Goal: Task Accomplishment & Management: Complete application form

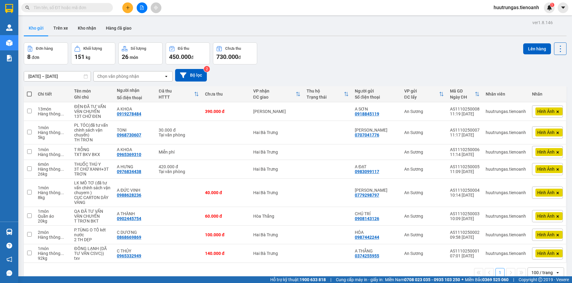
click at [91, 10] on input "text" at bounding box center [70, 7] width 72 height 7
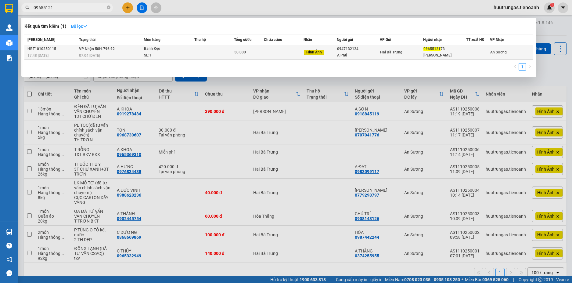
type input "09655121"
click at [201, 50] on td at bounding box center [214, 52] width 40 height 14
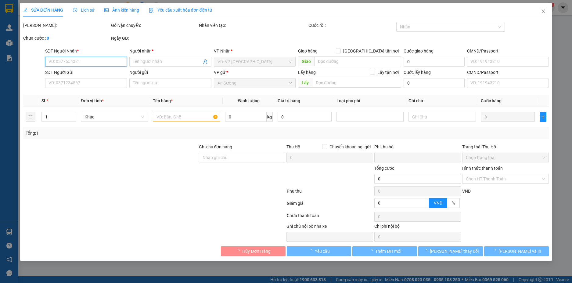
type input "0965512173"
type input "Hồng Ánh"
type input "0947132124"
type input "A Phú"
type input "0"
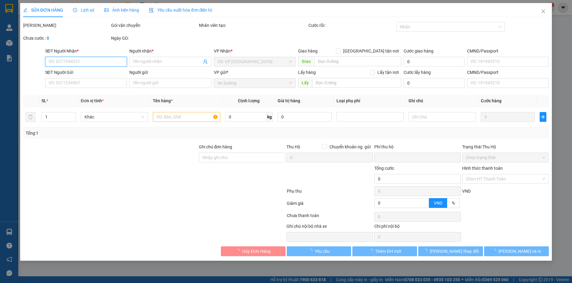
type input "50.000"
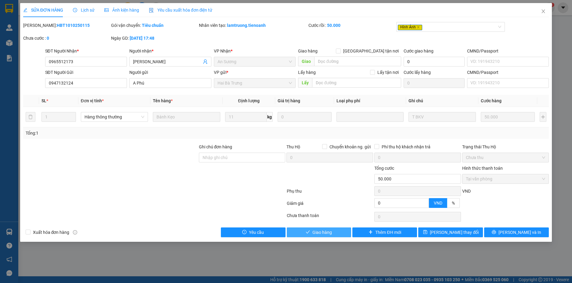
click at [322, 235] on span "Giao hàng" at bounding box center [322, 232] width 20 height 7
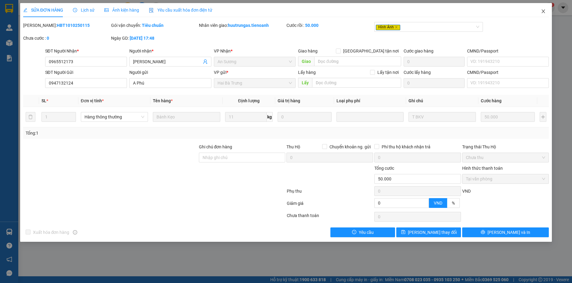
click at [542, 10] on icon "close" at bounding box center [543, 11] width 3 height 4
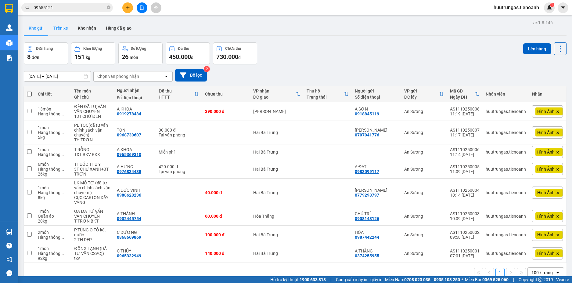
click at [65, 27] on button "Trên xe" at bounding box center [60, 28] width 24 height 15
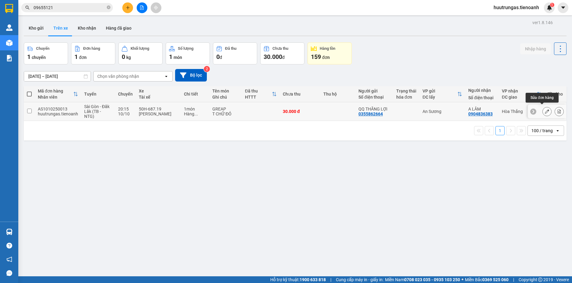
click at [545, 109] on icon at bounding box center [547, 111] width 4 height 4
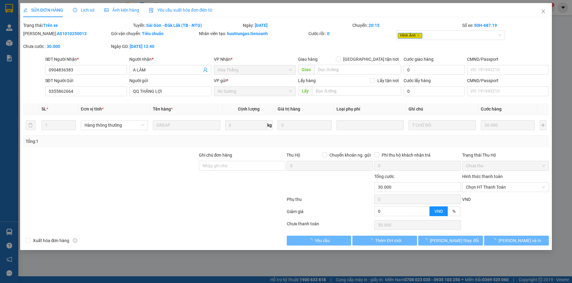
type input "0904836383"
type input "A LÂM"
type input "0355862664"
type input "QQ THĂNG LỢI"
type input "0"
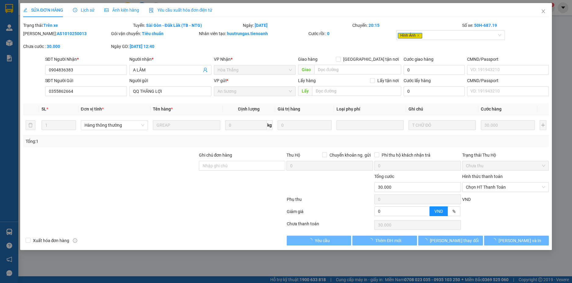
type input "30.000"
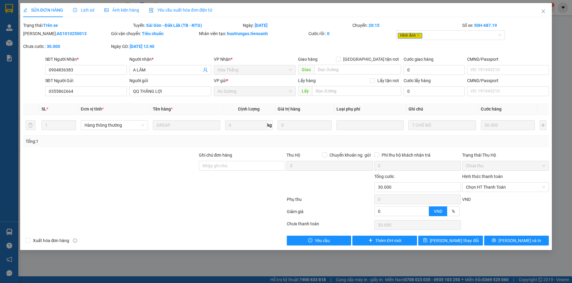
click at [130, 11] on span "Ảnh kiện hàng" at bounding box center [121, 10] width 35 height 5
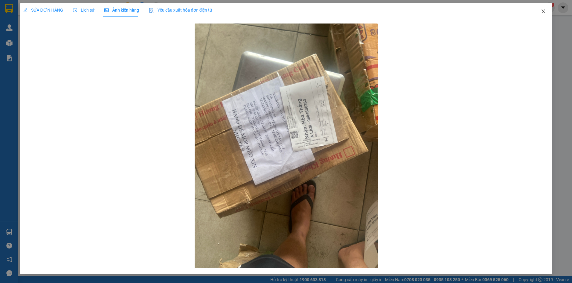
click at [543, 12] on icon "close" at bounding box center [543, 11] width 3 height 4
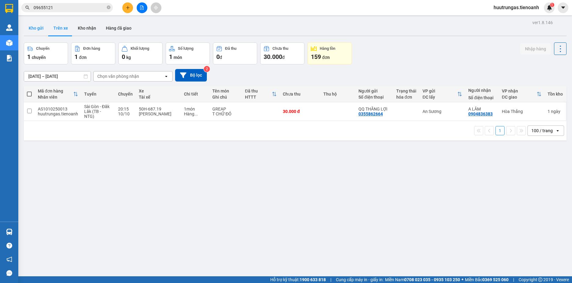
click at [38, 27] on button "Kho gửi" at bounding box center [36, 28] width 25 height 15
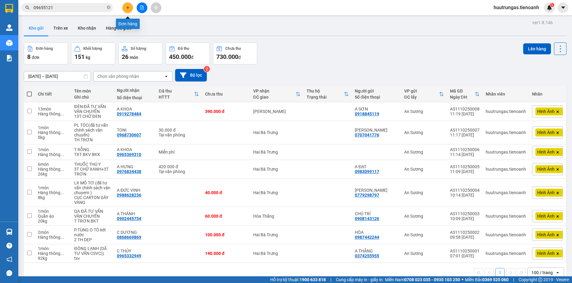
click at [127, 9] on icon "plus" at bounding box center [128, 7] width 4 height 4
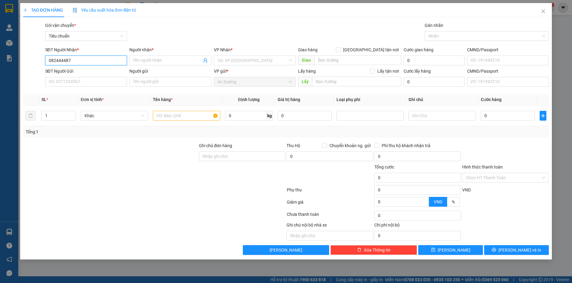
type input "0824444879"
click at [103, 72] on div "0824444879 - MR TUẤN" at bounding box center [86, 72] width 75 height 7
type input "MR [PERSON_NAME]"
type input "480.000"
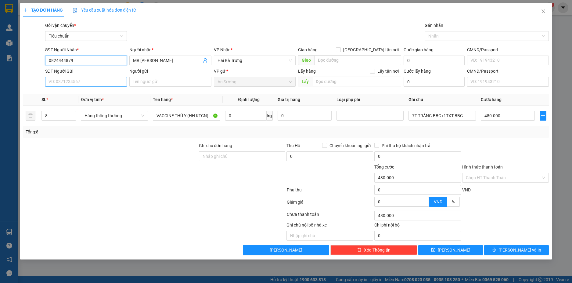
type input "0824444879"
click at [104, 85] on input "SĐT Người Gửi" at bounding box center [86, 82] width 82 height 10
click at [96, 93] on div "0969951515 - HTC HCM" at bounding box center [86, 94] width 75 height 7
type input "0969951515"
type input "HTC HCM"
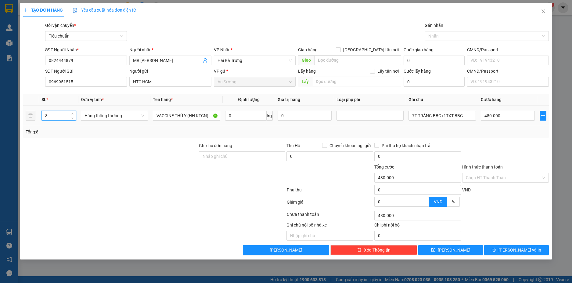
click at [61, 117] on input "8" at bounding box center [59, 115] width 34 height 9
type input "6"
click at [244, 116] on input "0" at bounding box center [245, 116] width 41 height 10
type input "0"
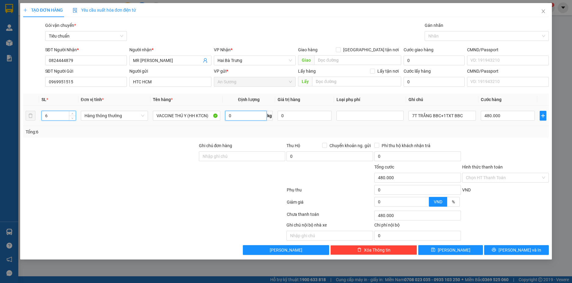
type input "0"
type input "21"
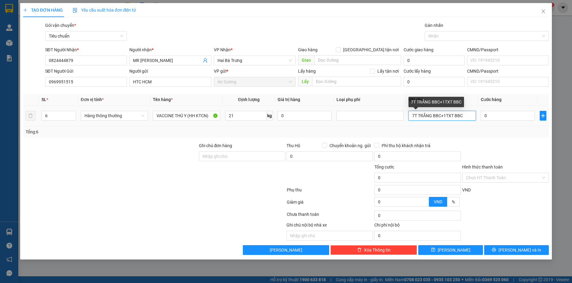
type input "60.000"
drag, startPoint x: 464, startPoint y: 113, endPoint x: 411, endPoint y: 116, distance: 53.8
click at [411, 116] on input "7T TRẮNG BBC+1TXT BBC" at bounding box center [441, 116] width 67 height 10
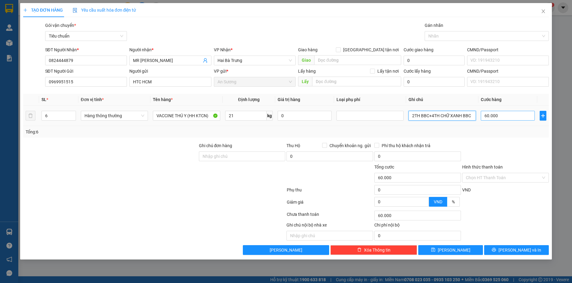
type input "2TH BBC+4TH CHỮ XANH BBC"
click at [504, 116] on input "60.000" at bounding box center [508, 116] width 54 height 10
type input "6"
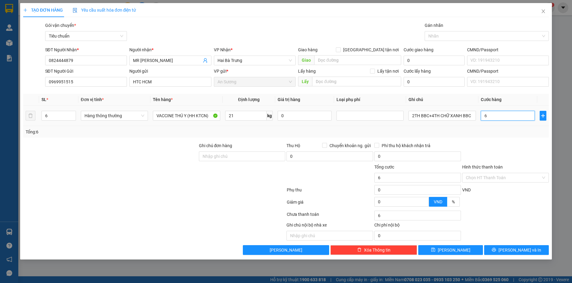
type input "60"
type input "0"
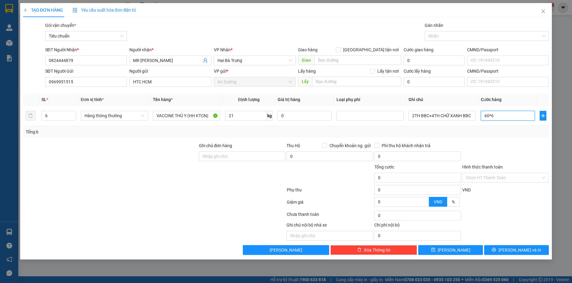
type input "60*6"
type input "360.000"
click at [498, 144] on div at bounding box center [505, 152] width 88 height 21
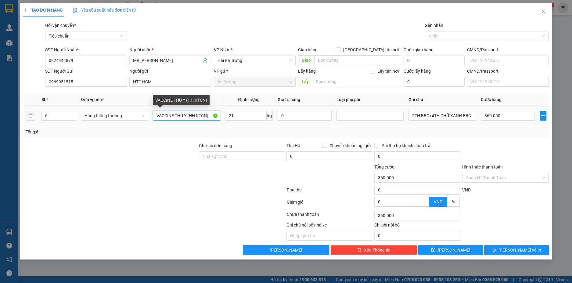
drag, startPoint x: 209, startPoint y: 114, endPoint x: 188, endPoint y: 116, distance: 22.0
click at [188, 116] on input "VACCINE THÚ Y (HH KTCN)" at bounding box center [186, 116] width 67 height 10
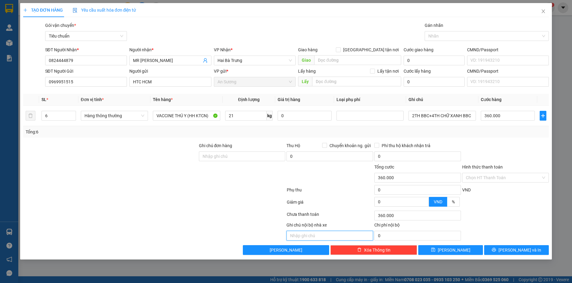
click at [311, 233] on input "text" at bounding box center [329, 236] width 87 height 10
paste input "(HH KTCN)"
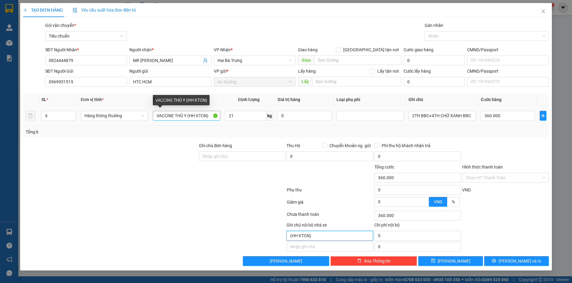
type input "(HH KTCN)"
drag, startPoint x: 209, startPoint y: 116, endPoint x: 187, endPoint y: 117, distance: 21.7
click at [187, 117] on input "VACCINE THÚ Y (HH KTCN)" at bounding box center [186, 116] width 67 height 10
type input "VACCINE THÚ Y"
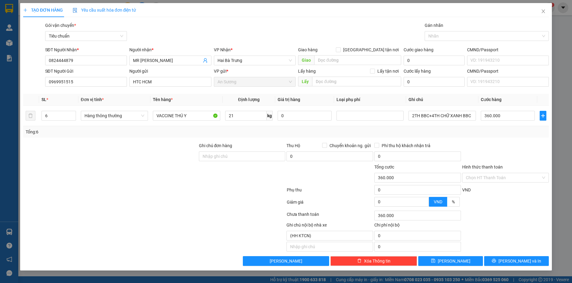
click at [514, 141] on div "Transit Pickup Surcharge Ids Transit Deliver Surcharge Ids Transit Deliver Surc…" at bounding box center [286, 144] width 526 height 244
click at [522, 176] on input "Hình thức thanh toán" at bounding box center [503, 177] width 75 height 9
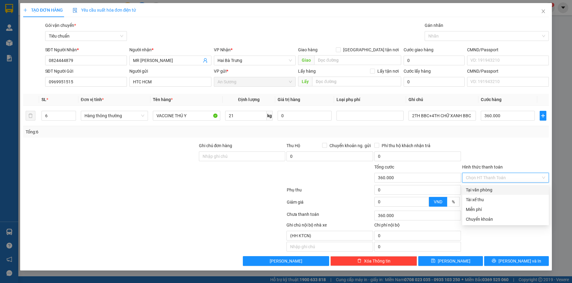
click at [500, 187] on div "Tại văn phòng" at bounding box center [505, 189] width 79 height 7
type input "0"
click at [524, 209] on div at bounding box center [505, 215] width 88 height 12
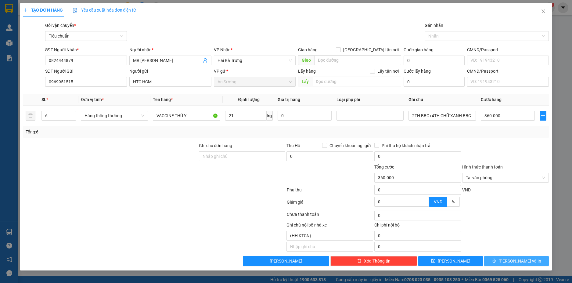
click at [527, 257] on span "[PERSON_NAME] và In" at bounding box center [519, 260] width 43 height 7
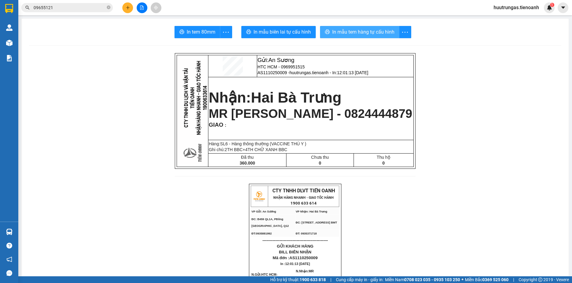
click at [356, 32] on span "In mẫu tem hàng tự cấu hình" at bounding box center [363, 32] width 62 height 8
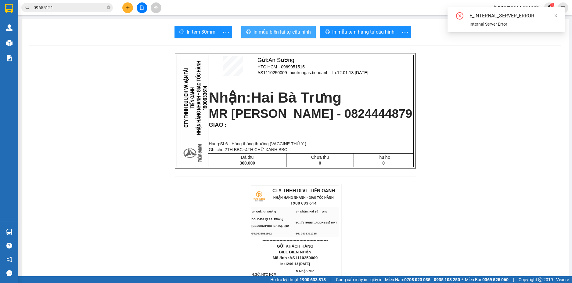
click at [291, 35] on span "In mẫu biên lai tự cấu hình" at bounding box center [281, 32] width 57 height 8
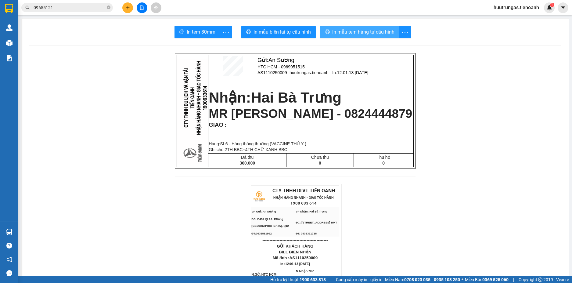
click at [369, 33] on span "In mẫu tem hàng tự cấu hình" at bounding box center [363, 32] width 62 height 8
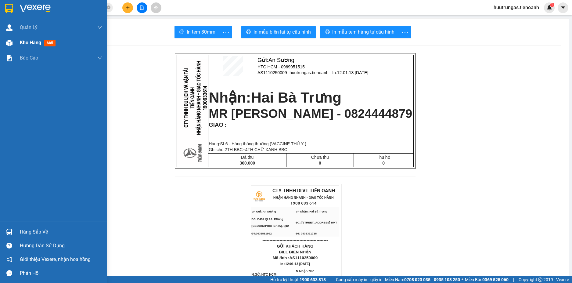
click at [15, 41] on div "Kho hàng mới" at bounding box center [53, 42] width 107 height 15
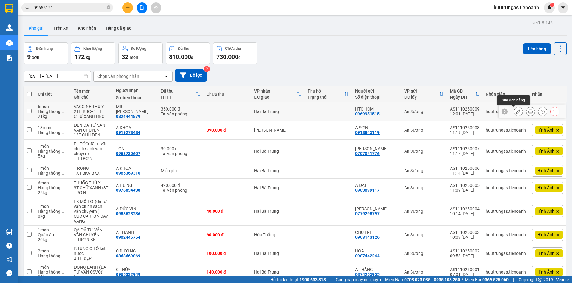
click at [516, 109] on icon at bounding box center [518, 111] width 4 height 4
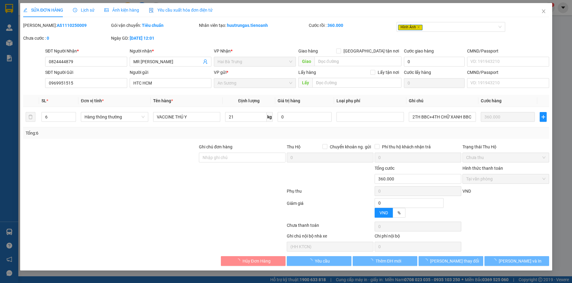
type input "0824444879"
type input "MR [PERSON_NAME]"
type input "0969951515"
type input "HTC HCM"
type input "0"
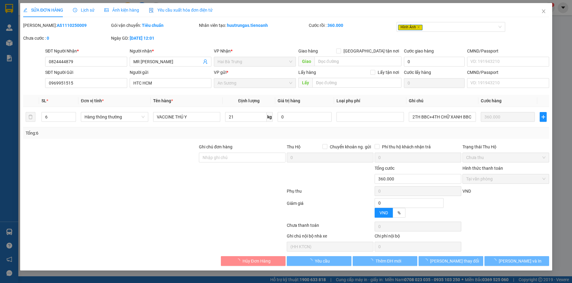
type input "360.000"
type input "(HH KTCN)"
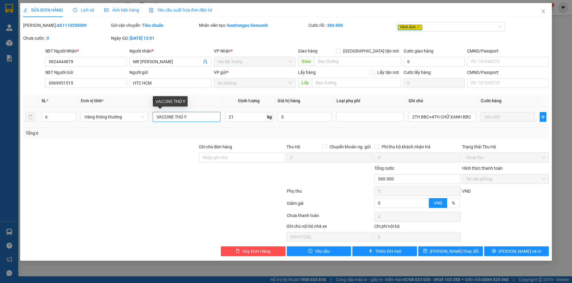
drag, startPoint x: 189, startPoint y: 118, endPoint x: 157, endPoint y: 117, distance: 32.0
click at [157, 117] on input "VACCINE THÚ Y" at bounding box center [186, 117] width 67 height 10
type input "THUỐC THÚ Y"
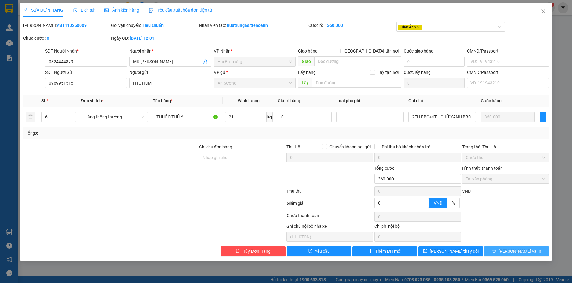
click at [532, 250] on button "[PERSON_NAME] và In" at bounding box center [516, 251] width 65 height 10
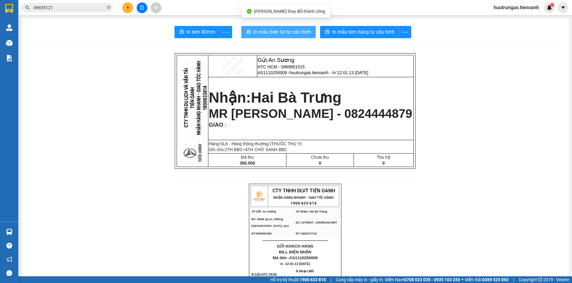
click at [299, 32] on span "In mẫu biên lai tự cấu hình" at bounding box center [281, 32] width 57 height 8
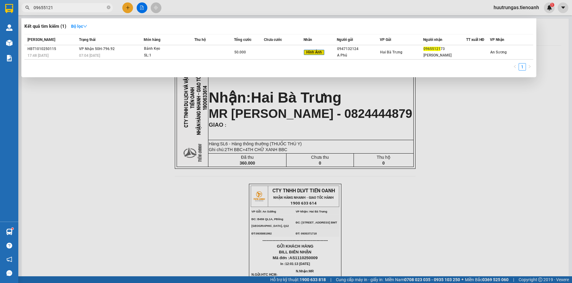
click at [81, 6] on input "09655121" at bounding box center [70, 7] width 72 height 7
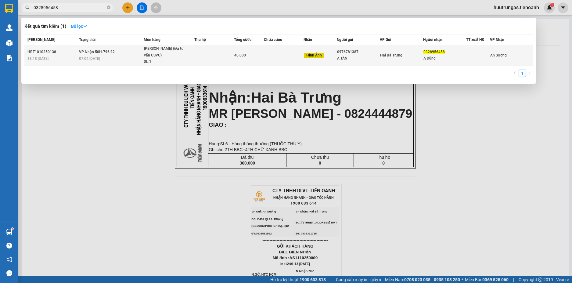
type input "0328956458"
click at [192, 50] on span "Cá Cảnh (Đã tư vấn CSVC) SL: 1" at bounding box center [169, 55] width 50 height 20
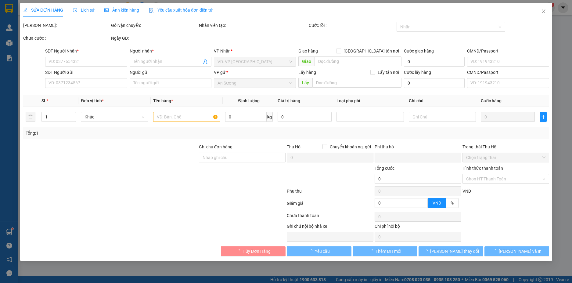
type input "0328956458"
type input "A Dũng"
type input "0976781387"
type input "A TÂN"
type input "0"
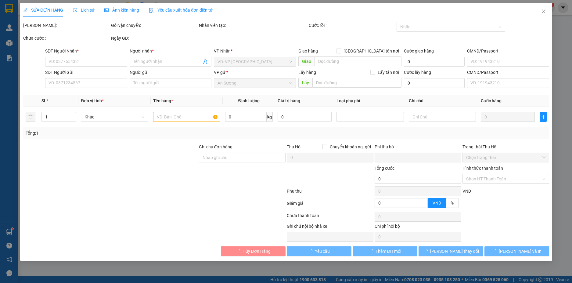
type input "40.000"
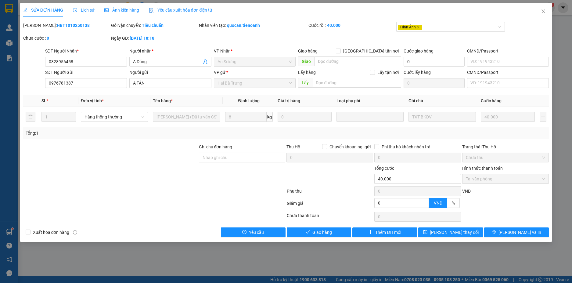
click at [134, 8] on span "Ảnh kiện hàng" at bounding box center [121, 10] width 35 height 5
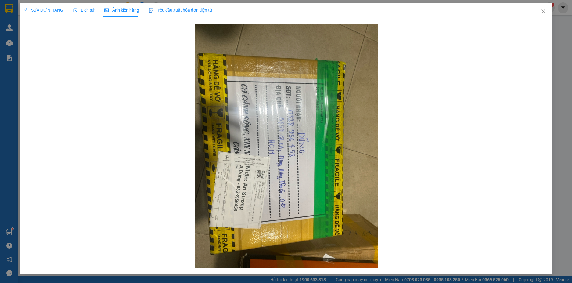
click at [50, 10] on span "SỬA ĐƠN HÀNG" at bounding box center [43, 10] width 40 height 5
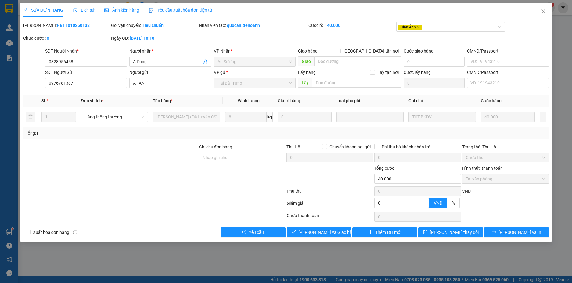
click at [133, 10] on span "Ảnh kiện hàng" at bounding box center [121, 10] width 35 height 5
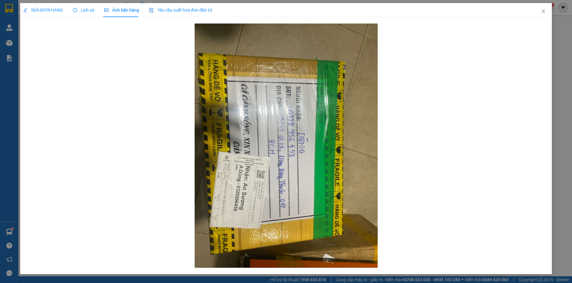
click at [56, 12] on span "SỬA ĐƠN HÀNG" at bounding box center [43, 10] width 40 height 5
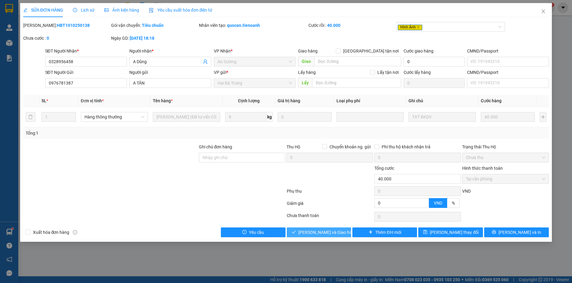
click at [314, 231] on span "Lưu và Giao hàng" at bounding box center [327, 232] width 59 height 7
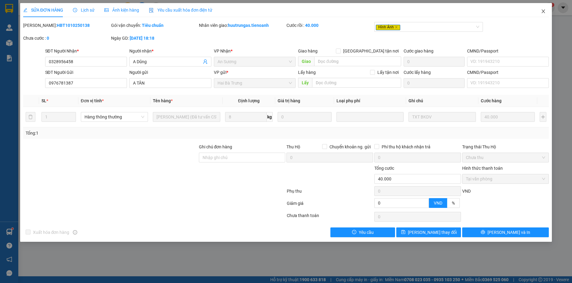
click at [543, 12] on icon "close" at bounding box center [543, 11] width 3 height 4
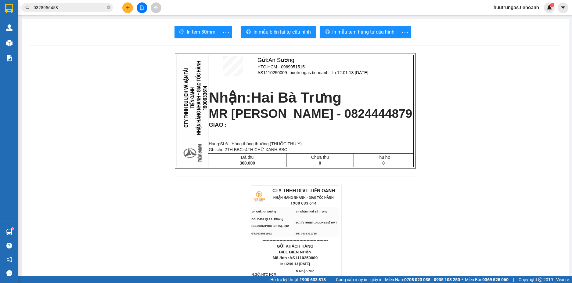
click at [127, 6] on icon "plus" at bounding box center [128, 7] width 4 height 4
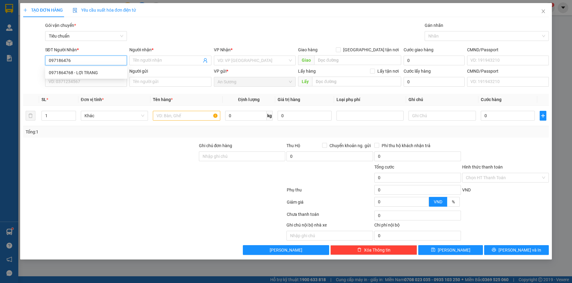
type input "0971864768"
click at [97, 74] on div "0971864768 - LỢI TRANG" at bounding box center [86, 72] width 75 height 7
type input "LỢI TRANG"
type input "100.000"
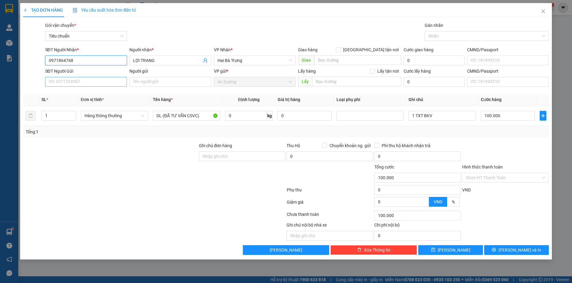
type input "0971864768"
click at [94, 82] on input "SĐT Người Gửi" at bounding box center [86, 82] width 82 height 10
click at [117, 151] on div at bounding box center [111, 152] width 176 height 21
click at [414, 116] on input "1 TXT BKV" at bounding box center [441, 116] width 67 height 10
type input "TXT BKV"
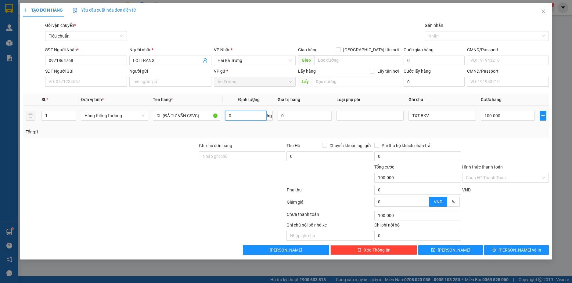
click at [245, 117] on input "0" at bounding box center [245, 116] width 41 height 10
type input "63"
click at [534, 143] on div at bounding box center [505, 152] width 88 height 21
type input "102.400"
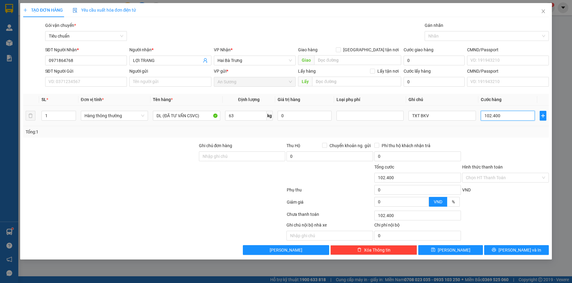
click at [511, 117] on input "102.400" at bounding box center [508, 116] width 54 height 10
type input "1"
type input "10"
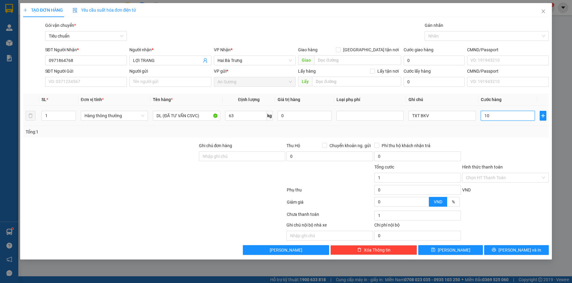
type input "10"
type input "100"
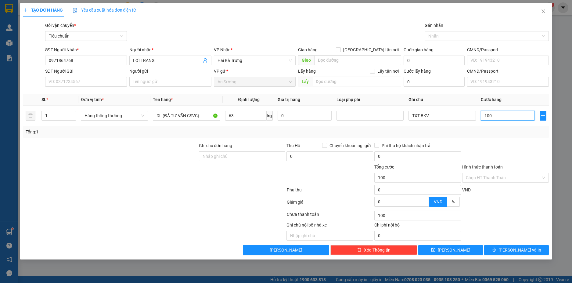
type input "100"
type input "100.000"
click at [521, 137] on div "Tổng: 1" at bounding box center [286, 132] width 526 height 12
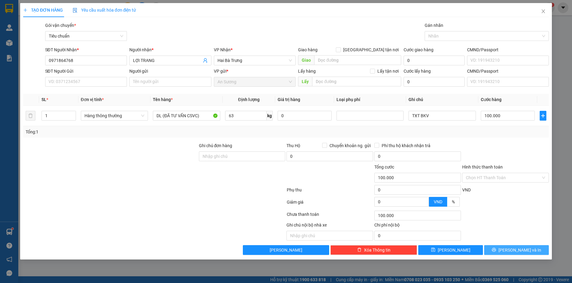
click at [520, 249] on span "[PERSON_NAME] và In" at bounding box center [519, 249] width 43 height 7
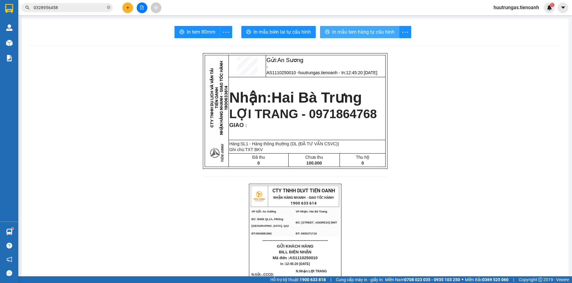
click at [328, 30] on button "In mẫu tem hàng tự cấu hình" at bounding box center [359, 32] width 79 height 12
click at [65, 10] on input "0328956458" at bounding box center [70, 7] width 72 height 7
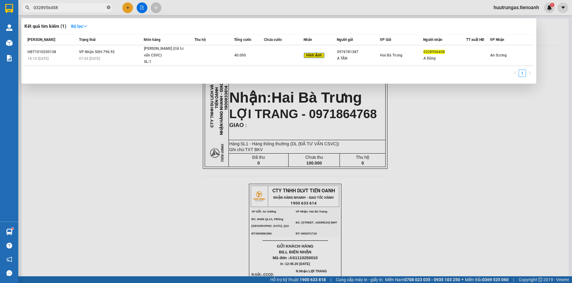
click at [110, 9] on icon "close-circle" at bounding box center [109, 7] width 4 height 4
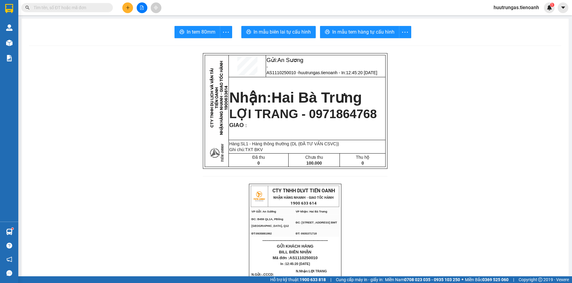
click at [98, 8] on input "text" at bounding box center [70, 7] width 72 height 7
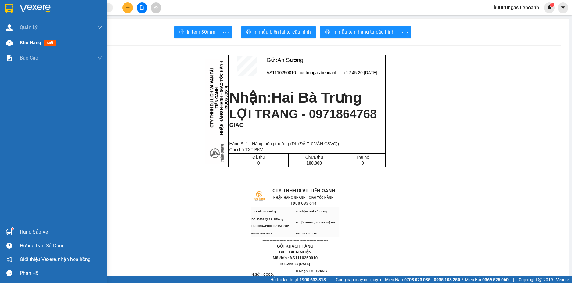
click at [11, 45] on img at bounding box center [9, 43] width 6 height 6
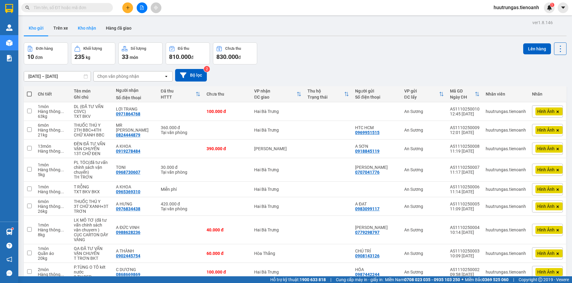
click at [78, 29] on button "Kho nhận" at bounding box center [87, 28] width 28 height 15
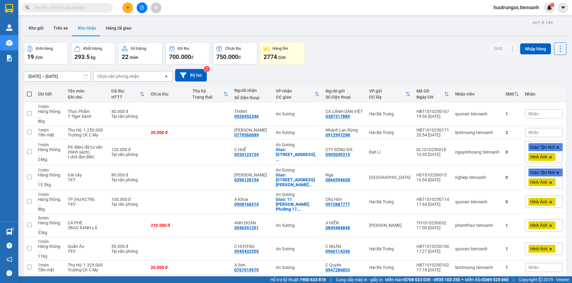
click at [70, 7] on input "text" at bounding box center [70, 7] width 72 height 7
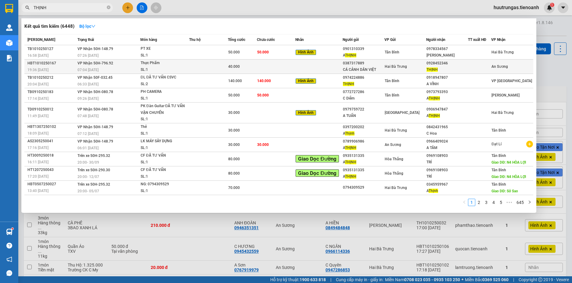
type input "THỊNH"
click at [390, 63] on div "Hai Bà Trưng" at bounding box center [404, 66] width 41 height 7
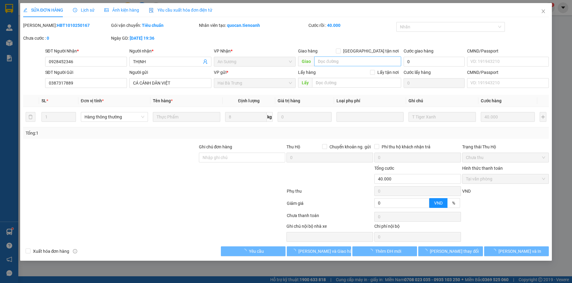
type input "0928452346"
type input "THỊNH"
type input "0387317889"
type input "CÁ CẢNH DÂN VIỆT"
type input "0"
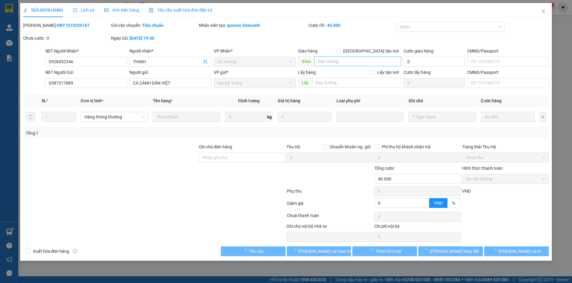
type input "40.000"
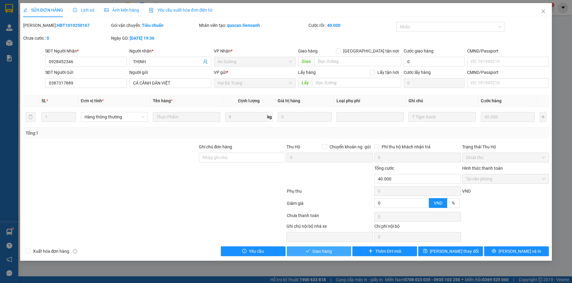
click at [330, 250] on span "Giao hàng" at bounding box center [322, 251] width 20 height 7
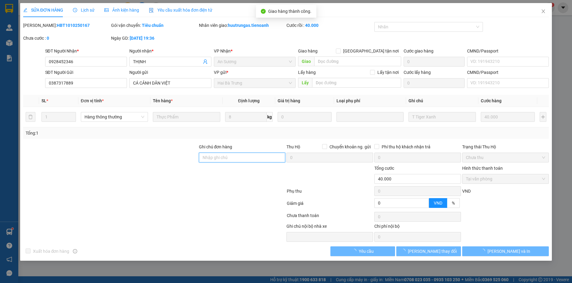
click at [234, 156] on input "Ghi chú đơn hàng" at bounding box center [242, 157] width 87 height 10
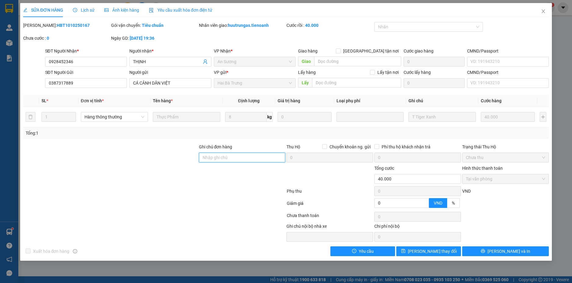
click at [234, 156] on input "Ghi chú đơn hàng" at bounding box center [242, 157] width 87 height 10
click at [542, 12] on icon "close" at bounding box center [543, 11] width 5 height 5
click at [542, 11] on span "huutrungas.tienoanh" at bounding box center [515, 8] width 55 height 8
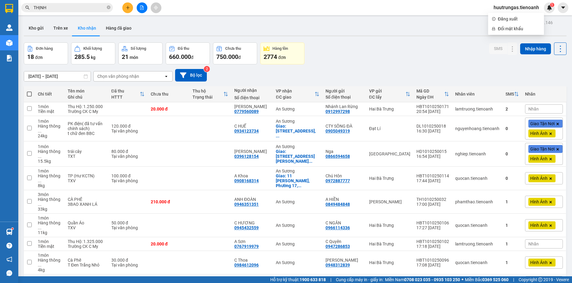
click at [131, 7] on button at bounding box center [127, 7] width 11 height 11
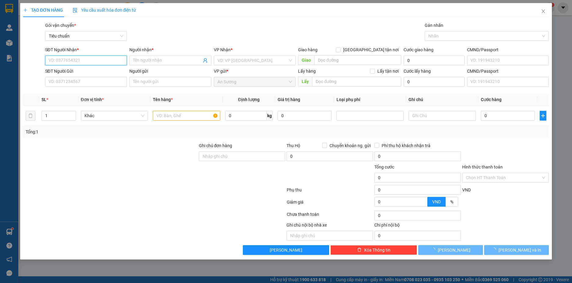
click at [63, 60] on input "SĐT Người Nhận *" at bounding box center [86, 60] width 82 height 10
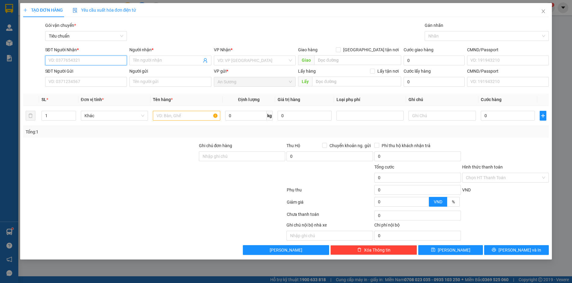
click at [94, 63] on input "SĐT Người Nhận *" at bounding box center [86, 60] width 82 height 10
click at [75, 82] on input "SĐT Người Gửi" at bounding box center [86, 82] width 82 height 10
click at [538, 12] on span "Close" at bounding box center [543, 11] width 17 height 17
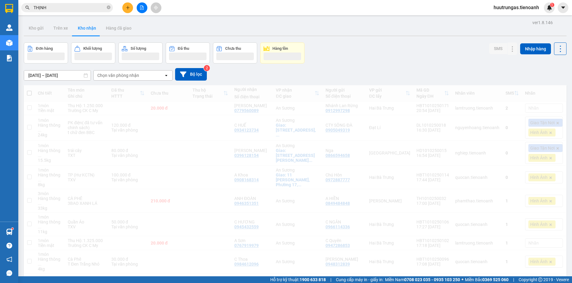
click at [76, 6] on input "THỊNH" at bounding box center [70, 7] width 72 height 7
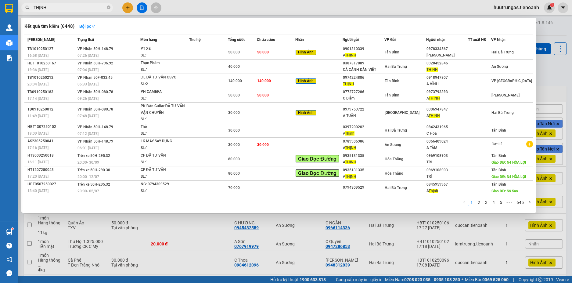
click at [76, 6] on input "THỊNH" at bounding box center [70, 7] width 72 height 7
paste input "0917948585"
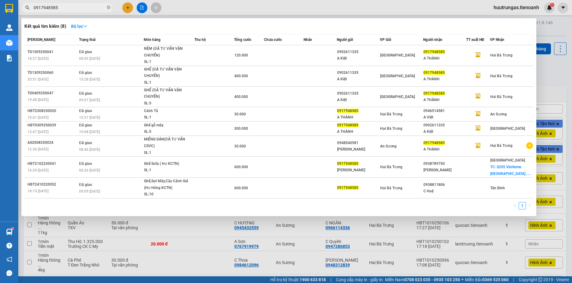
type input "0917948585"
click at [297, 7] on div at bounding box center [286, 141] width 572 height 283
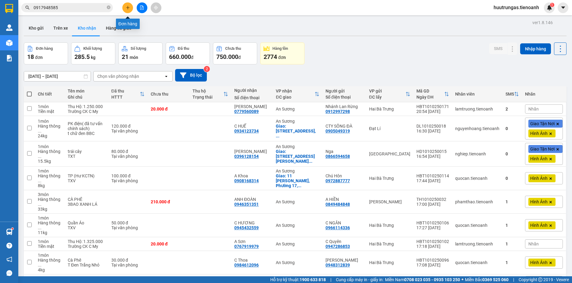
click at [128, 11] on button at bounding box center [127, 7] width 11 height 11
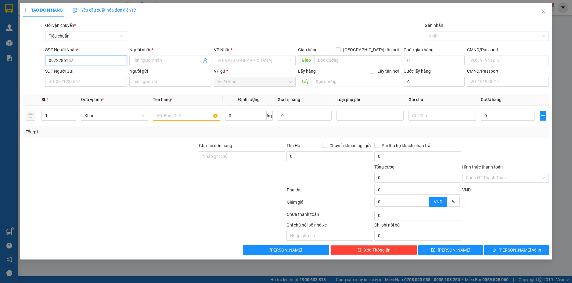
type input "0972286167"
drag, startPoint x: 74, startPoint y: 59, endPoint x: 35, endPoint y: 60, distance: 39.3
click at [35, 60] on div "SĐT Người Nhận * 0972286167 0972286167 Người nhận * Tên người nhận VP Nhận * VD…" at bounding box center [286, 56] width 527 height 21
click at [151, 63] on input "Người nhận *" at bounding box center [167, 60] width 69 height 7
type input "GARA THẮNG"
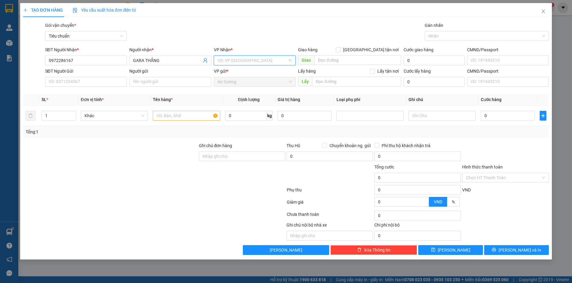
click at [257, 58] on input "search" at bounding box center [252, 60] width 70 height 9
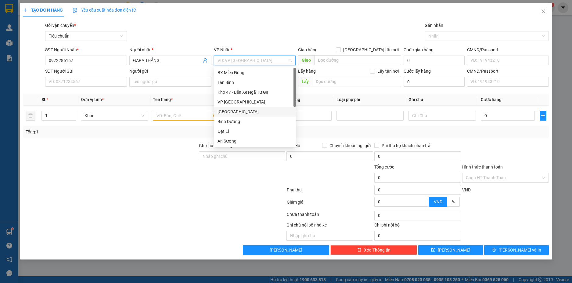
type input "H"
click at [238, 113] on div "Hai Bà Trưng" at bounding box center [254, 111] width 75 height 7
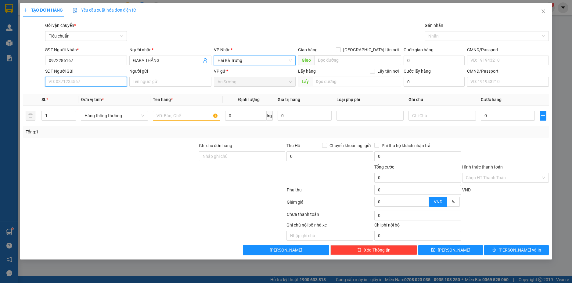
click at [76, 82] on input "SĐT Người Gửi" at bounding box center [86, 82] width 82 height 10
type input "0934404364"
click at [150, 81] on input "Người gửi" at bounding box center [170, 82] width 82 height 10
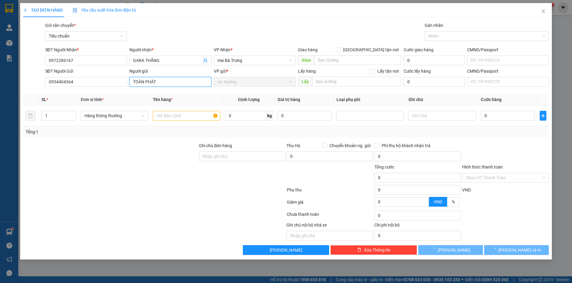
type input "TOÀN PHÁT"
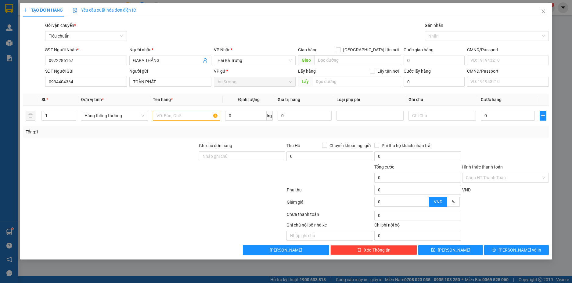
click at [150, 165] on div at bounding box center [111, 173] width 176 height 21
click at [163, 118] on input "text" at bounding box center [186, 116] width 67 height 10
click at [164, 118] on input "DÈ XE" at bounding box center [186, 116] width 67 height 10
type input "DÈ XE"
click at [247, 220] on div at bounding box center [154, 215] width 263 height 12
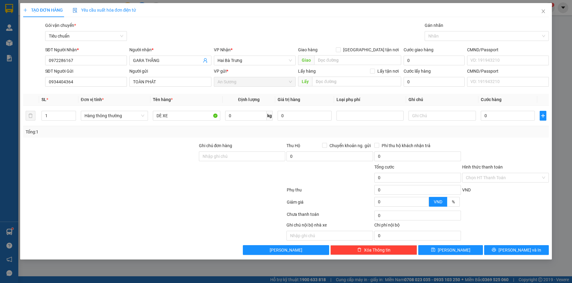
click at [247, 220] on div at bounding box center [154, 215] width 263 height 12
click at [244, 224] on div "Transit Pickup Surcharge Ids Transit Deliver Surcharge Ids Transit Deliver Surc…" at bounding box center [286, 138] width 526 height 233
click at [245, 225] on div at bounding box center [231, 230] width 110 height 19
click at [59, 118] on input "1" at bounding box center [59, 115] width 34 height 9
type input "15"
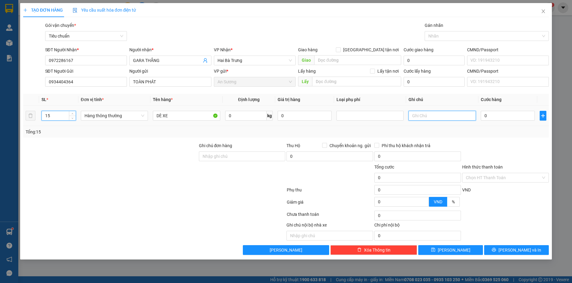
click at [417, 115] on input "text" at bounding box center [441, 116] width 67 height 10
type input "10 TẤM INOX DẸP+2 KIỆN DÈ INOX BBC+CÂY BNL DÀI 2M3+2 THANH SẮT ĐEN BBC"
click at [509, 117] on input "0" at bounding box center [508, 116] width 54 height 10
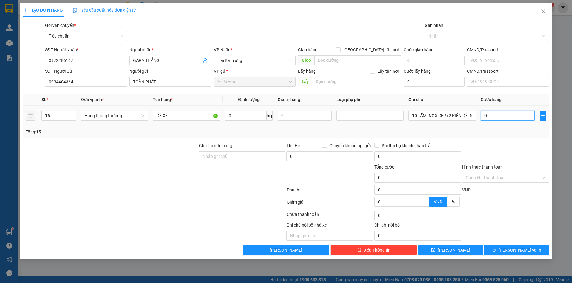
click at [518, 115] on input "0" at bounding box center [508, 116] width 54 height 10
type input "01"
type input "1"
type input "014"
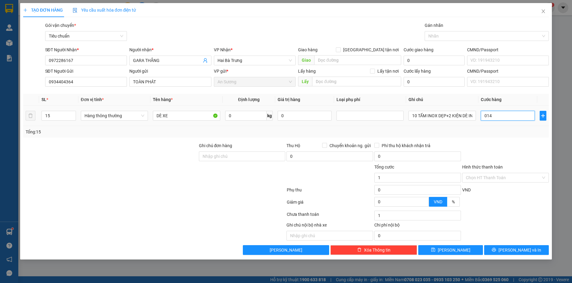
type input "14"
type input "0.145"
type input "145"
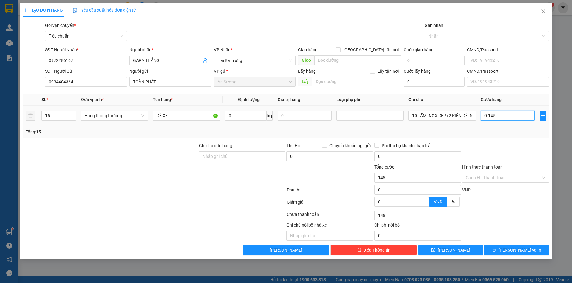
type input "01.450"
type input "1.450"
type input "1.450.000"
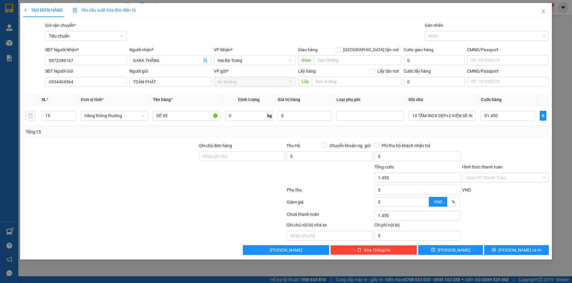
type input "1.450.000"
click at [514, 135] on div "Tổng: 15" at bounding box center [286, 132] width 526 height 12
click at [526, 251] on span "[PERSON_NAME] và In" at bounding box center [519, 249] width 43 height 7
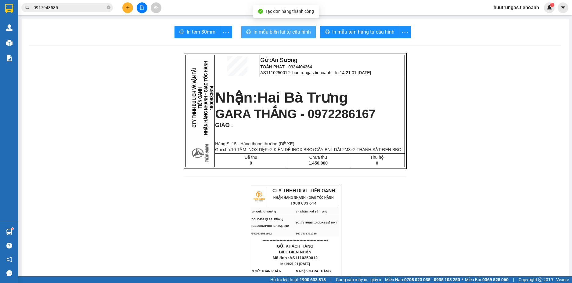
click at [293, 29] on span "In mẫu biên lai tự cấu hình" at bounding box center [281, 32] width 57 height 8
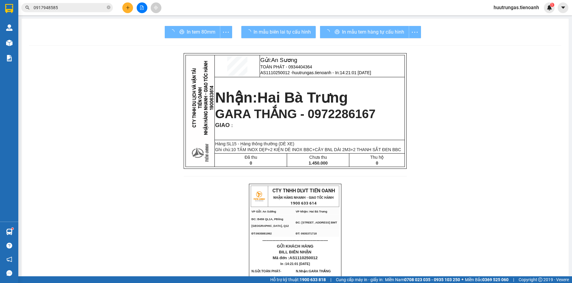
click at [348, 33] on div "In mẫu tem hàng tự cấu hình" at bounding box center [370, 32] width 101 height 12
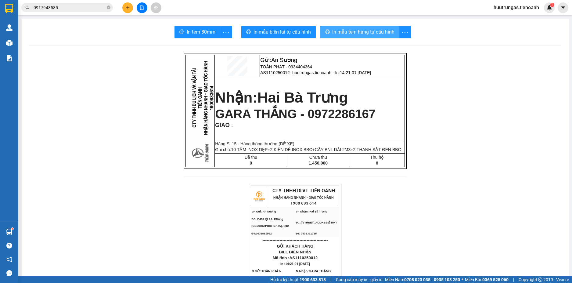
click at [350, 33] on span "In mẫu tem hàng tự cấu hình" at bounding box center [363, 32] width 62 height 8
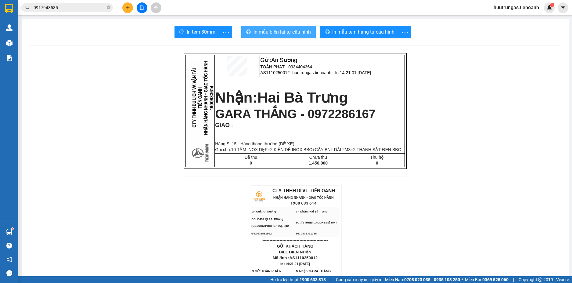
click at [279, 31] on span "In mẫu biên lai tự cấu hình" at bounding box center [281, 32] width 57 height 8
click at [127, 6] on icon "plus" at bounding box center [128, 7] width 4 height 4
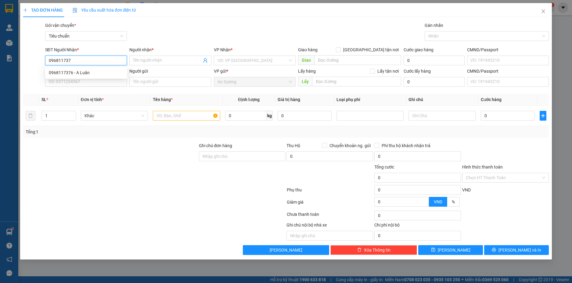
type input "0968117376"
click at [84, 72] on div "0968117376 - A Luân" at bounding box center [86, 72] width 75 height 7
type input "A Luân"
type input "30.000"
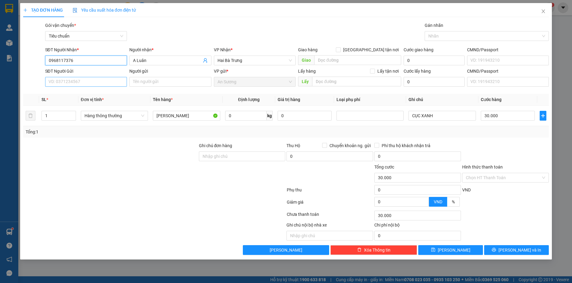
type input "0968117376"
click at [105, 85] on input "SĐT Người Gửi" at bounding box center [86, 82] width 82 height 10
click at [99, 92] on div "0931460123 - A THANH" at bounding box center [86, 94] width 75 height 7
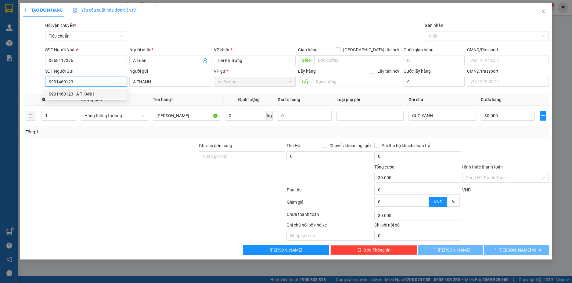
type input "0931460123"
type input "A THANH"
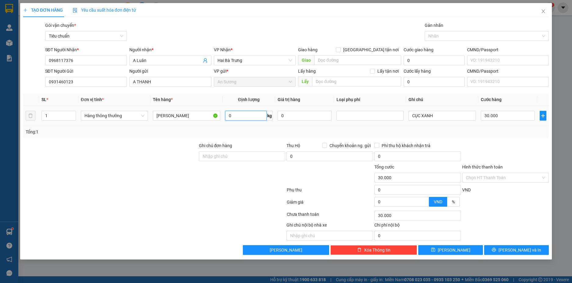
click at [255, 114] on input "0" at bounding box center [245, 116] width 41 height 10
type input "6"
click at [496, 146] on div at bounding box center [505, 152] width 88 height 21
type input "40.000"
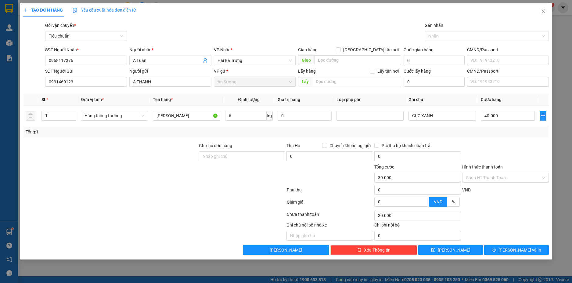
type input "40.000"
click at [524, 249] on span "[PERSON_NAME] và In" at bounding box center [519, 249] width 43 height 7
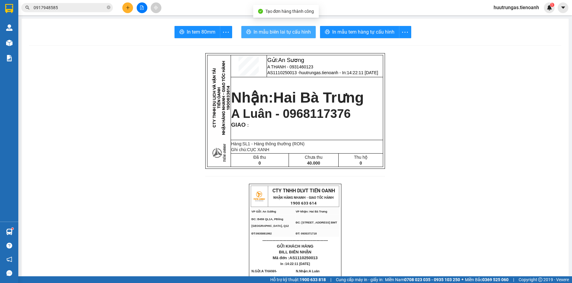
click at [270, 32] on span "In mẫu biên lai tự cấu hình" at bounding box center [281, 32] width 57 height 8
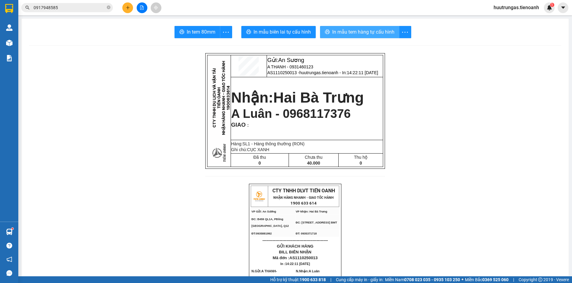
click at [365, 32] on span "In mẫu tem hàng tự cấu hình" at bounding box center [363, 32] width 62 height 8
click at [126, 9] on icon "plus" at bounding box center [128, 7] width 4 height 4
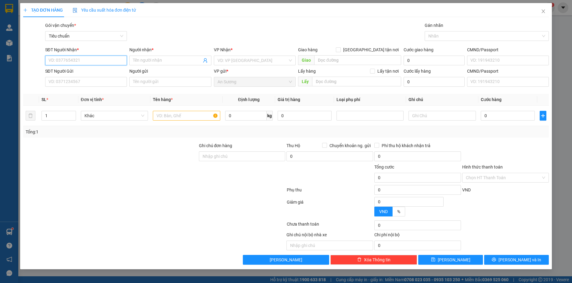
click at [98, 58] on input "SĐT Người Nhận *" at bounding box center [86, 60] width 82 height 10
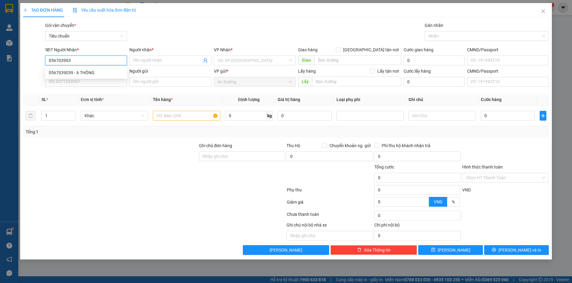
type input "0567039039"
click at [96, 73] on div "0567039039 - A THÔNG" at bounding box center [86, 72] width 75 height 7
type input "A THÔNG"
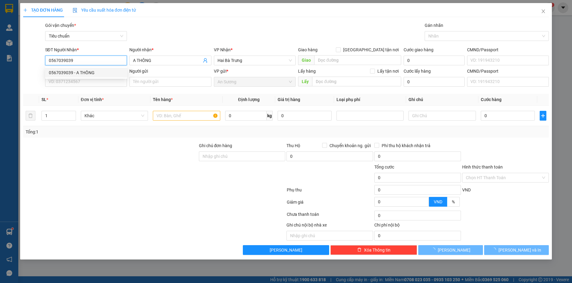
type input "80.000"
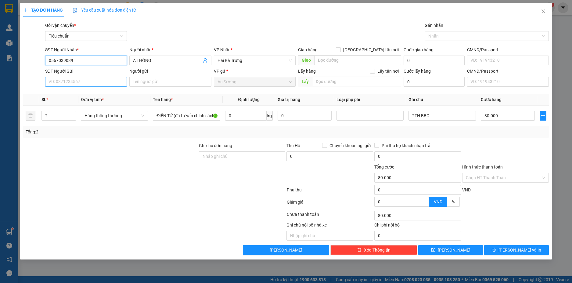
type input "0567039039"
click at [104, 81] on input "SĐT Người Gửi" at bounding box center [86, 82] width 82 height 10
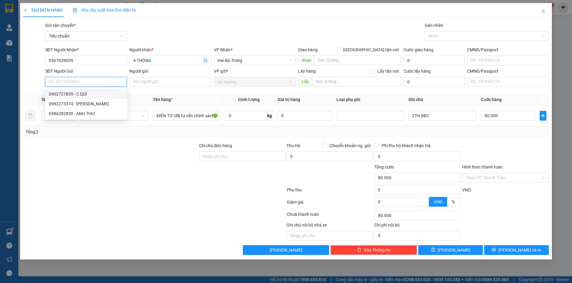
click at [97, 92] on div "0902727835 - C QUÍ" at bounding box center [86, 94] width 75 height 7
type input "0902727835"
type input "C QUÍ"
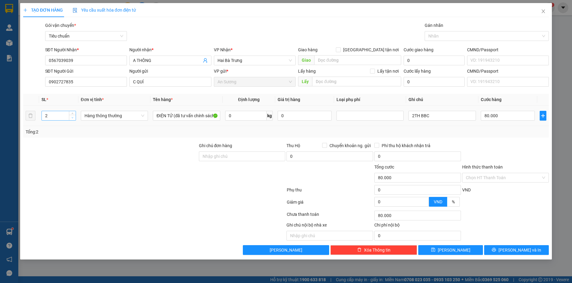
type input "1"
click at [72, 118] on icon "down" at bounding box center [72, 117] width 2 height 2
click at [243, 115] on input "0" at bounding box center [245, 116] width 41 height 10
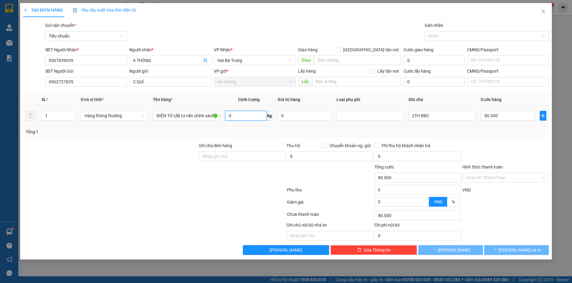
type input "6"
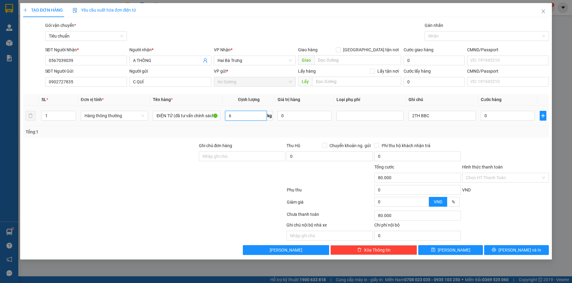
type input "0"
type input "6"
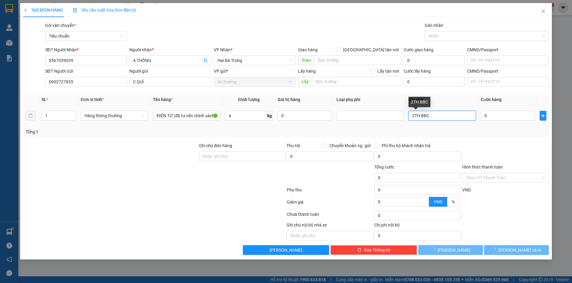
click at [415, 117] on input "2TH BBC" at bounding box center [441, 116] width 67 height 10
type input "TH BBC"
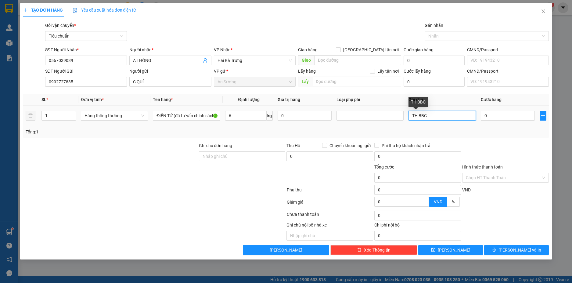
type input "40.000"
type input "TH BBC"
click at [477, 134] on div "Tổng: 1" at bounding box center [286, 131] width 521 height 7
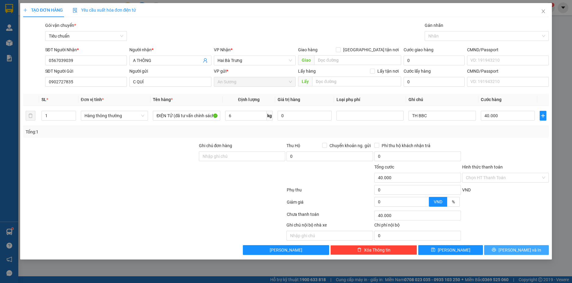
click at [514, 249] on span "[PERSON_NAME] và In" at bounding box center [519, 249] width 43 height 7
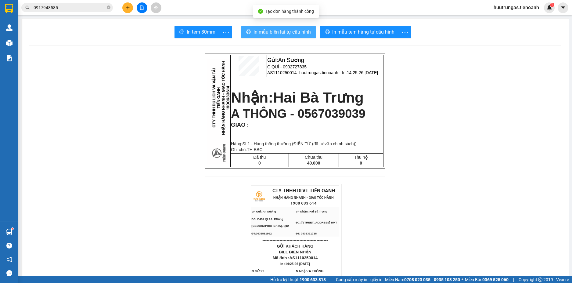
click at [290, 31] on span "In mẫu biên lai tự cấu hình" at bounding box center [281, 32] width 57 height 8
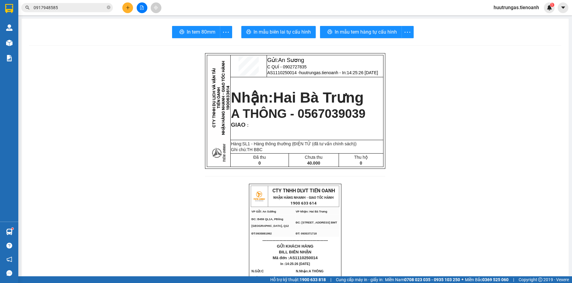
click at [351, 30] on span "In mẫu tem hàng tự cấu hình" at bounding box center [363, 32] width 62 height 8
click at [279, 32] on span "In mẫu biên lai tự cấu hình" at bounding box center [281, 32] width 57 height 8
click at [295, 248] on span "GỬI KHÁCH HÀNG" at bounding box center [295, 246] width 37 height 5
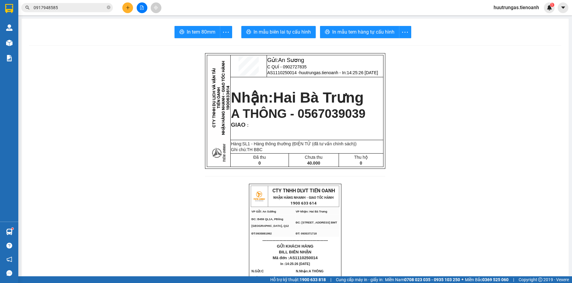
click at [129, 10] on button at bounding box center [127, 7] width 11 height 11
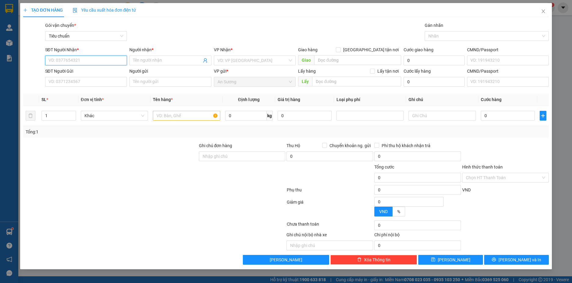
click at [75, 59] on input "SĐT Người Nhận *" at bounding box center [86, 60] width 82 height 10
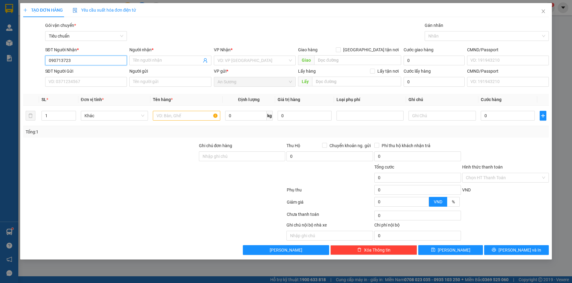
type input "0907137237"
click at [92, 72] on div "0907137237 - TƯỜNG HẢI" at bounding box center [86, 72] width 75 height 7
type input "[PERSON_NAME]"
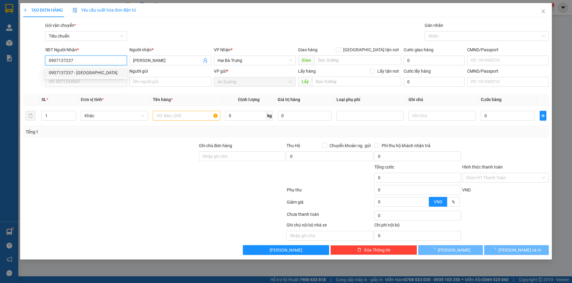
type input "50.000"
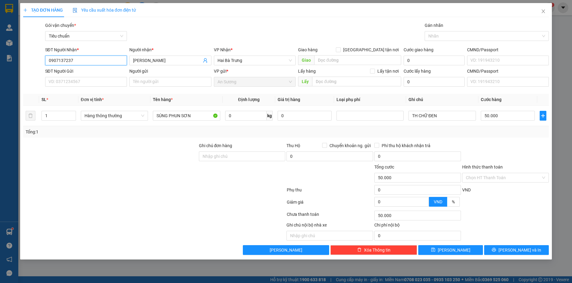
type input "0907137237"
click at [104, 74] on div "SĐT Người Gửi" at bounding box center [86, 72] width 82 height 9
click at [109, 84] on input "SĐT Người Gửi" at bounding box center [86, 82] width 82 height 10
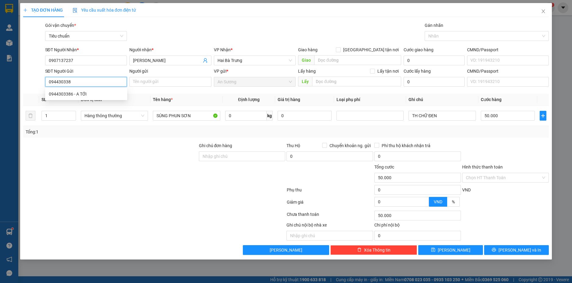
type input "0944303386"
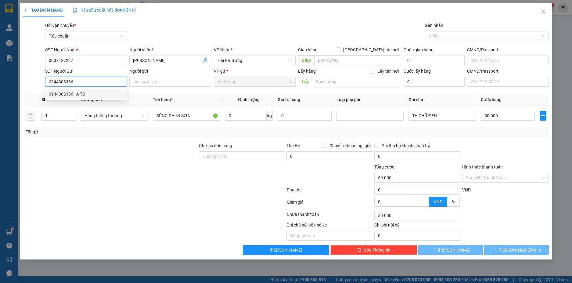
click at [104, 93] on div "0944303386 - A TỚI" at bounding box center [86, 94] width 75 height 7
type input "A TỚI"
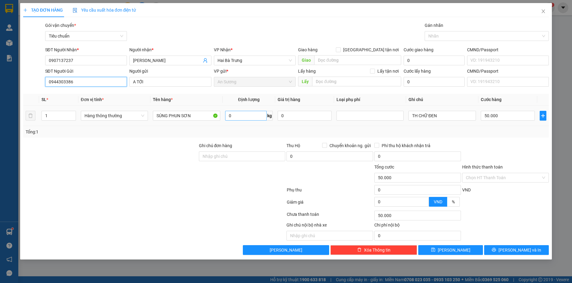
type input "0944303386"
click at [245, 116] on input "0" at bounding box center [245, 116] width 41 height 10
type input "5"
drag, startPoint x: 517, startPoint y: 135, endPoint x: 547, endPoint y: 274, distance: 141.5
click at [518, 135] on div "Tổng: 1" at bounding box center [286, 132] width 526 height 12
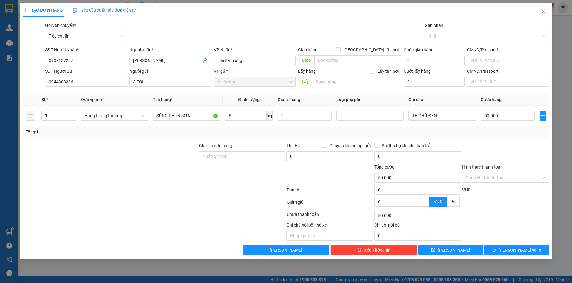
type input "30.000"
click at [526, 252] on span "[PERSON_NAME] và In" at bounding box center [519, 249] width 43 height 7
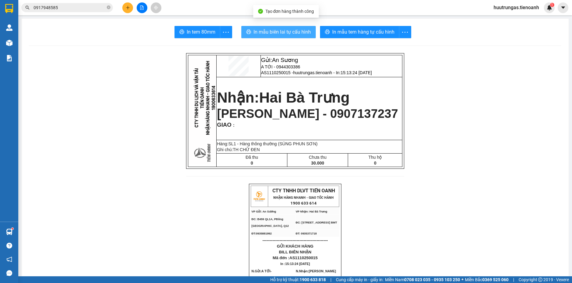
click at [298, 34] on span "In mẫu biên lai tự cấu hình" at bounding box center [281, 32] width 57 height 8
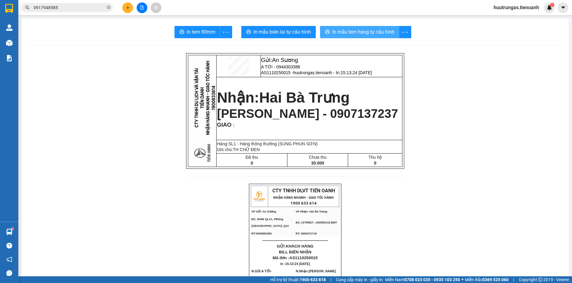
click at [362, 36] on span "In mẫu tem hàng tự cấu hình" at bounding box center [363, 32] width 62 height 8
click at [129, 5] on button at bounding box center [127, 7] width 11 height 11
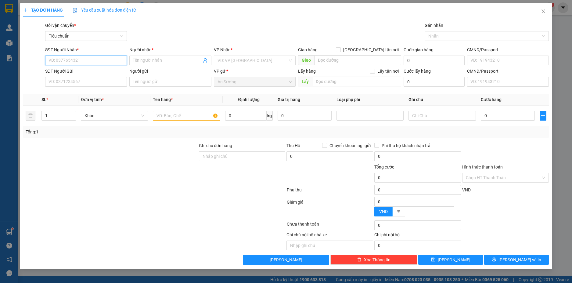
click at [84, 63] on input "SĐT Người Nhận *" at bounding box center [86, 60] width 82 height 10
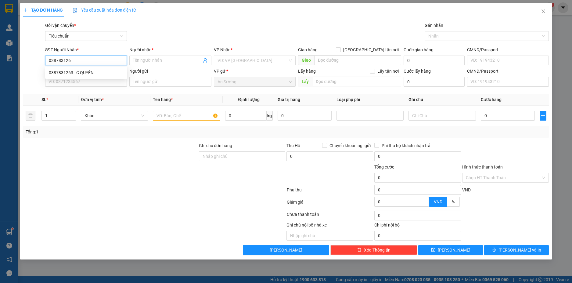
type input "0387831263"
click at [85, 75] on div "0387831263 - C QUYÊN" at bounding box center [86, 72] width 75 height 7
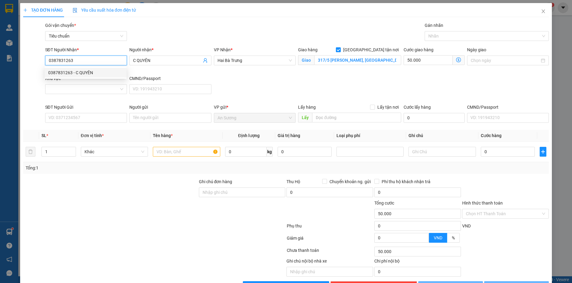
type input "C QUYÊN"
checkbox input "true"
type input "317/5 Hà Huy Tập, Tân Lợi, Buôn Ma Thuột, Đắk Lắk"
type input "50.000"
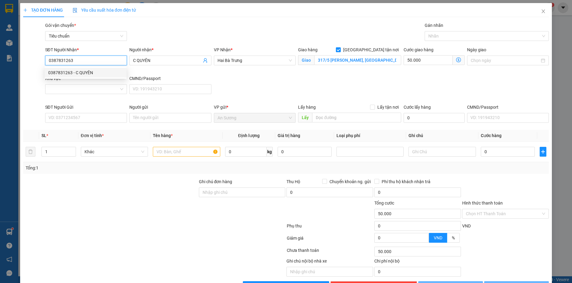
type input "100.000"
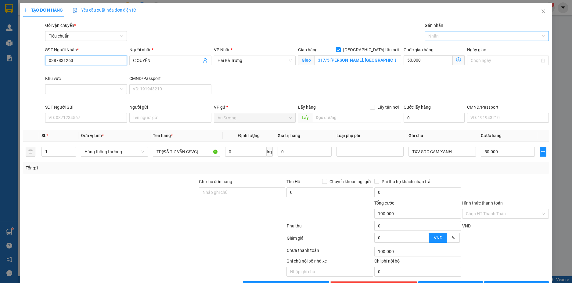
click at [467, 37] on div at bounding box center [483, 35] width 115 height 7
type input "0387831263"
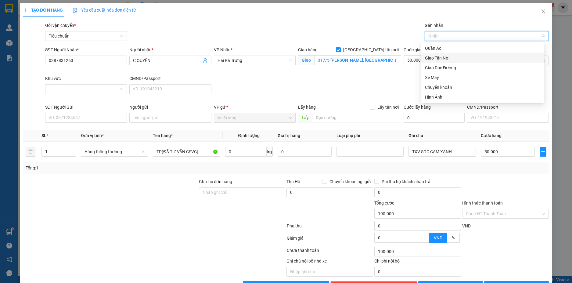
click at [450, 57] on div "Giao Tận Nơi" at bounding box center [483, 58] width 116 height 7
click at [89, 91] on input "Khu vực" at bounding box center [84, 88] width 70 height 9
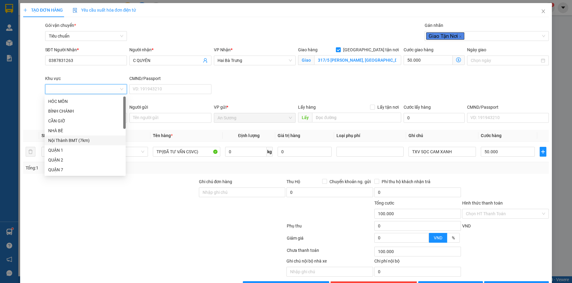
click at [74, 140] on div "Nội Thành BMT (7km)" at bounding box center [85, 140] width 74 height 7
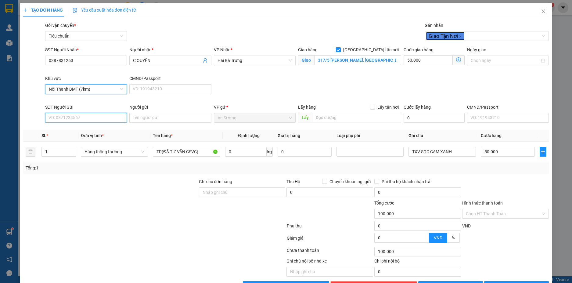
click at [69, 117] on input "SĐT Người Gửi" at bounding box center [86, 118] width 82 height 10
type input "0855266455"
click at [84, 133] on div "0855266455 - A PHI" at bounding box center [85, 130] width 74 height 7
type input "A PHI"
type input "0855266455"
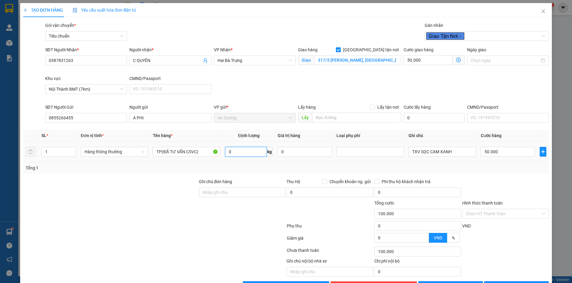
click at [256, 152] on input "0" at bounding box center [245, 152] width 41 height 10
type input "17"
type input "105.000"
type input "55.000"
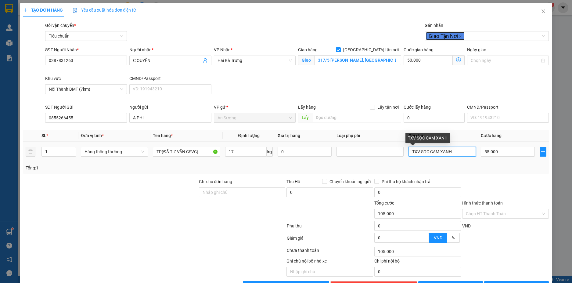
drag, startPoint x: 453, startPoint y: 153, endPoint x: 413, endPoint y: 153, distance: 39.3
click at [413, 153] on input "TXV SỌC CAM XANH" at bounding box center [441, 152] width 67 height 10
type input "TXT"
click at [510, 151] on input "55.000" at bounding box center [508, 152] width 54 height 10
type input "50.006"
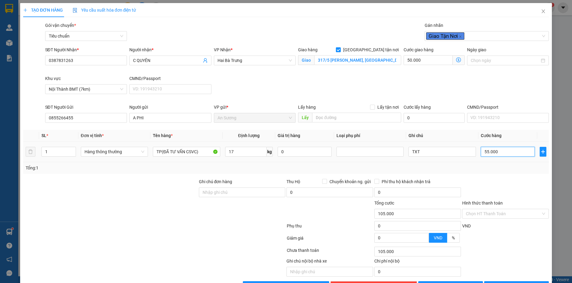
type input "50.006"
type input "6"
type input "50.060"
type input "60"
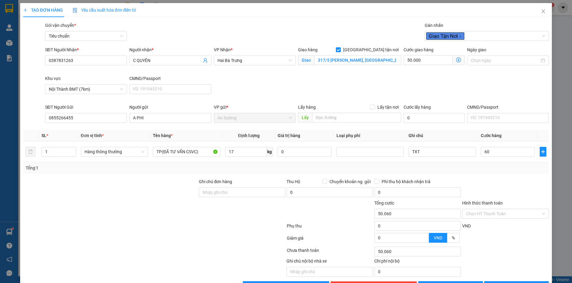
click at [450, 89] on div "SĐT Người Nhận * 0387831263 Người nhận * C QUYÊN VP Nhận * Hai Bà Trưng Giao hà…" at bounding box center [297, 74] width 506 height 57
type input "110.000"
type input "60.000"
click at [423, 60] on input "50.000" at bounding box center [427, 60] width 49 height 10
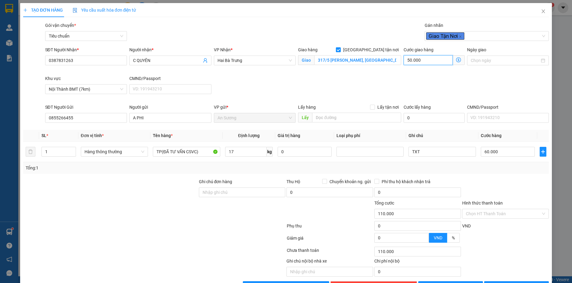
type input "4"
type input "60.004"
type input "40"
type input "60.040"
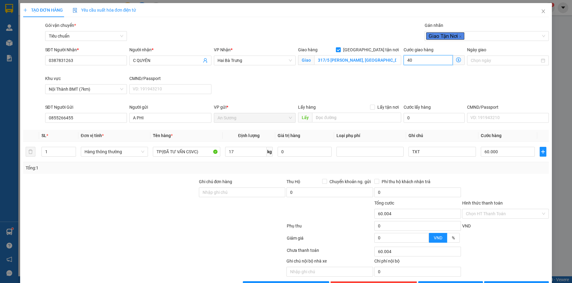
type input "60.040"
type input "40.000"
type input "100.000"
click at [489, 182] on div at bounding box center [505, 188] width 88 height 21
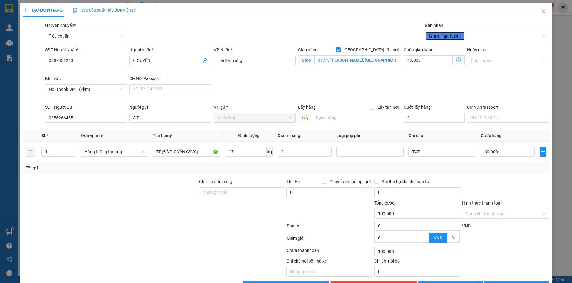
scroll to position [20, 0]
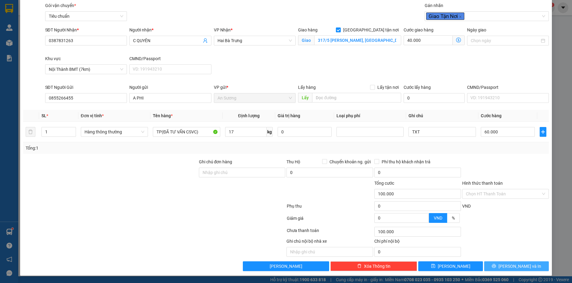
click at [518, 266] on span "[PERSON_NAME] và In" at bounding box center [519, 266] width 43 height 7
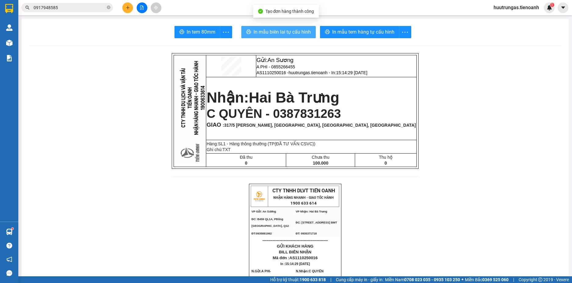
click at [288, 31] on span "In mẫu biên lai tự cấu hình" at bounding box center [281, 32] width 57 height 8
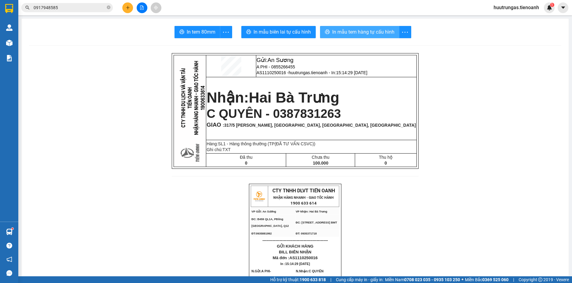
click at [380, 36] on button "In mẫu tem hàng tự cấu hình" at bounding box center [359, 32] width 79 height 12
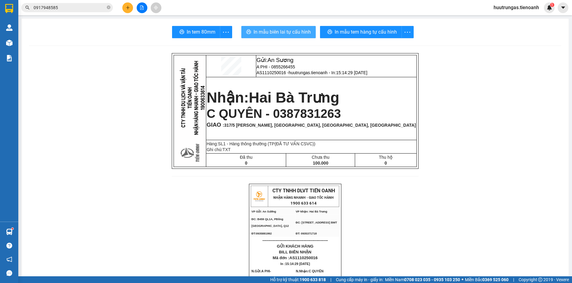
click at [274, 32] on span "In mẫu biên lai tự cấu hình" at bounding box center [281, 32] width 57 height 8
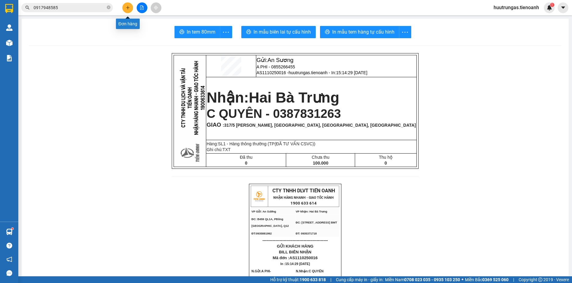
click at [127, 10] on button at bounding box center [127, 7] width 11 height 11
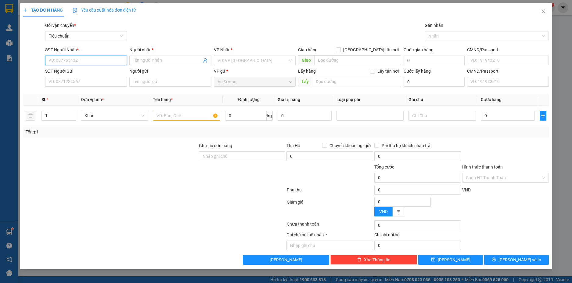
click at [73, 59] on input "SĐT Người Nhận *" at bounding box center [86, 60] width 82 height 10
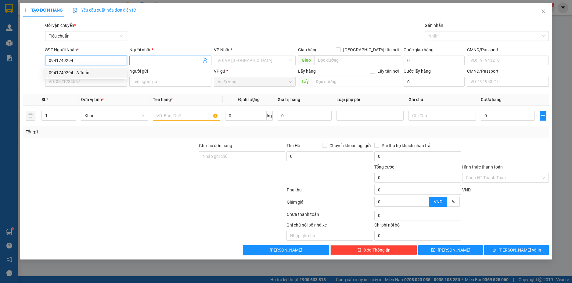
type input "0941749294"
click at [168, 56] on span at bounding box center [170, 60] width 82 height 10
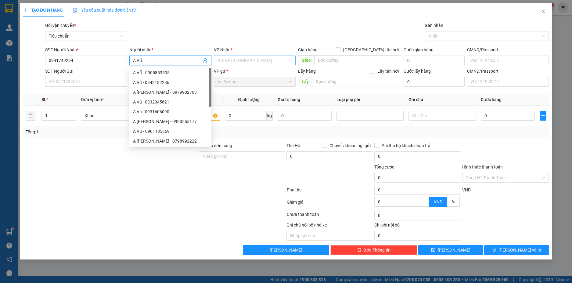
type input "A VŨ"
click at [244, 62] on input "search" at bounding box center [252, 60] width 70 height 9
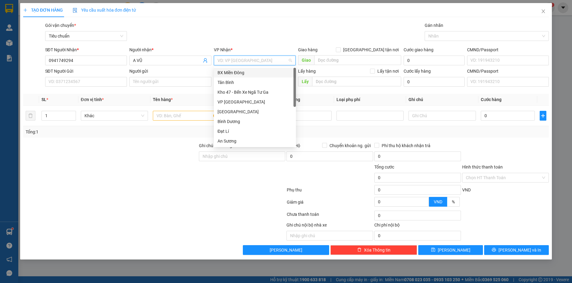
type input "H"
click at [241, 112] on div "Hai Bà Trưng" at bounding box center [254, 111] width 75 height 7
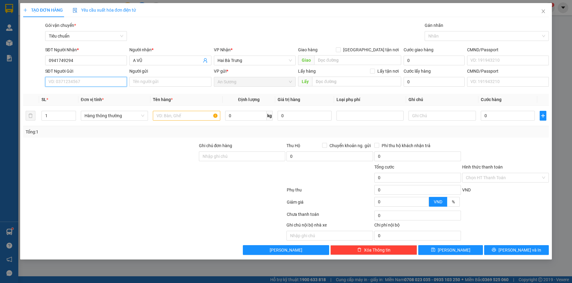
click at [79, 84] on input "SĐT Người Gửi" at bounding box center [86, 82] width 82 height 10
type input "0901439069"
click at [158, 85] on input "Người gửi" at bounding box center [170, 82] width 82 height 10
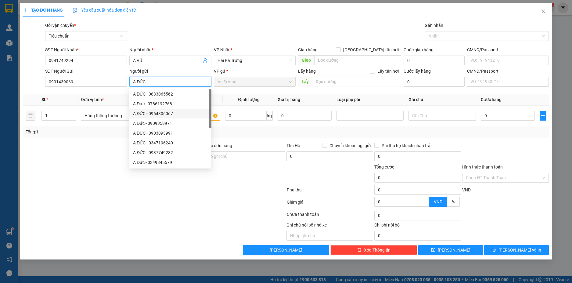
type input "A ĐỨC"
click at [83, 167] on div at bounding box center [111, 173] width 176 height 21
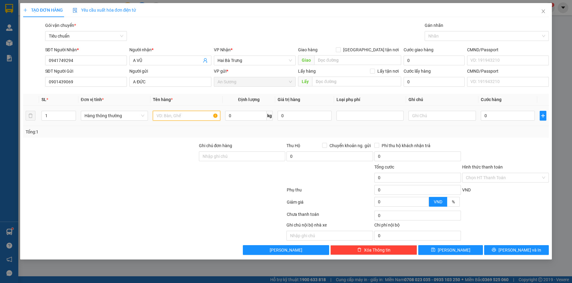
click at [167, 118] on input "text" at bounding box center [186, 116] width 67 height 10
type input "PHIM CÁCH NHIỆT"
click at [426, 111] on input "text" at bounding box center [441, 116] width 67 height 10
click at [431, 115] on input "TH BOPCJ MÚT DÀI" at bounding box center [441, 116] width 67 height 10
click at [431, 116] on input "TH BOPCJ MÚT DÀI" at bounding box center [441, 116] width 67 height 10
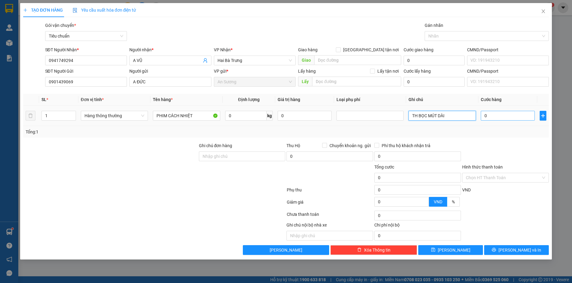
type input "TH BỌC MÚT DÀI"
click at [503, 113] on input "0" at bounding box center [508, 116] width 54 height 10
type input "4"
click at [503, 134] on div "Tổng: 1" at bounding box center [286, 131] width 521 height 7
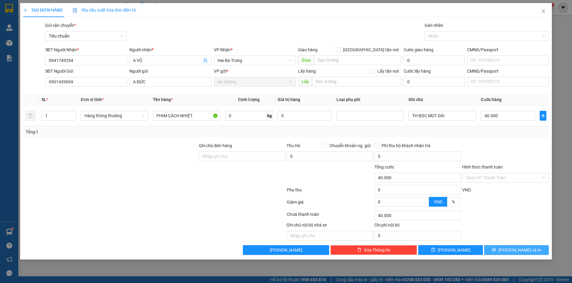
click at [529, 250] on button "[PERSON_NAME] và In" at bounding box center [516, 250] width 65 height 10
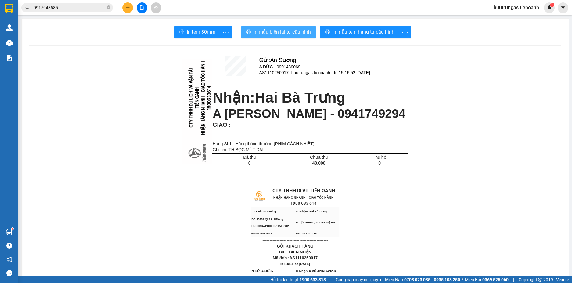
click at [281, 31] on span "In mẫu biên lai tự cấu hình" at bounding box center [281, 32] width 57 height 8
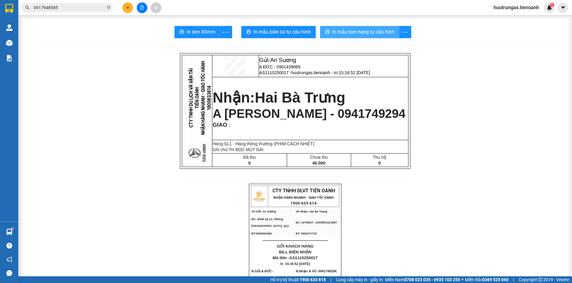
click at [369, 32] on span "In mẫu tem hàng tự cấu hình" at bounding box center [363, 32] width 62 height 8
drag, startPoint x: 442, startPoint y: 238, endPoint x: 437, endPoint y: 231, distance: 9.0
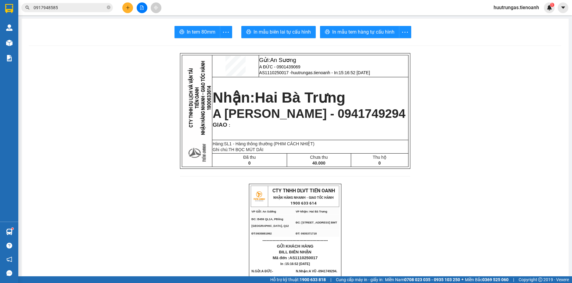
click at [127, 8] on icon "plus" at bounding box center [128, 7] width 4 height 4
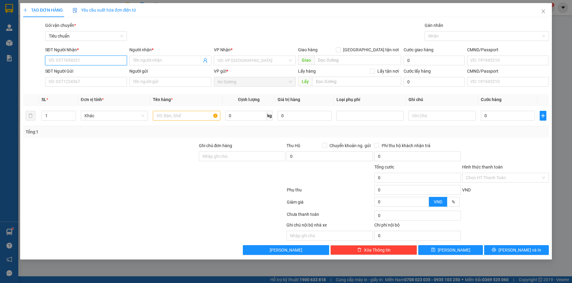
click at [68, 63] on input "SĐT Người Nhận *" at bounding box center [86, 60] width 82 height 10
click at [77, 71] on div "0945653776 - ĐỨC LÊ" at bounding box center [86, 72] width 75 height 7
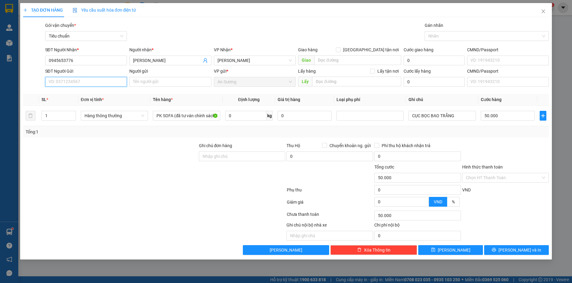
click at [90, 79] on input "SĐT Người Gửi" at bounding box center [86, 82] width 82 height 10
click at [89, 95] on div "0858398890 - LÂM" at bounding box center [86, 94] width 75 height 7
click at [247, 118] on input "0" at bounding box center [245, 116] width 41 height 10
click at [442, 130] on div "Tổng: 1" at bounding box center [286, 131] width 521 height 7
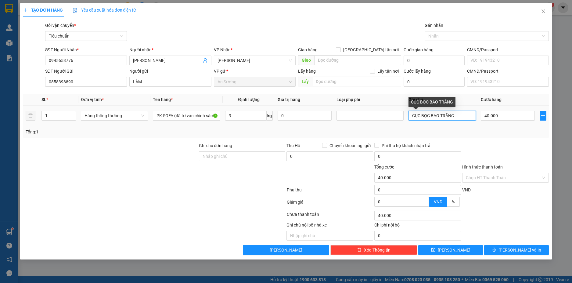
drag, startPoint x: 457, startPoint y: 116, endPoint x: 421, endPoint y: 119, distance: 35.5
click at [421, 119] on input "CỤC BỌC BAO TRẮNG" at bounding box center [441, 116] width 67 height 10
click at [497, 132] on div "Tổng: 1" at bounding box center [286, 131] width 521 height 7
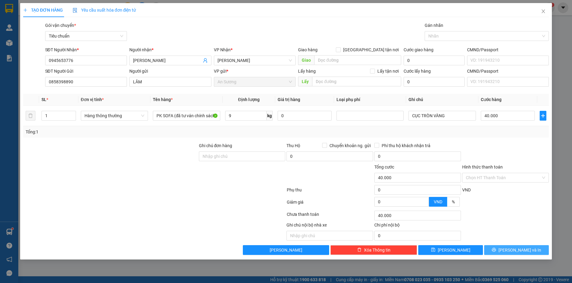
drag, startPoint x: 524, startPoint y: 245, endPoint x: 524, endPoint y: 249, distance: 4.7
click at [524, 249] on div "Transit Pickup Surcharge Ids Transit Deliver Surcharge Ids Transit Deliver Surc…" at bounding box center [286, 138] width 526 height 233
click at [527, 247] on span "[PERSON_NAME] và In" at bounding box center [519, 249] width 43 height 7
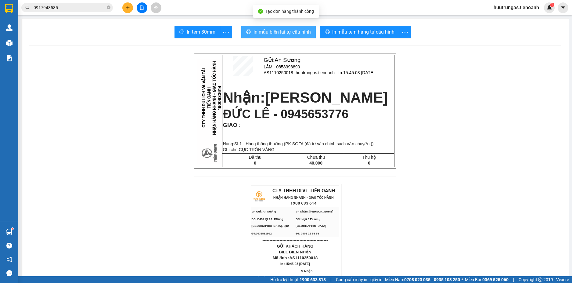
click at [287, 29] on span "In mẫu biên lai tự cấu hình" at bounding box center [281, 32] width 57 height 8
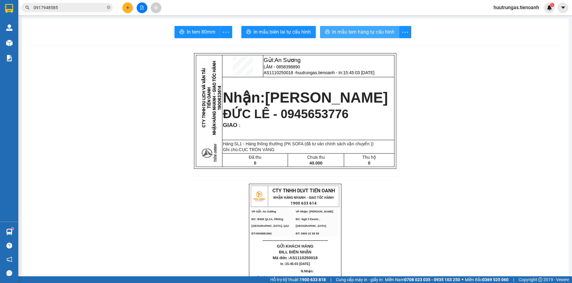
click at [369, 33] on span "In mẫu tem hàng tự cấu hình" at bounding box center [363, 32] width 62 height 8
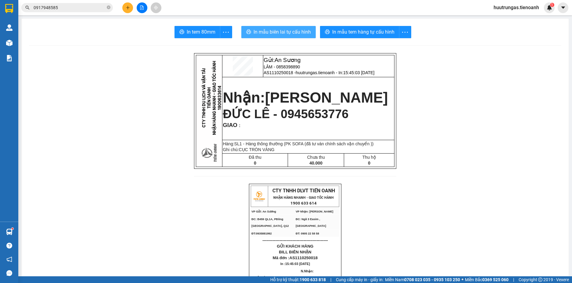
click at [284, 31] on span "In mẫu biên lai tự cấu hình" at bounding box center [281, 32] width 57 height 8
click at [131, 8] on button at bounding box center [127, 7] width 11 height 11
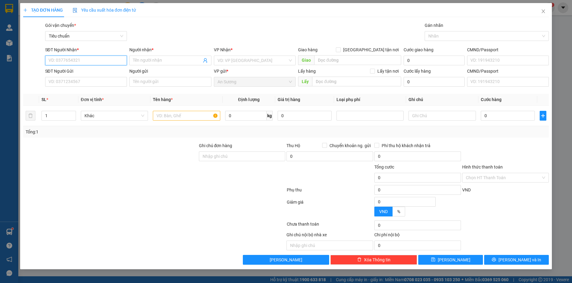
click at [107, 59] on input "SĐT Người Nhận *" at bounding box center [86, 60] width 82 height 10
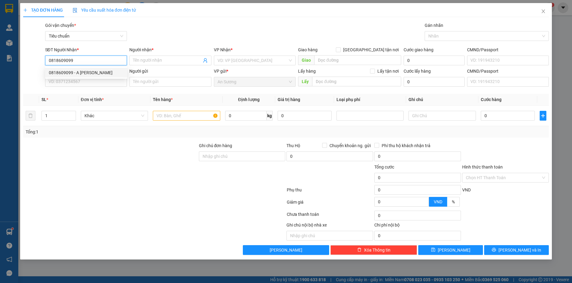
click at [100, 73] on div "0818609099 - A HOÀNG VŨ" at bounding box center [86, 72] width 75 height 7
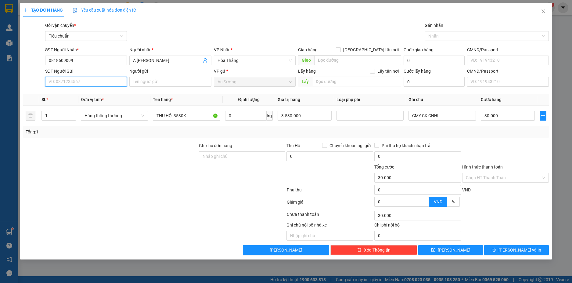
click at [106, 80] on input "SĐT Người Gửi" at bounding box center [86, 82] width 82 height 10
click at [142, 81] on input "Người gửi" at bounding box center [170, 82] width 82 height 10
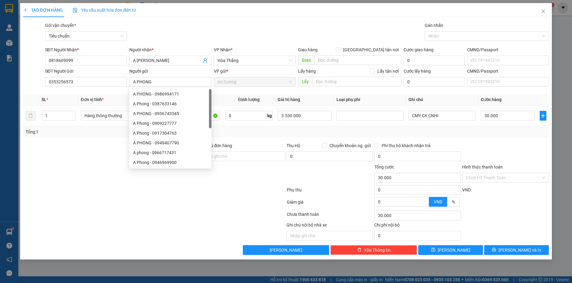
click at [65, 172] on div at bounding box center [111, 173] width 176 height 21
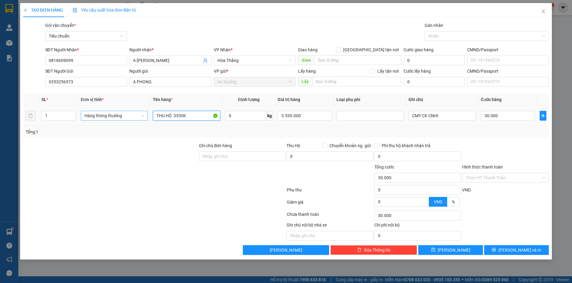
drag, startPoint x: 194, startPoint y: 118, endPoint x: 145, endPoint y: 117, distance: 48.5
click at [145, 117] on tr "1 Hàng thông thường THU HỘ 3530K 0 kg 3.530.000 CMY CK CNHI 30.000" at bounding box center [286, 115] width 526 height 20
drag, startPoint x: 299, startPoint y: 116, endPoint x: 270, endPoint y: 117, distance: 29.0
click at [270, 117] on tr "1 Hàng thông thường MÁY CẮT 0 kg 3.530.000 CMY CK CNHI 30.000" at bounding box center [286, 115] width 526 height 20
drag, startPoint x: 439, startPoint y: 116, endPoint x: 406, endPoint y: 115, distance: 32.6
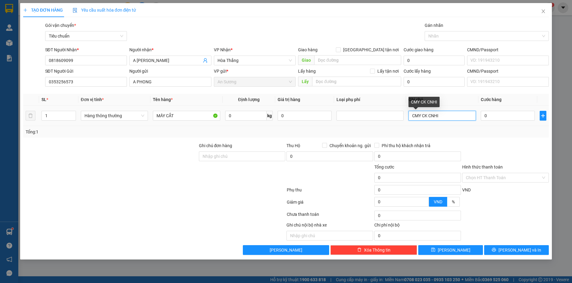
click at [406, 115] on td "CMY CK CNHI" at bounding box center [442, 115] width 72 height 20
click at [249, 113] on input "0" at bounding box center [245, 116] width 41 height 10
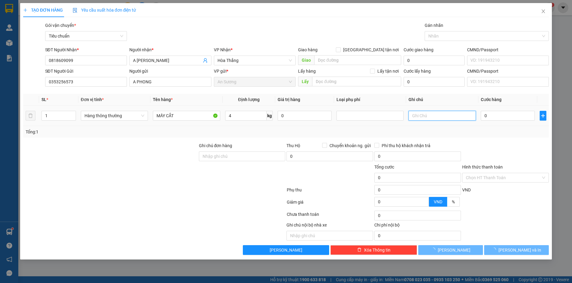
click at [423, 112] on input "text" at bounding box center [441, 116] width 67 height 10
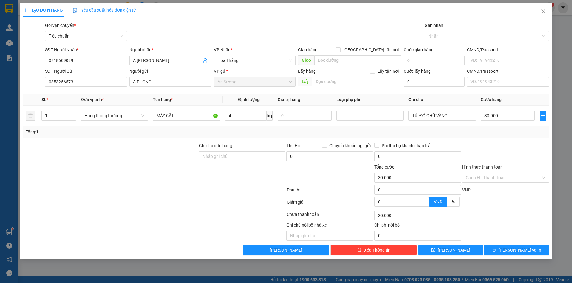
click at [491, 132] on div "Tổng: 1" at bounding box center [286, 131] width 521 height 7
click at [523, 251] on span "[PERSON_NAME] và In" at bounding box center [519, 249] width 43 height 7
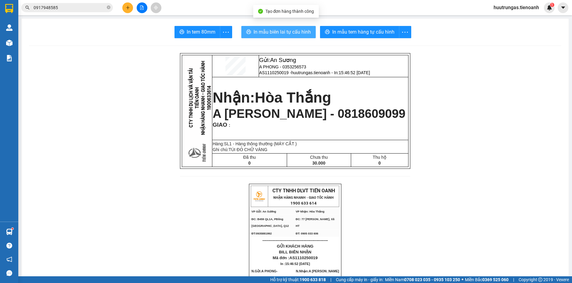
click at [285, 33] on span "In mẫu biên lai tự cấu hình" at bounding box center [281, 32] width 57 height 8
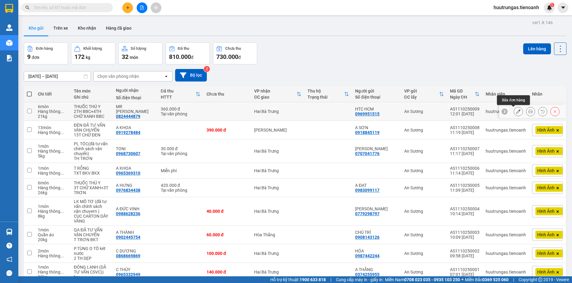
click at [516, 110] on icon at bounding box center [518, 111] width 4 height 4
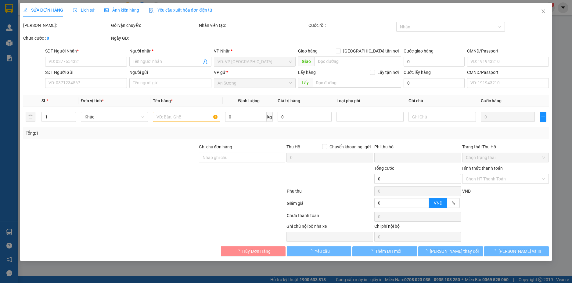
click at [116, 11] on span "Ảnh kiện hàng" at bounding box center [121, 10] width 35 height 5
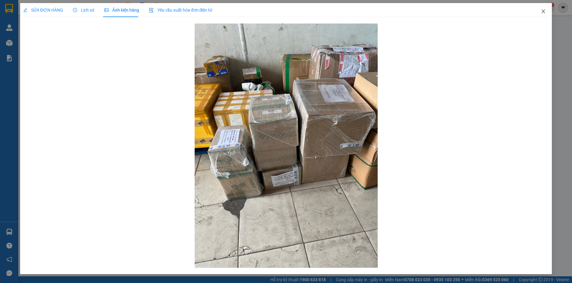
click at [544, 14] on icon "close" at bounding box center [543, 11] width 5 height 5
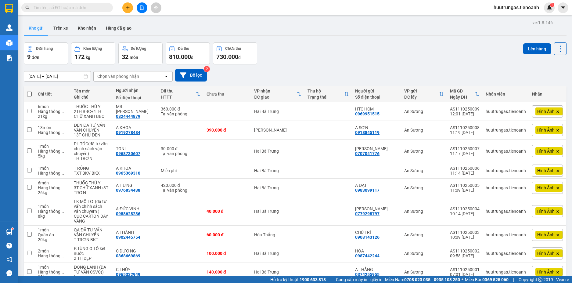
click at [95, 9] on input "text" at bounding box center [70, 7] width 72 height 7
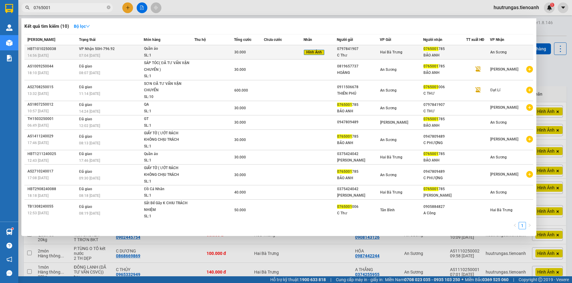
type input "0765001"
click at [347, 53] on div "C Thư" at bounding box center [358, 55] width 42 height 6
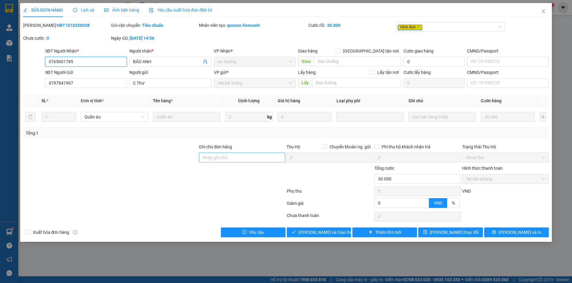
type input "0765001785"
type input "BẢO ANH"
type input "0797841907"
type input "C Thư"
type input "0"
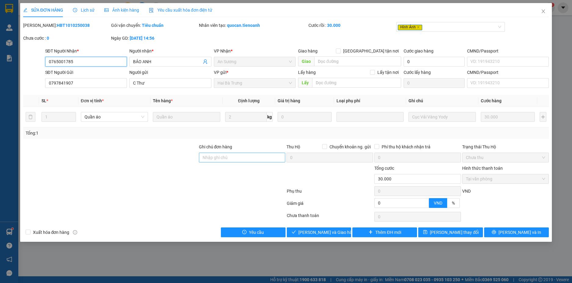
type input "30.000"
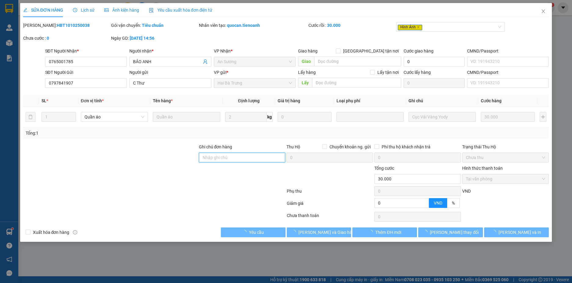
click at [228, 161] on input "Ghi chú đơn hàng" at bounding box center [242, 157] width 87 height 10
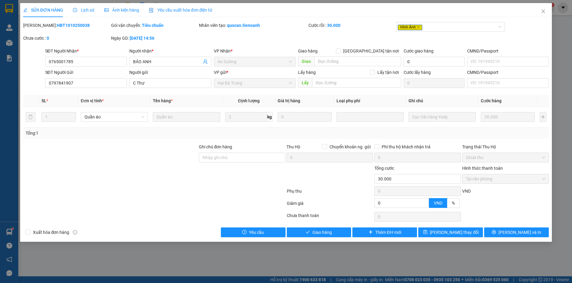
click at [160, 162] on div at bounding box center [111, 153] width 176 height 21
click at [339, 230] on button "Giao hàng" at bounding box center [319, 232] width 65 height 10
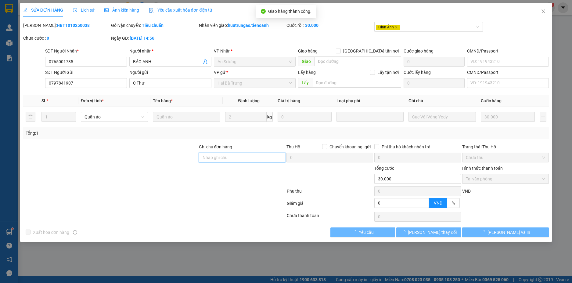
click at [207, 155] on input "Ghi chú đơn hàng" at bounding box center [242, 157] width 87 height 10
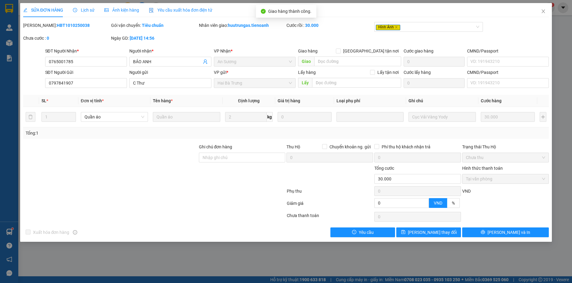
click at [189, 155] on div at bounding box center [111, 153] width 176 height 21
click at [542, 11] on icon "close" at bounding box center [543, 11] width 5 height 5
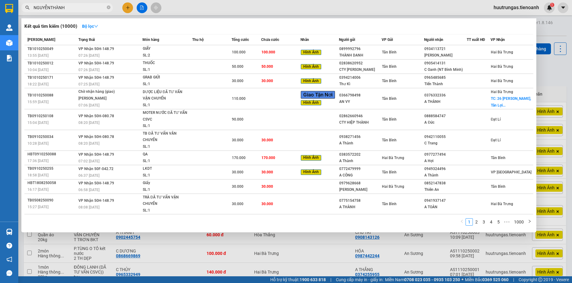
type input "NGUYỄN THÀNH"
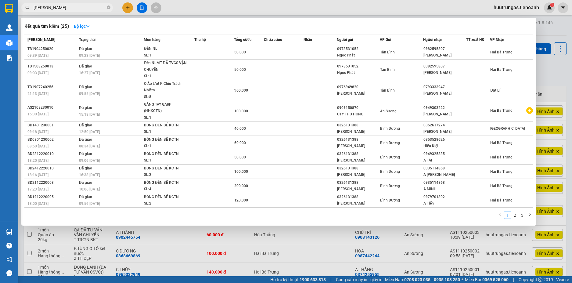
click at [86, 7] on input "NGUYỄN THÀNH" at bounding box center [70, 7] width 72 height 7
click at [93, 9] on input "NGUYỄN THÀNH" at bounding box center [70, 7] width 72 height 7
click at [108, 8] on icon "close-circle" at bounding box center [109, 7] width 4 height 4
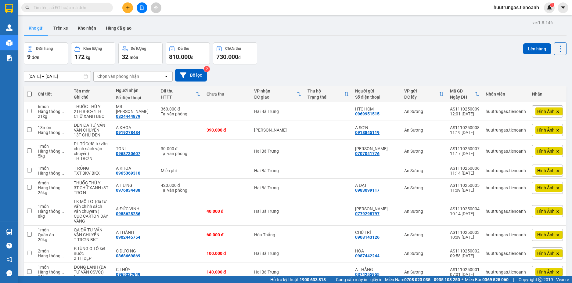
click at [91, 8] on input "text" at bounding box center [70, 7] width 72 height 7
click at [129, 9] on icon "plus" at bounding box center [128, 7] width 4 height 4
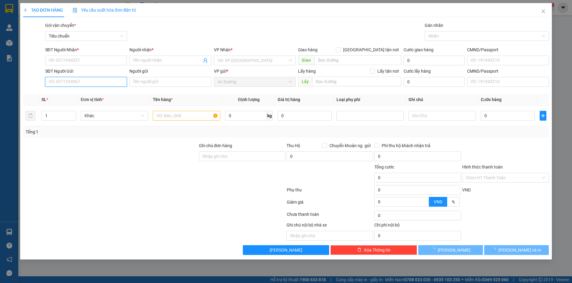
click at [66, 79] on input "SĐT Người Gửi" at bounding box center [86, 82] width 82 height 10
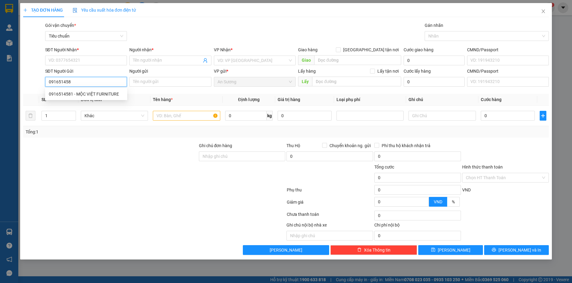
type input "0916514581"
click at [86, 92] on div "0916514581 - MỘC VIỆT FURNITURE" at bounding box center [86, 94] width 75 height 7
type input "0962717277"
type input "THIÊN HOÀNG"
type input "MỘC VIỆT FURNITURE"
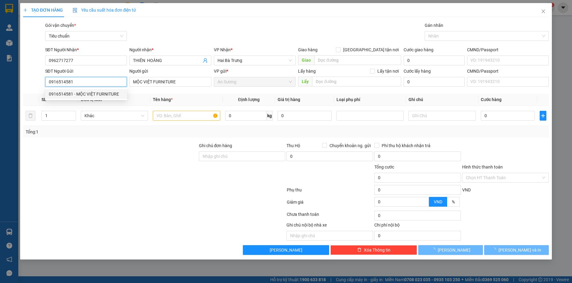
type input "240.000"
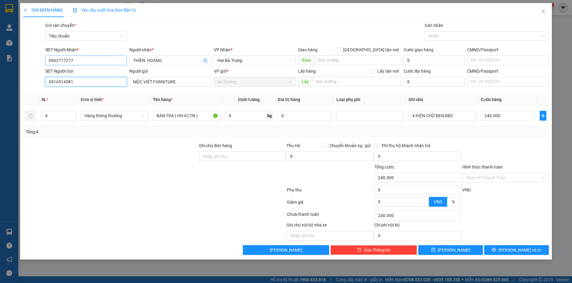
type input "0916514581"
click at [102, 63] on input "0962717277" at bounding box center [86, 60] width 82 height 10
click at [100, 61] on input "SĐT Người Nhận *" at bounding box center [86, 60] width 82 height 10
click at [97, 79] on input "0916514581" at bounding box center [86, 82] width 82 height 10
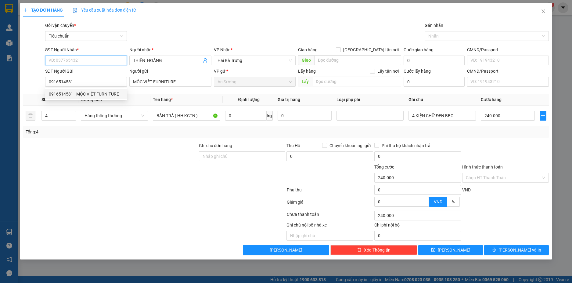
click at [96, 62] on input "SĐT Người Nhận *" at bounding box center [86, 60] width 82 height 10
click at [94, 70] on div "0962717277 - THIÊN HOÀNG" at bounding box center [86, 72] width 75 height 7
click at [81, 61] on input "0962717277" at bounding box center [86, 60] width 82 height 10
click at [82, 71] on div "0917948585 - A THÀNH" at bounding box center [86, 72] width 75 height 7
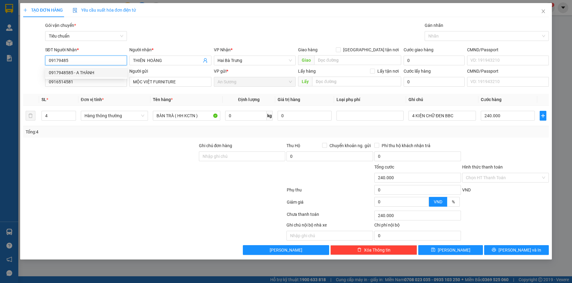
type input "0917948585"
type input "A THÀNH"
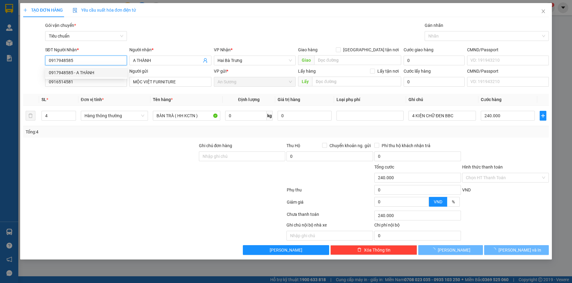
type input "30.000"
type input "0917948585"
click at [116, 172] on div at bounding box center [111, 173] width 176 height 21
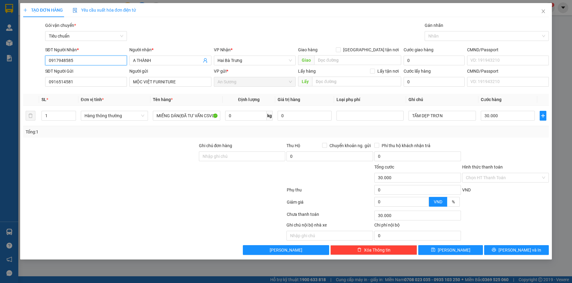
drag, startPoint x: 90, startPoint y: 61, endPoint x: -14, endPoint y: 61, distance: 103.4
click at [0, 61] on html "Kết quả tìm kiếm ( 25 ) Bộ lọc Mã ĐH Trạng thái Món hàng Thu hộ Tổng cước Chưa …" at bounding box center [286, 141] width 572 height 283
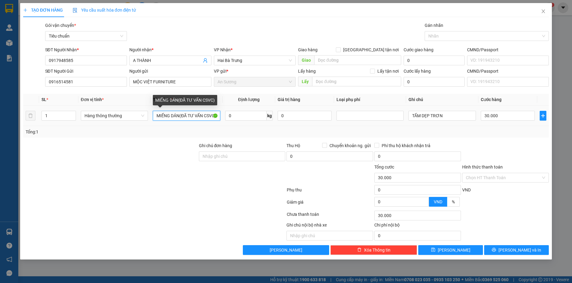
click at [180, 117] on input "MIẾNG DÁN(ĐÃ TƯ VẤN CSVC)" at bounding box center [186, 116] width 67 height 10
drag, startPoint x: 180, startPoint y: 117, endPoint x: 165, endPoint y: 116, distance: 14.7
click at [165, 116] on input "MIẾNG DÁN(ĐÃ TƯ VẤN CSVC)" at bounding box center [186, 116] width 67 height 10
type input "SOFA(ĐÃ TƯ VẤN CSVC)"
drag, startPoint x: 41, startPoint y: 119, endPoint x: 28, endPoint y: 129, distance: 16.2
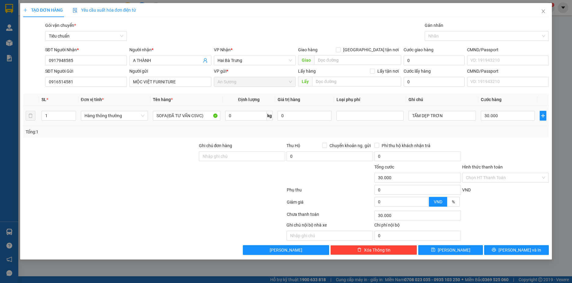
click at [19, 124] on div "TẠO ĐƠN HÀNG Yêu cầu xuất hóa đơn điện tử Transit Pickup Surcharge Ids Transit …" at bounding box center [286, 141] width 572 height 283
type input "3"
drag, startPoint x: 77, startPoint y: 144, endPoint x: 454, endPoint y: 114, distance: 378.1
click at [77, 144] on div at bounding box center [111, 152] width 176 height 21
type input "0"
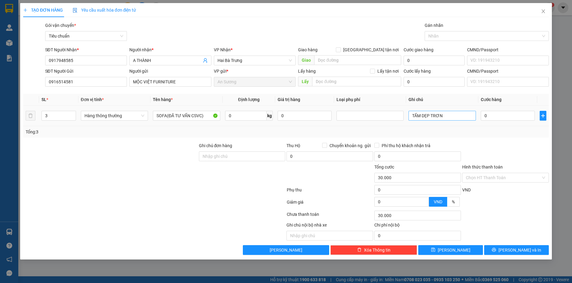
type input "0"
click at [453, 116] on input "TẤM DẸP TRƠN" at bounding box center [441, 116] width 67 height 10
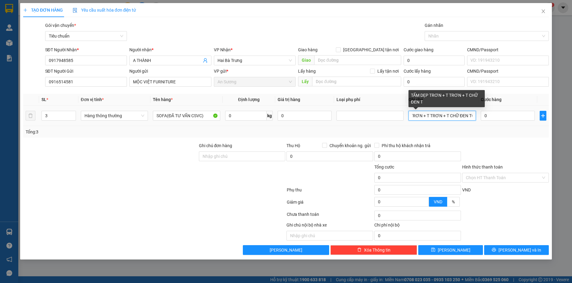
scroll to position [0, 23]
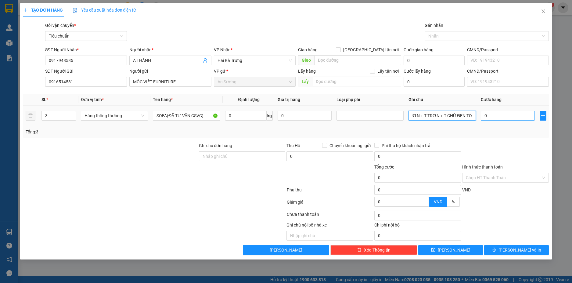
type input "TẤM DẸP TRƠN + T TRƠN + T CHỮ ĐEN TO"
click at [494, 116] on input "0" at bounding box center [508, 116] width 54 height 10
type input "7"
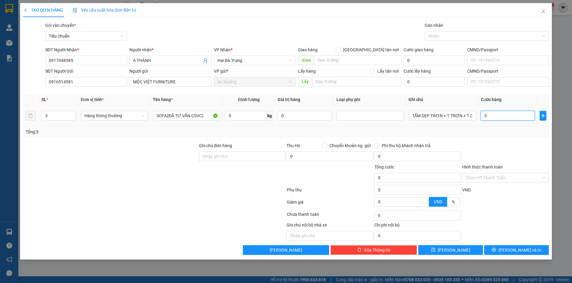
type input "7"
type input "75"
type input "750"
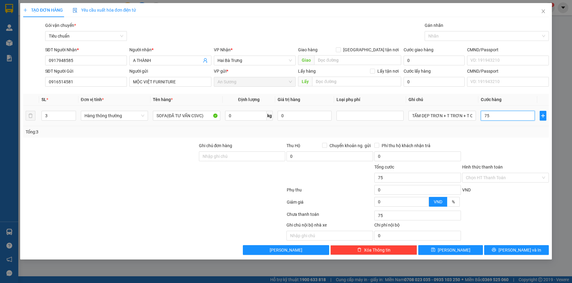
type input "750"
type input "750.000"
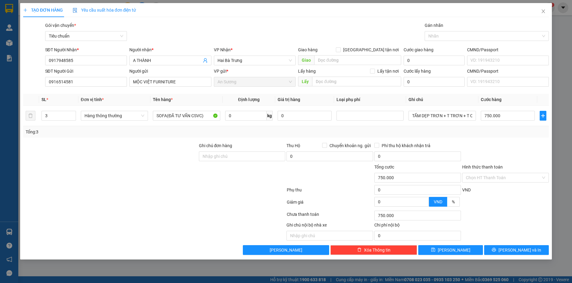
click at [493, 148] on div at bounding box center [505, 152] width 88 height 21
click at [499, 116] on input "750.000" at bounding box center [508, 116] width 54 height 10
type input "1"
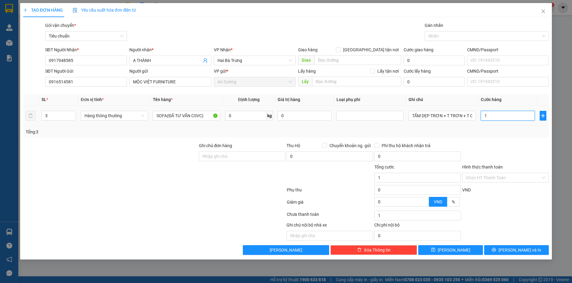
type input "10"
type input "100"
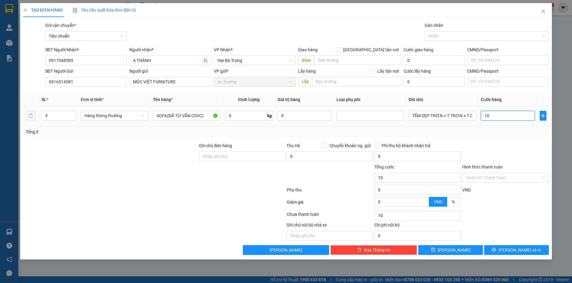
type input "100"
type input "1.000"
type input "10.000"
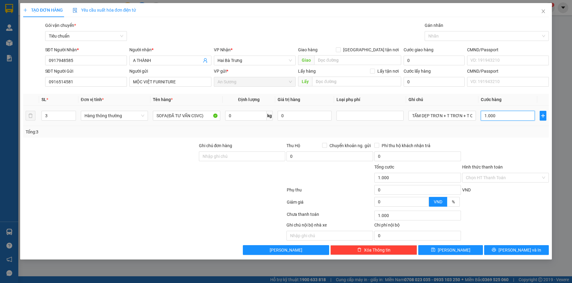
type input "10.000"
type input "100.000"
type input "1.000.000"
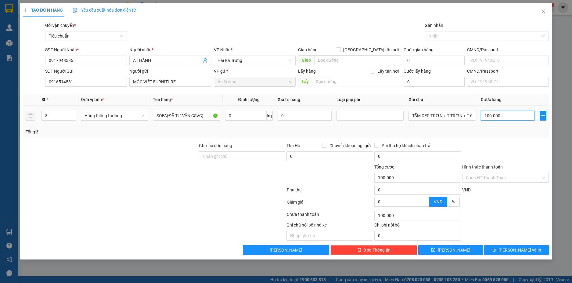
type input "1.000.000"
click at [496, 126] on div "SL * Đơn vị tính * Tên hàng * Định lượng Giá trị hàng Loại phụ phí Ghi chú Cước…" at bounding box center [286, 116] width 526 height 44
click at [515, 113] on input "1.000.000" at bounding box center [508, 116] width 54 height 10
click at [508, 139] on div "Transit Pickup Surcharge Ids Transit Deliver Surcharge Ids Transit Deliver Surc…" at bounding box center [286, 138] width 526 height 233
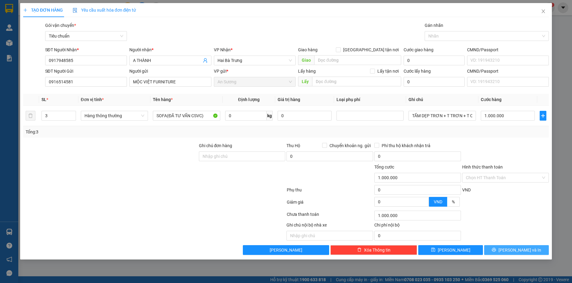
click at [523, 252] on span "[PERSON_NAME] và In" at bounding box center [519, 249] width 43 height 7
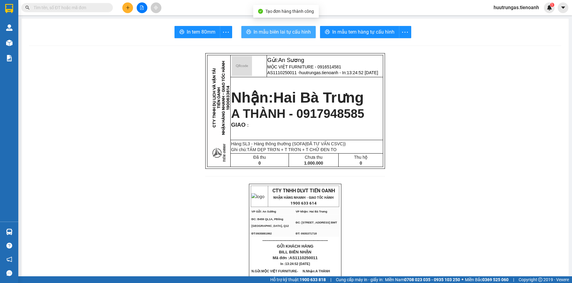
click at [246, 32] on icon "printer" at bounding box center [248, 31] width 5 height 5
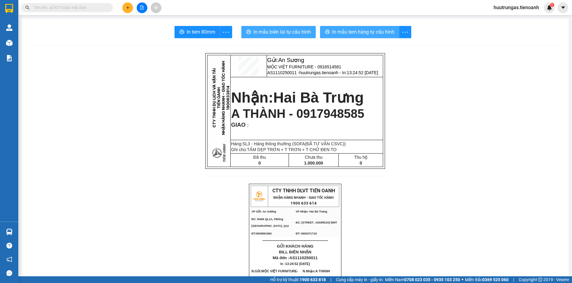
click at [353, 28] on span "In mẫu tem hàng tự cấu hình" at bounding box center [363, 32] width 62 height 8
click at [75, 8] on input "text" at bounding box center [70, 7] width 72 height 7
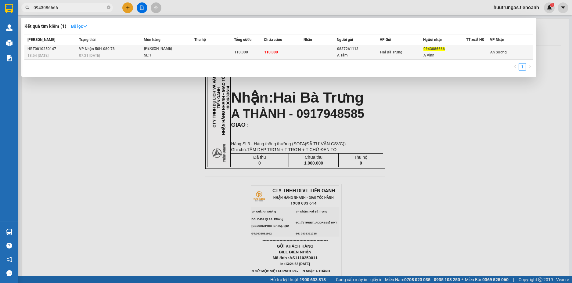
type input "0943086666"
click at [338, 53] on div "A Tâm" at bounding box center [358, 55] width 42 height 6
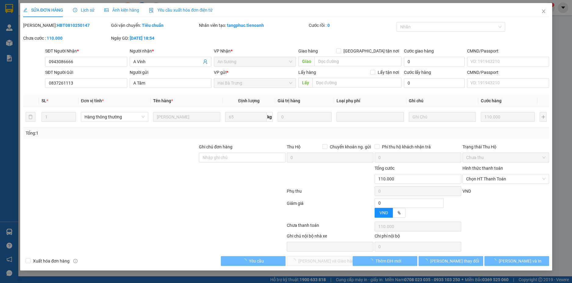
type input "0943086666"
type input "A Vinh"
type input "0837261113"
type input "A Tâm"
type input "0"
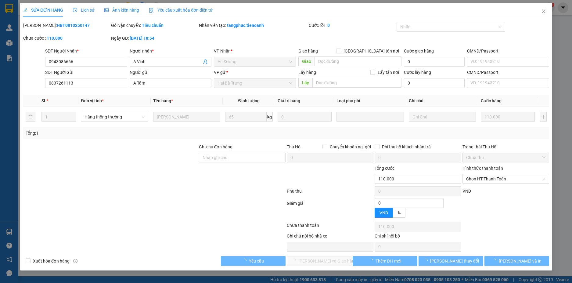
type input "110.000"
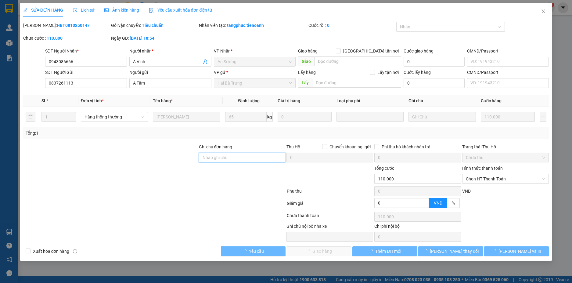
click at [224, 159] on input "Ghi chú đơn hàng" at bounding box center [242, 157] width 87 height 10
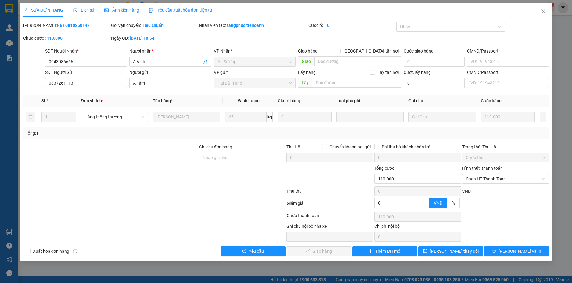
click at [140, 153] on div at bounding box center [111, 153] width 176 height 21
click at [233, 160] on input "Ghi chú đơn hàng" at bounding box center [242, 157] width 87 height 10
click at [135, 161] on div at bounding box center [111, 153] width 176 height 21
drag, startPoint x: 207, startPoint y: 155, endPoint x: 187, endPoint y: 158, distance: 20.0
click at [207, 155] on input "Ghi chú đơn hàng" at bounding box center [242, 157] width 87 height 10
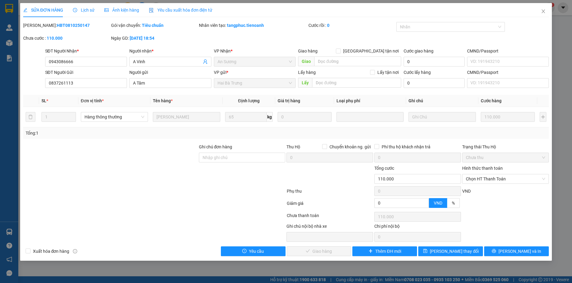
click at [159, 159] on div at bounding box center [111, 153] width 176 height 21
click at [487, 181] on span "Chọn HT Thanh Toán" at bounding box center [505, 178] width 79 height 9
click at [485, 191] on div "Tại văn phòng" at bounding box center [505, 191] width 79 height 7
type input "0"
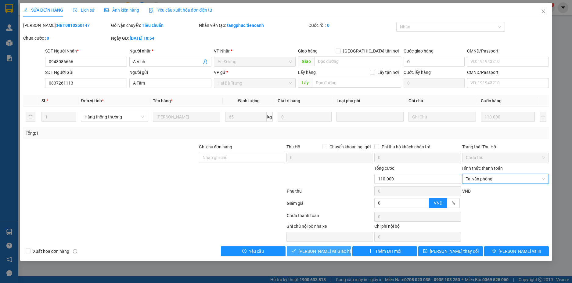
click at [331, 252] on span "Lưu và Giao hàng" at bounding box center [327, 251] width 59 height 7
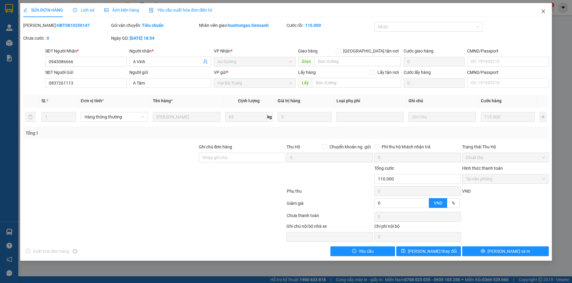
click at [541, 14] on icon "close" at bounding box center [543, 11] width 5 height 5
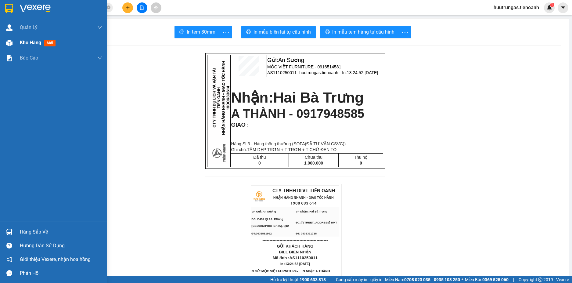
click at [31, 45] on span "Kho hàng" at bounding box center [30, 43] width 21 height 6
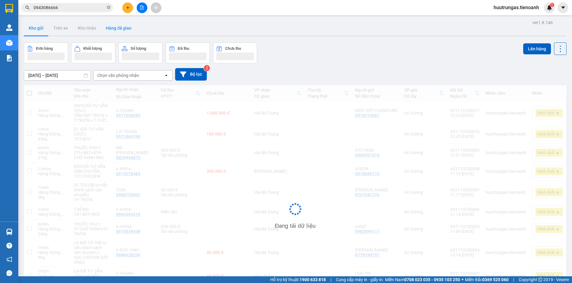
click at [110, 27] on button "Hàng đã giao" at bounding box center [118, 28] width 35 height 15
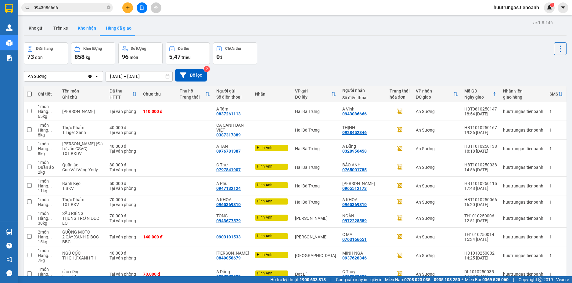
click at [81, 28] on button "Kho nhận" at bounding box center [87, 28] width 28 height 15
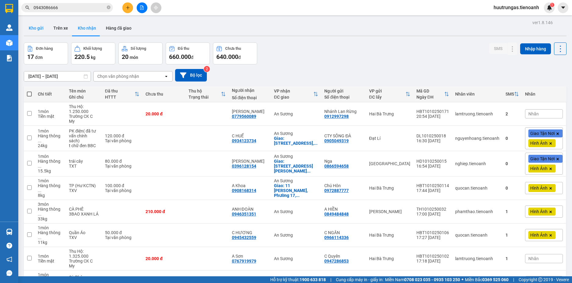
click at [44, 32] on button "Kho gửi" at bounding box center [36, 28] width 25 height 15
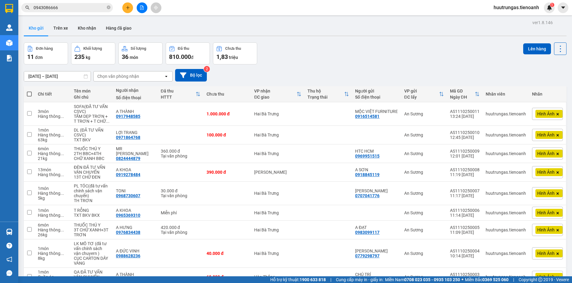
click at [61, 6] on input "0943086666" at bounding box center [70, 7] width 72 height 7
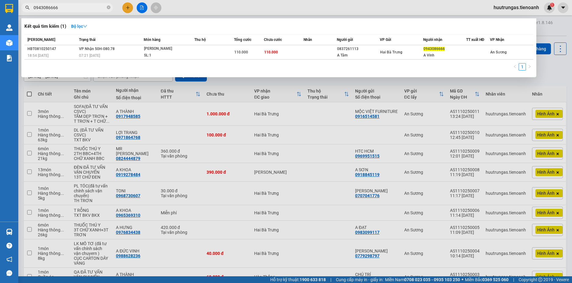
click at [61, 6] on input "0943086666" at bounding box center [70, 7] width 72 height 7
paste input "72286167"
type input "0972286167"
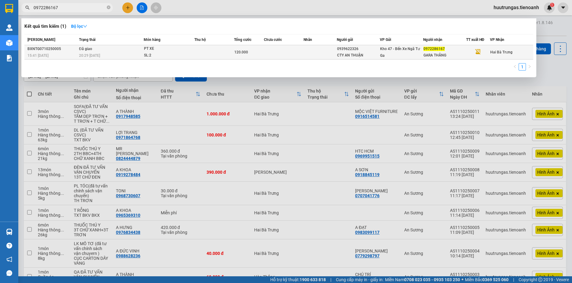
click at [192, 55] on span "PT XE SL: 2" at bounding box center [169, 51] width 50 height 13
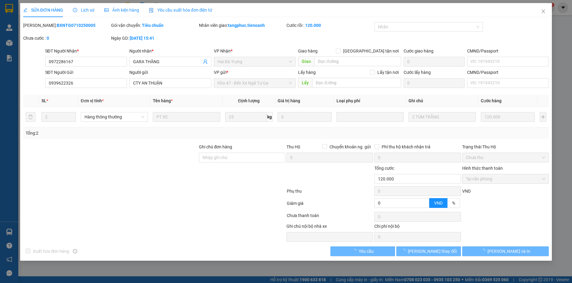
type input "0972286167"
type input "GARA THĂNG"
type input "0939622326"
type input "CTY AN THUẬN"
type input "0"
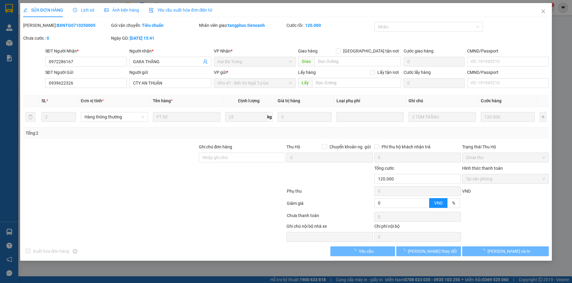
type input "120.000"
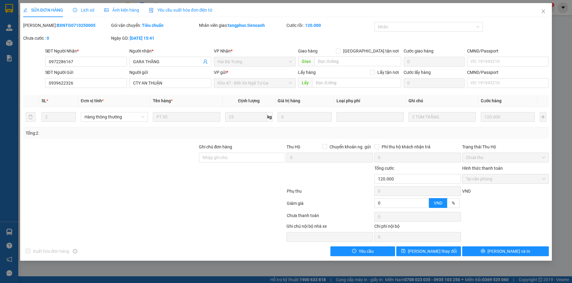
click at [88, 12] on span "Lịch sử" at bounding box center [84, 10] width 22 height 5
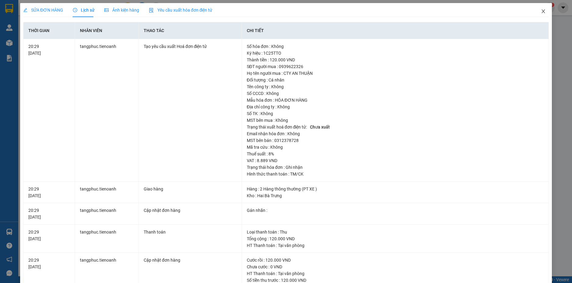
click at [540, 14] on span "Close" at bounding box center [543, 11] width 17 height 17
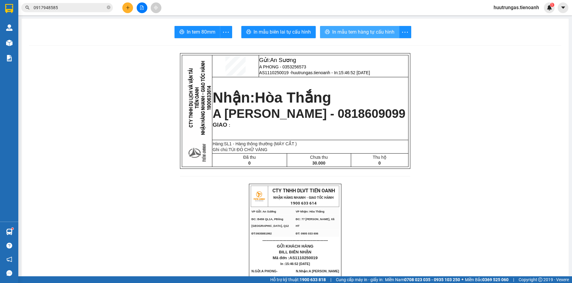
click at [363, 31] on span "In mẫu tem hàng tự cấu hình" at bounding box center [363, 32] width 62 height 8
click at [129, 7] on icon "plus" at bounding box center [128, 7] width 4 height 4
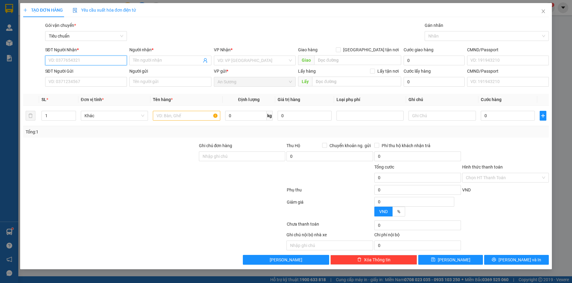
click at [78, 59] on input "SĐT Người Nhận *" at bounding box center [86, 60] width 82 height 10
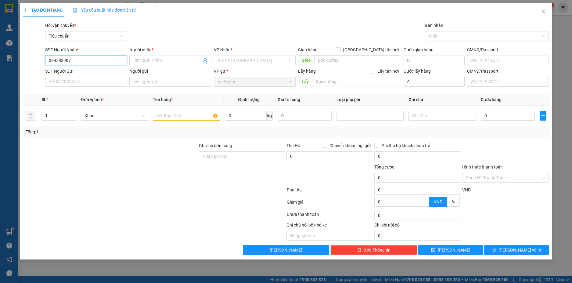
type input "0945839073"
click at [84, 73] on div "0945839073 - A VŨ" at bounding box center [86, 72] width 75 height 7
type input "A VŨ"
type input "210.000"
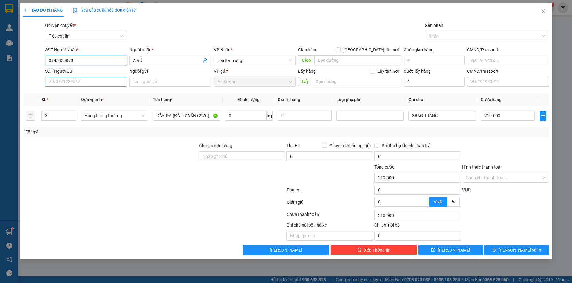
type input "0945839073"
click at [112, 84] on input "SĐT Người Gửi" at bounding box center [86, 82] width 82 height 10
click at [90, 93] on div "0902929327 - [GEOGRAPHIC_DATA]" at bounding box center [86, 94] width 75 height 7
type input "0902929327"
type input "HUẾ"
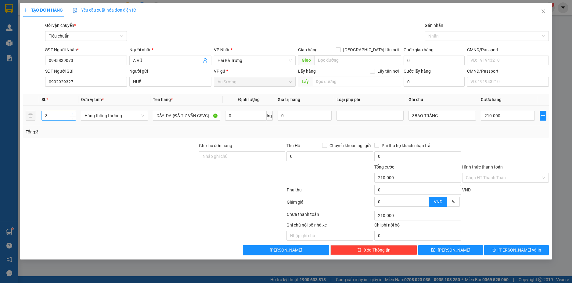
type input "4"
click at [72, 114] on icon "up" at bounding box center [72, 114] width 2 height 2
click at [240, 116] on input "0" at bounding box center [245, 116] width 41 height 10
type input "0"
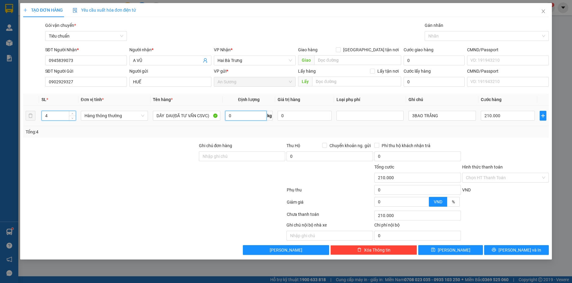
type input "0"
type input "29"
click at [268, 134] on div "Tổng: 4" at bounding box center [286, 131] width 521 height 7
type input "65.000"
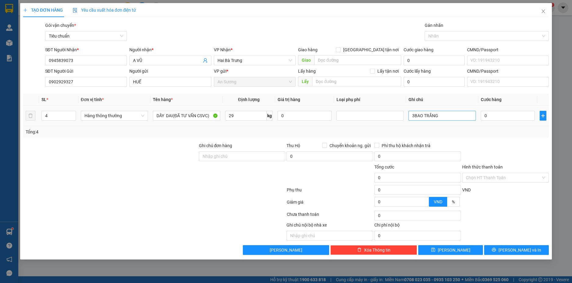
type input "65.000"
click at [414, 116] on input "3BAO TRẮNG" at bounding box center [441, 116] width 67 height 10
click at [449, 116] on input "2BAO TRẮNG" at bounding box center [441, 116] width 67 height 10
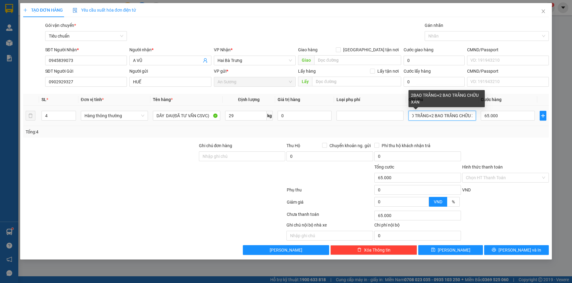
scroll to position [0, 21]
click at [459, 116] on input "2BAO TRẮNG+2 BAO TRẮNG CHỮU XANH" at bounding box center [441, 116] width 67 height 10
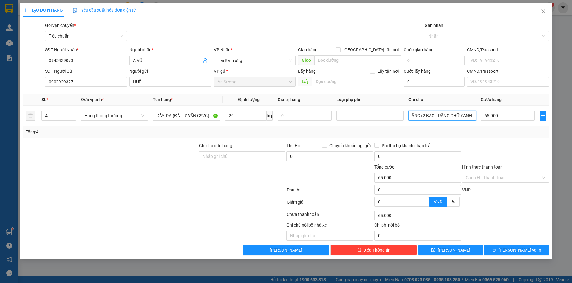
type input "2BAO TRẮNG+2 BAO TRẮNG CHỮ XANH"
click at [508, 137] on div "Tổng: 4" at bounding box center [286, 132] width 526 height 12
click at [506, 116] on input "65.000" at bounding box center [508, 116] width 54 height 10
type input "7"
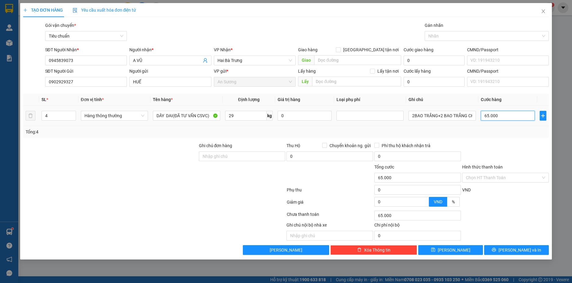
type input "7"
type input "70"
type input "70*"
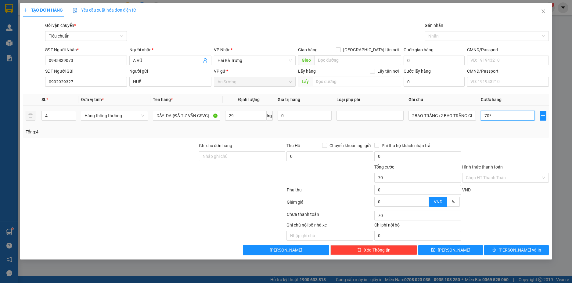
type input "0"
type input "70*4"
type input "280.000"
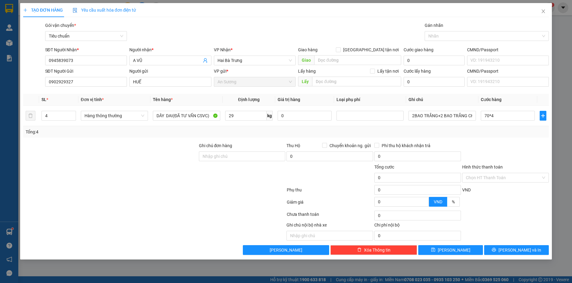
type input "280.000"
click at [487, 145] on div at bounding box center [505, 152] width 88 height 21
click at [523, 249] on span "[PERSON_NAME] và In" at bounding box center [519, 249] width 43 height 7
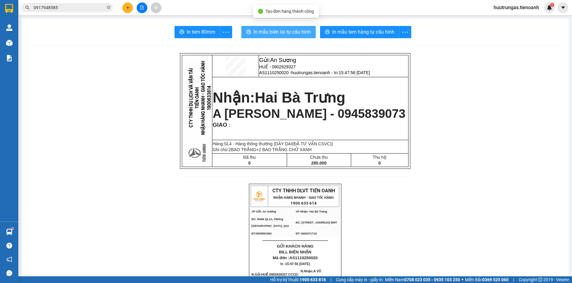
click at [293, 32] on span "In mẫu biên lai tự cấu hình" at bounding box center [281, 32] width 57 height 8
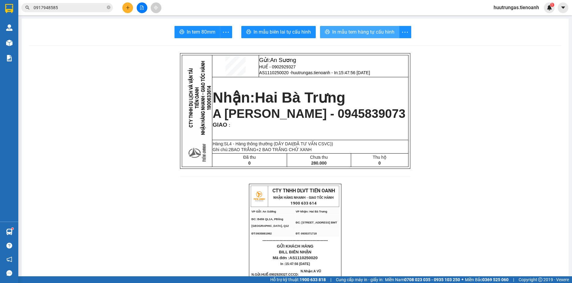
click at [347, 32] on span "In mẫu tem hàng tự cấu hình" at bounding box center [363, 32] width 62 height 8
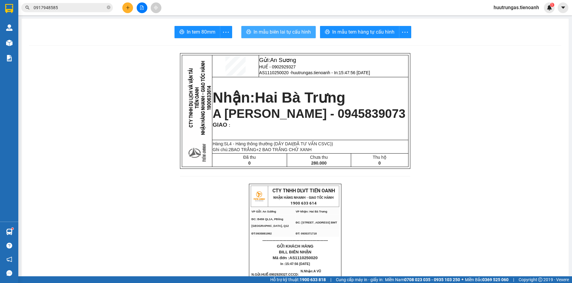
click at [278, 30] on span "In mẫu biên lai tự cấu hình" at bounding box center [281, 32] width 57 height 8
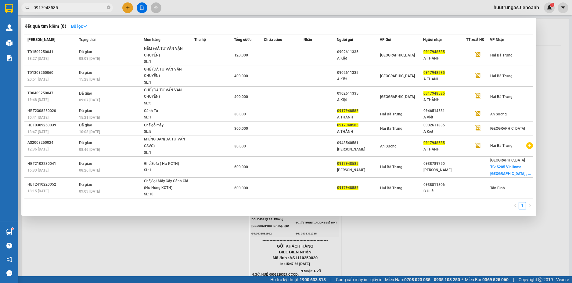
click at [77, 10] on input "0917948585" at bounding box center [70, 7] width 72 height 7
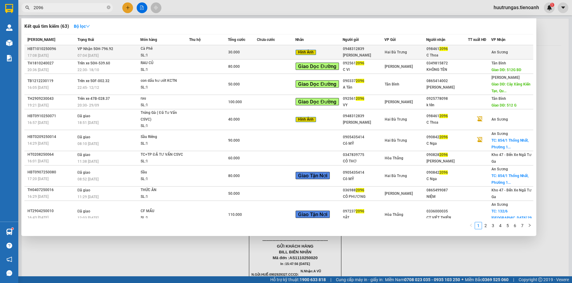
type input "2096"
click at [180, 53] on div "SL: 1" at bounding box center [164, 55] width 46 height 7
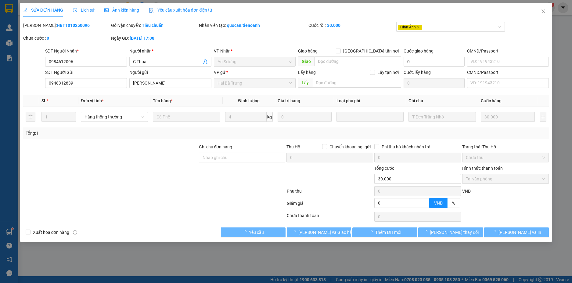
type input "0984612096"
type input "C Thoa"
type input "0948312839"
type input "Chú Quang"
type input "0"
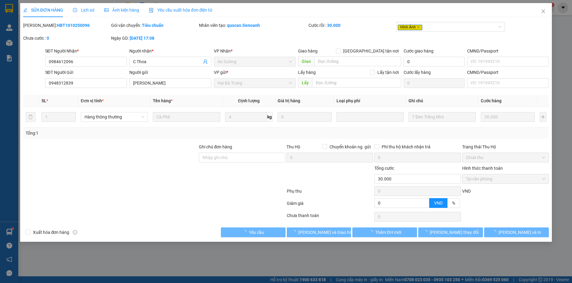
type input "30.000"
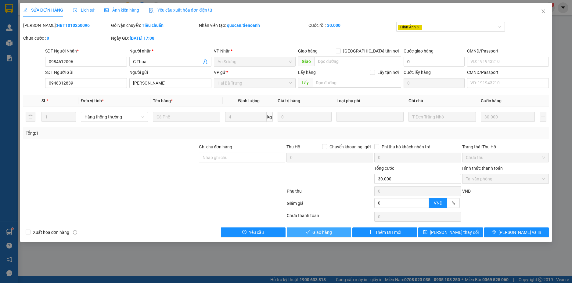
click at [338, 229] on button "Giao hàng" at bounding box center [319, 232] width 65 height 10
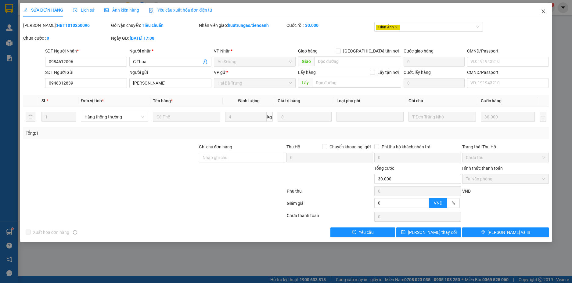
click at [542, 10] on icon "close" at bounding box center [543, 11] width 5 height 5
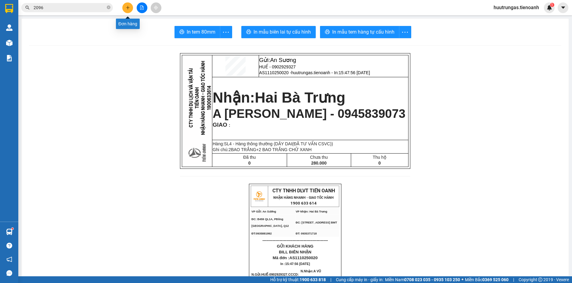
click at [127, 10] on button at bounding box center [127, 7] width 11 height 11
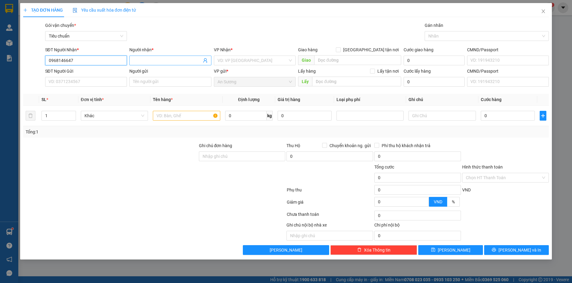
type input "0968146647"
click at [148, 62] on input "Người nhận *" at bounding box center [167, 60] width 69 height 7
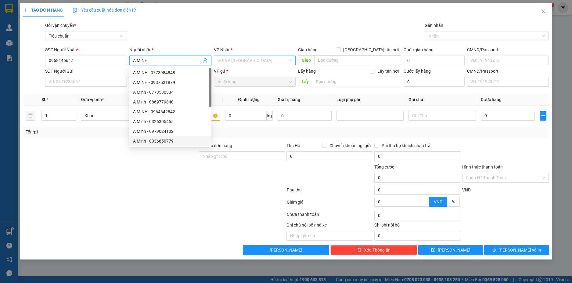
type input "A MINH"
click at [249, 63] on input "search" at bounding box center [252, 60] width 70 height 9
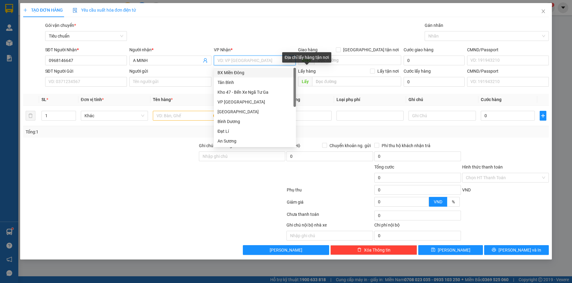
type input "H"
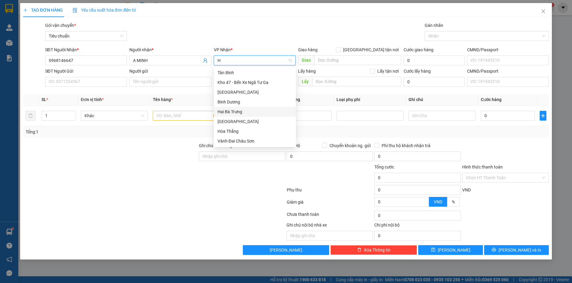
click at [239, 112] on div "Hai Bà Trưng" at bounding box center [254, 111] width 75 height 7
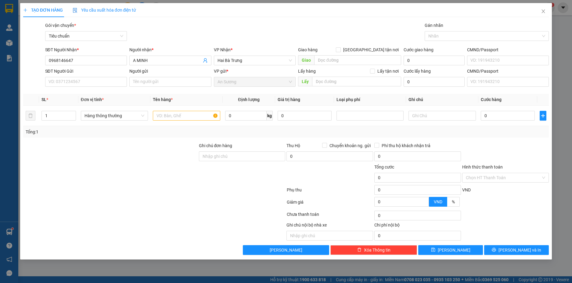
click at [105, 87] on div "SĐT Người Gửi VD: 0371234567" at bounding box center [86, 78] width 82 height 21
click at [108, 82] on input "SĐT Người Gửi" at bounding box center [86, 82] width 82 height 10
type input "0705070579"
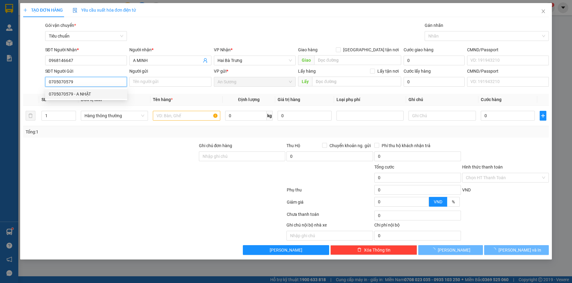
click at [106, 91] on div "0705070579 - A NHẬT" at bounding box center [86, 94] width 75 height 7
type input "A NHẬT"
type input "80.000"
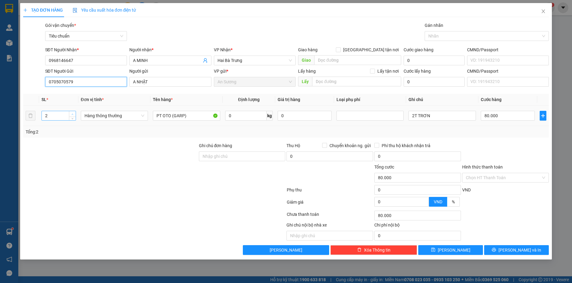
type input "0705070579"
click at [72, 113] on icon "up" at bounding box center [72, 114] width 2 height 2
type input "3"
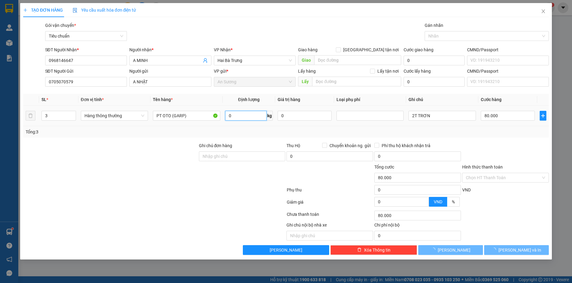
click at [249, 115] on input "0" at bounding box center [245, 116] width 41 height 10
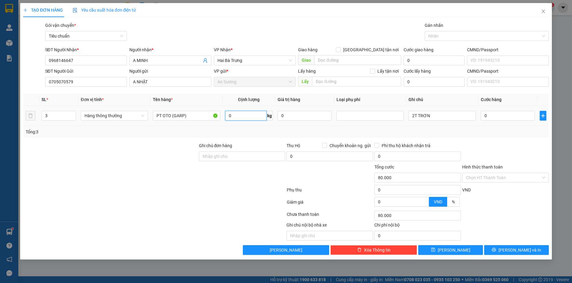
type input "0"
type input "21"
click at [399, 135] on div "Tổng: 3" at bounding box center [286, 132] width 526 height 12
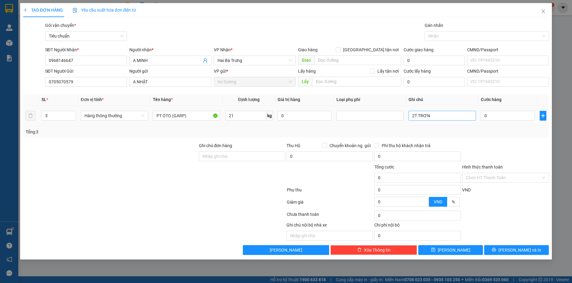
type input "60.000"
click at [510, 115] on input "60.000" at bounding box center [508, 116] width 54 height 10
type input "6"
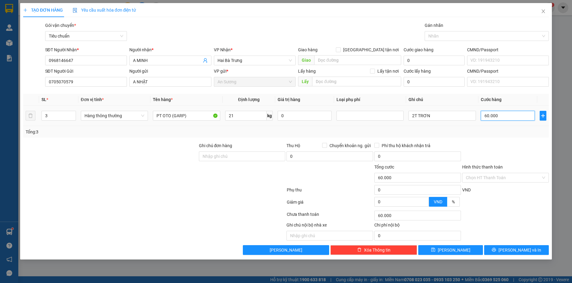
type input "6"
type input "60"
type input "60*"
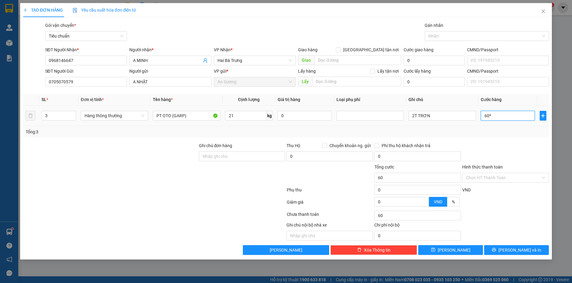
type input "0"
type input "60*3"
type input "180.000"
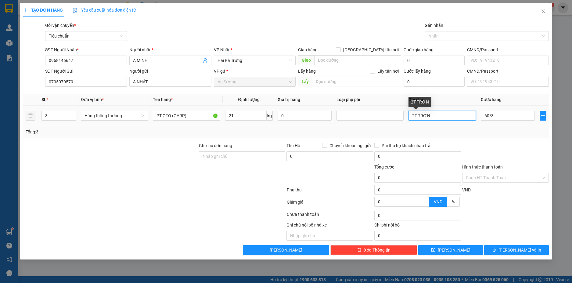
type input "180.000"
click at [435, 117] on input "2T TRƠN" at bounding box center [441, 116] width 67 height 10
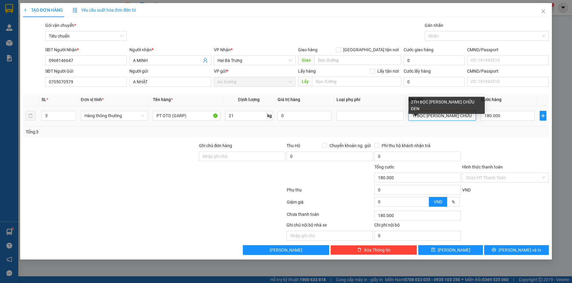
click at [463, 115] on input "2TH BỌC BAO XANTH CHỮU ĐEN" at bounding box center [441, 116] width 67 height 10
click at [452, 115] on input "2TH BỌC BAO XANTH CHỮ ĐEN" at bounding box center [441, 116] width 67 height 10
click at [450, 115] on input "2TH BỌC BAO XANTH CHỮ ĐEN" at bounding box center [441, 116] width 67 height 10
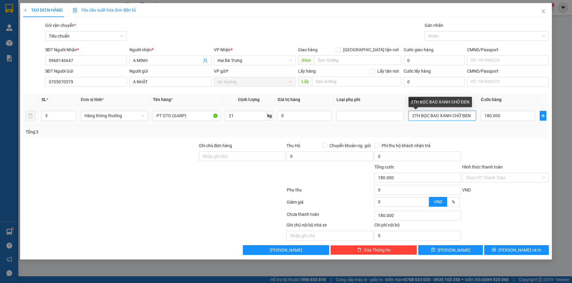
click at [454, 116] on input "2TH BỌC BAO XANH CHỮ ĐEN" at bounding box center [441, 116] width 67 height 10
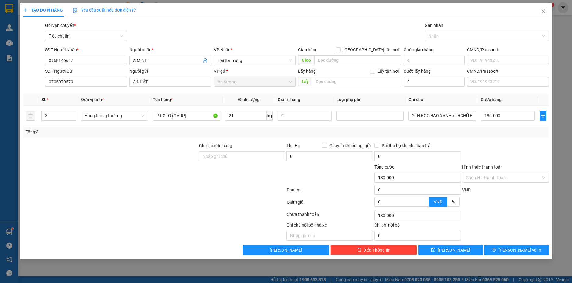
click at [527, 139] on div "Transit Pickup Surcharge Ids Transit Deliver Surcharge Ids Transit Deliver Surc…" at bounding box center [286, 138] width 526 height 233
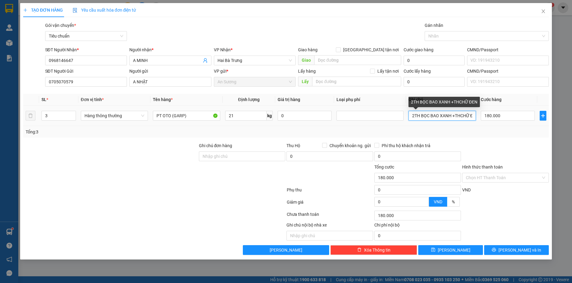
click at [461, 116] on input "2TH BỌC BAO XANH +THCHỮ ĐEN" at bounding box center [441, 116] width 67 height 10
type input "2TH BỌC BAO XANH +TH CHỮ ĐEN"
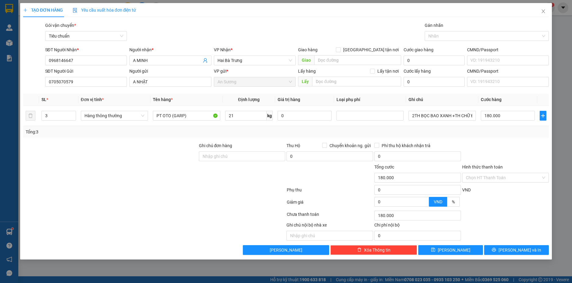
click at [497, 148] on div at bounding box center [505, 152] width 88 height 21
drag, startPoint x: 510, startPoint y: 176, endPoint x: 481, endPoint y: 187, distance: 31.0
click at [510, 176] on input "Hình thức thanh toán" at bounding box center [503, 177] width 75 height 9
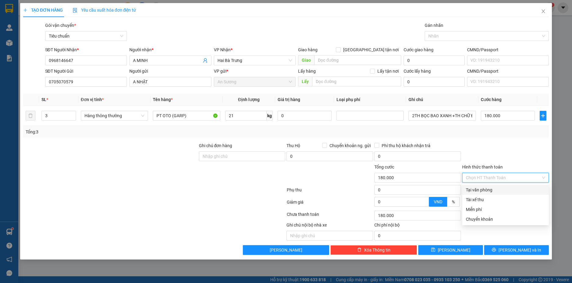
click at [486, 188] on div "Tại văn phòng" at bounding box center [505, 189] width 79 height 7
type input "0"
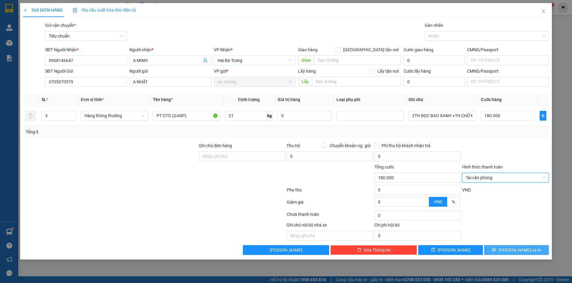
click at [528, 251] on button "[PERSON_NAME] và In" at bounding box center [516, 250] width 65 height 10
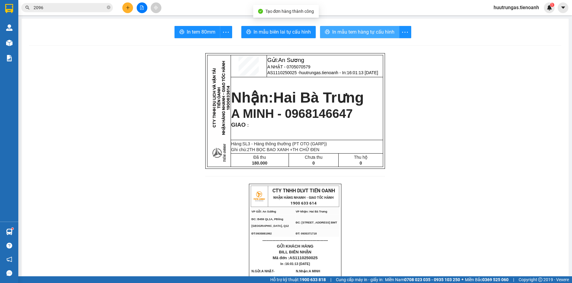
click at [355, 31] on span "In mẫu tem hàng tự cấu hình" at bounding box center [363, 32] width 62 height 8
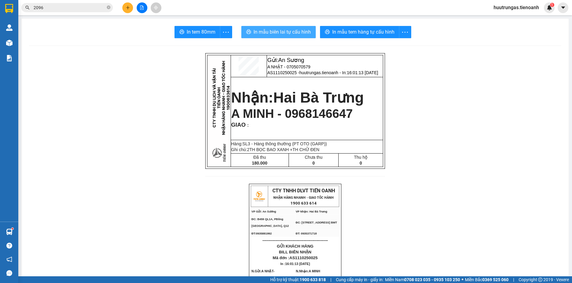
click at [286, 33] on span "In mẫu biên lai tự cấu hình" at bounding box center [281, 32] width 57 height 8
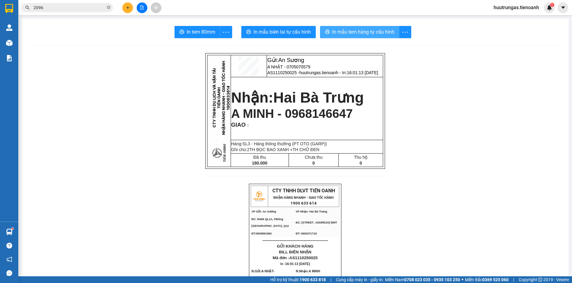
click at [357, 31] on span "In mẫu tem hàng tự cấu hình" at bounding box center [363, 32] width 62 height 8
click at [127, 7] on icon "plus" at bounding box center [128, 7] width 4 height 4
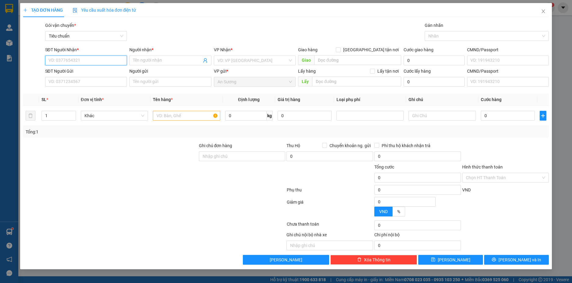
click at [79, 62] on input "SĐT Người Nhận *" at bounding box center [86, 60] width 82 height 10
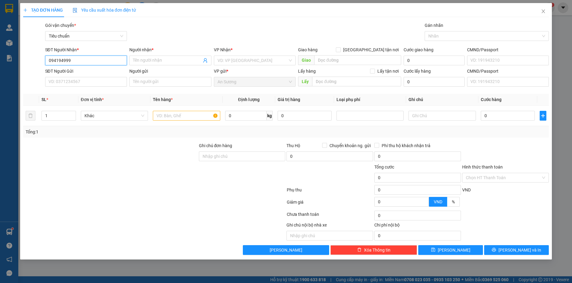
type input "0941949997"
click at [90, 71] on div "0941949997 - C THIÊN" at bounding box center [86, 72] width 75 height 7
type input "C THIÊN"
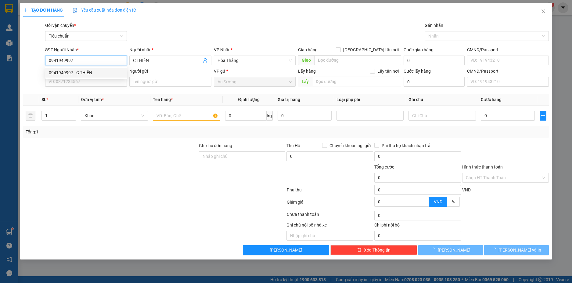
type input "50.000"
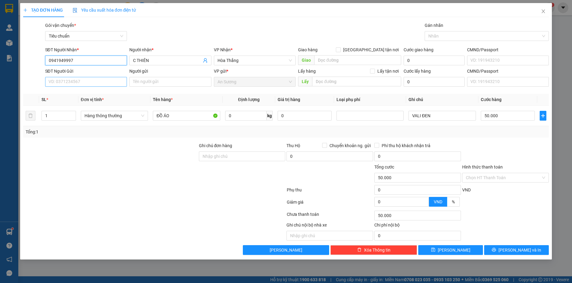
type input "0941949997"
click at [88, 82] on input "SĐT Người Gửi" at bounding box center [86, 82] width 82 height 10
click at [91, 92] on div "0886085037 - C THƯƠNG" at bounding box center [86, 94] width 75 height 7
type input "0886085037"
type input "C THƯƠNG"
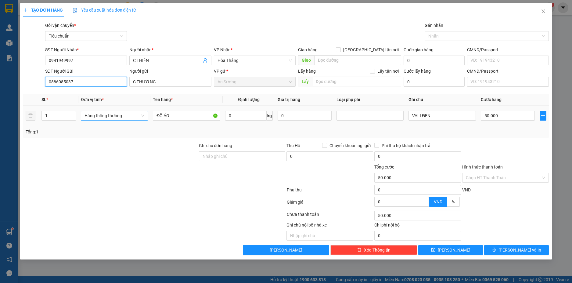
click at [136, 116] on span "Hàng thông thường" at bounding box center [114, 115] width 60 height 9
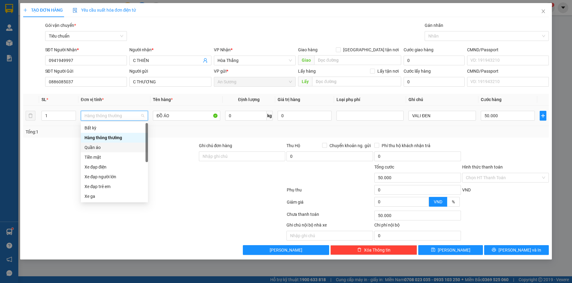
click at [101, 148] on div "Quần áo" at bounding box center [114, 147] width 60 height 7
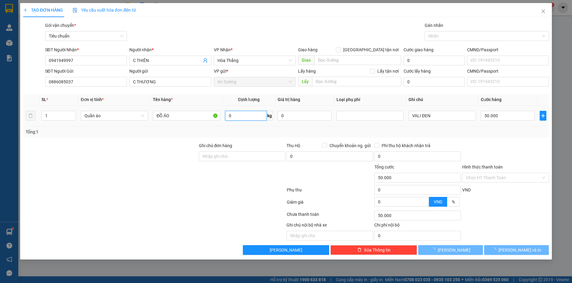
click at [241, 117] on input "0" at bounding box center [245, 116] width 41 height 10
type input "4"
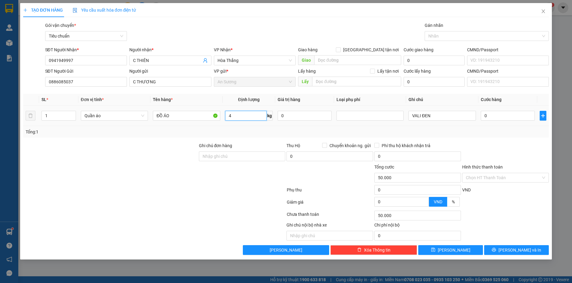
type input "0"
type input "4"
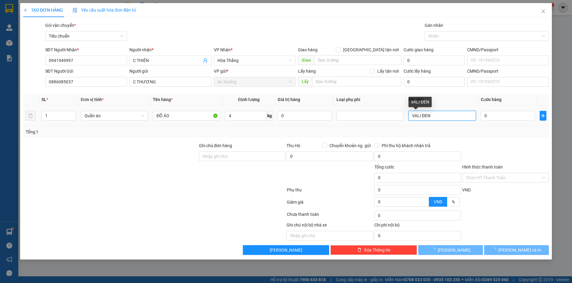
click at [449, 116] on input "VALI ĐEN" at bounding box center [441, 116] width 67 height 10
type input "30.000"
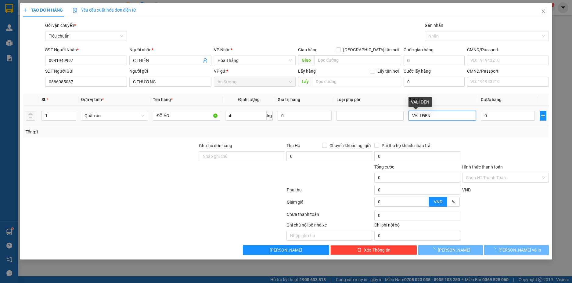
type input "30.000"
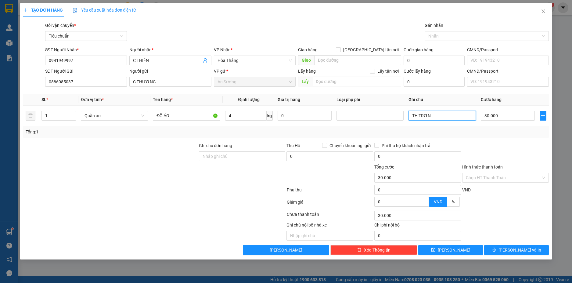
type input "TH TRƠN"
click at [517, 141] on div "Transit Pickup Surcharge Ids Transit Deliver Surcharge Ids Transit Deliver Surc…" at bounding box center [286, 138] width 526 height 233
click at [522, 176] on input "Hình thức thanh toán" at bounding box center [503, 177] width 75 height 9
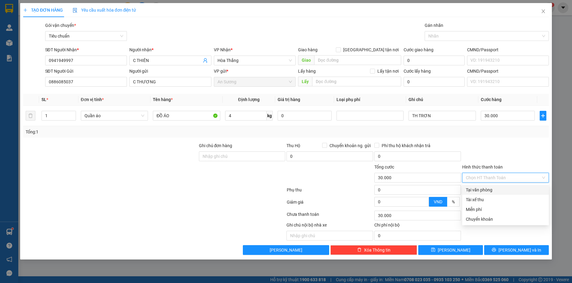
click at [480, 189] on div "Tại văn phòng" at bounding box center [505, 189] width 79 height 7
type input "0"
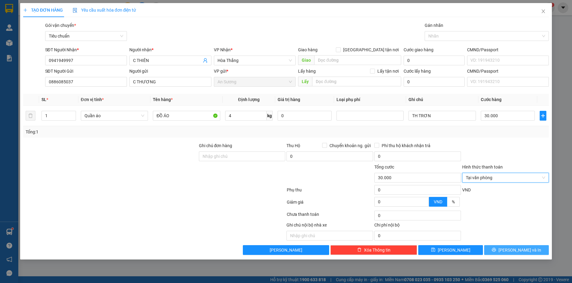
click at [526, 249] on span "[PERSON_NAME] và In" at bounding box center [519, 249] width 43 height 7
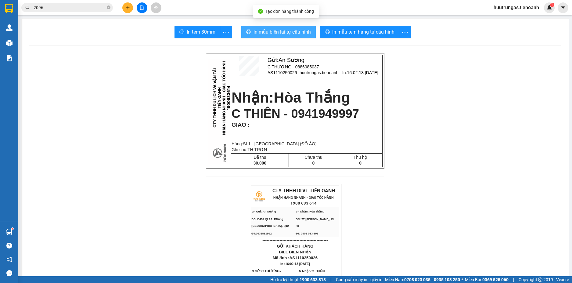
click at [289, 28] on span "In mẫu biên lai tự cấu hình" at bounding box center [281, 32] width 57 height 8
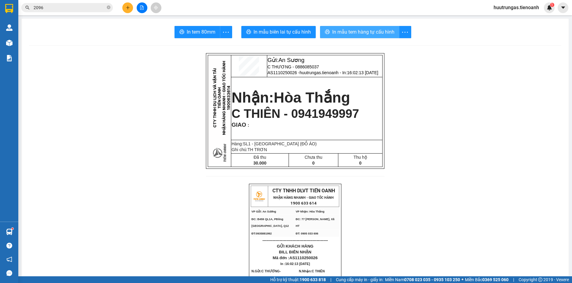
click at [358, 36] on span "In mẫu tem hàng tự cấu hình" at bounding box center [363, 32] width 62 height 8
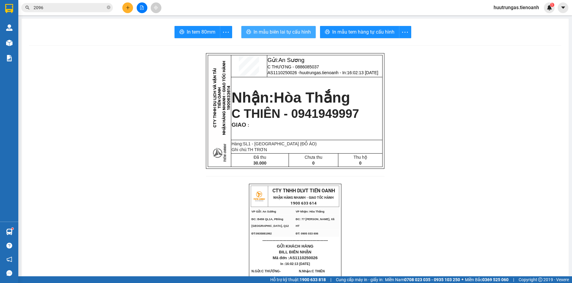
click at [285, 31] on span "In mẫu biên lai tự cấu hình" at bounding box center [281, 32] width 57 height 8
click at [123, 5] on button at bounding box center [127, 7] width 11 height 11
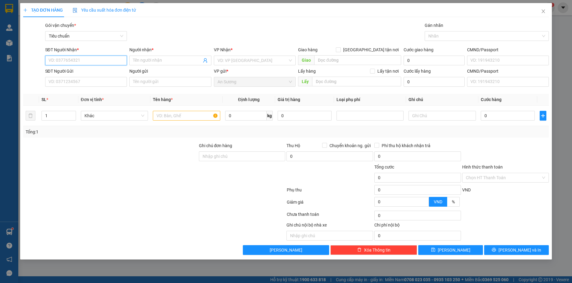
click at [77, 58] on input "SĐT Người Nhận *" at bounding box center [86, 60] width 82 height 10
click at [83, 70] on div "0336244238 - A Tuấn" at bounding box center [86, 72] width 75 height 7
type input "0336244238"
type input "A Tuấn"
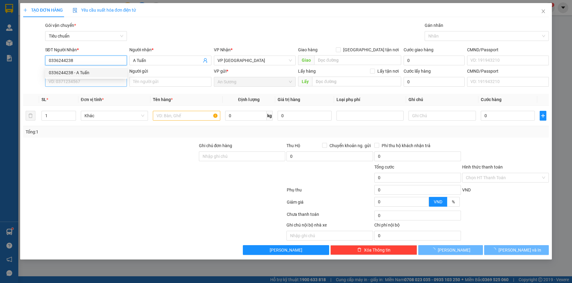
type input "160.000"
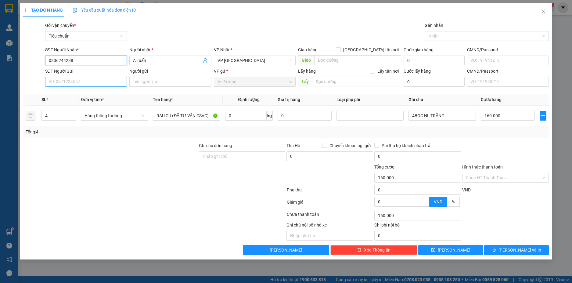
type input "0336244238"
click at [106, 84] on input "SĐT Người Gửi" at bounding box center [86, 82] width 82 height 10
click at [81, 94] on div "0907534434 - A Đảng" at bounding box center [86, 94] width 75 height 7
type input "0907534434"
type input "A Đảng"
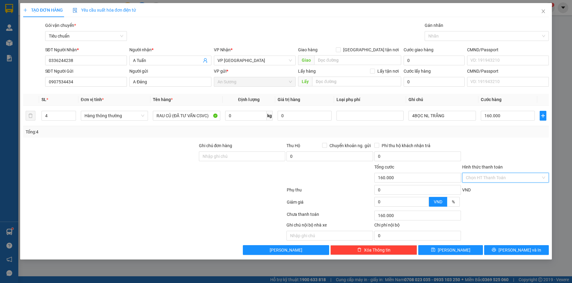
click at [524, 178] on input "Hình thức thanh toán" at bounding box center [503, 177] width 75 height 9
click at [498, 189] on div "Tại văn phòng" at bounding box center [505, 189] width 79 height 7
type input "0"
click at [520, 248] on span "[PERSON_NAME] và In" at bounding box center [519, 249] width 43 height 7
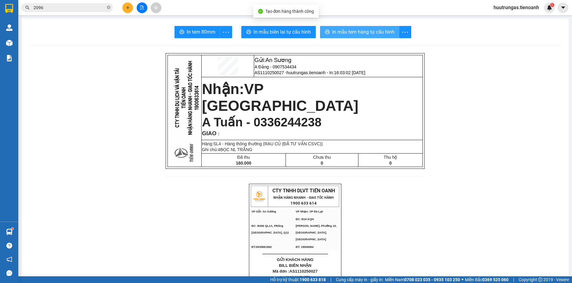
click at [352, 35] on span "In mẫu tem hàng tự cấu hình" at bounding box center [363, 32] width 62 height 8
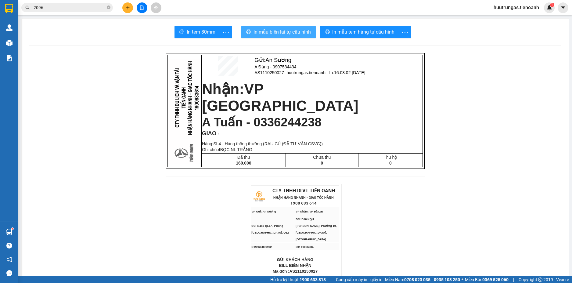
click at [291, 34] on span "In mẫu biên lai tự cấu hình" at bounding box center [281, 32] width 57 height 8
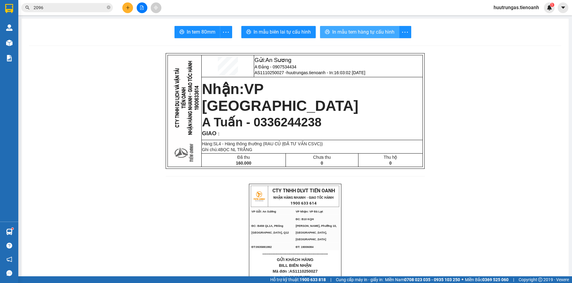
click at [358, 33] on span "In mẫu tem hàng tự cấu hình" at bounding box center [363, 32] width 62 height 8
click at [128, 7] on icon "plus" at bounding box center [127, 7] width 0 height 3
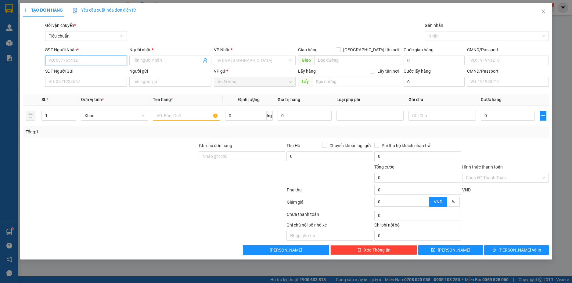
click at [92, 60] on input "SĐT Người Nhận *" at bounding box center [86, 60] width 82 height 10
click at [93, 71] on div "0904966566 - A CHUNG" at bounding box center [86, 72] width 75 height 7
type input "0904966566"
type input "A CHUNG"
type input "160.000"
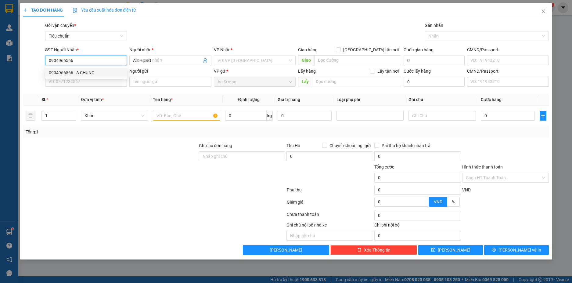
type input "160.000"
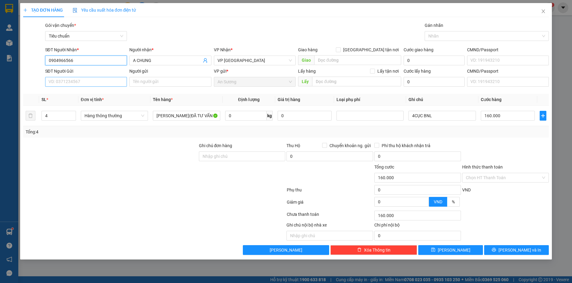
type input "0904966566"
click at [94, 82] on input "SĐT Người Gửi" at bounding box center [86, 82] width 82 height 10
click at [82, 95] on div "0327806525 - Chị Trang" at bounding box center [86, 94] width 75 height 7
type input "0327806525"
type input "Chị Trang"
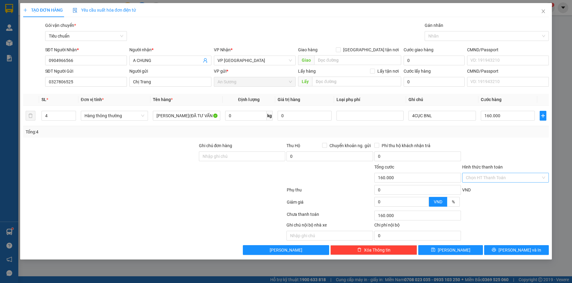
click at [512, 179] on input "Hình thức thanh toán" at bounding box center [503, 177] width 75 height 9
click at [494, 188] on div "Tại văn phòng" at bounding box center [505, 189] width 79 height 7
type input "0"
click at [525, 251] on span "[PERSON_NAME] và In" at bounding box center [519, 249] width 43 height 7
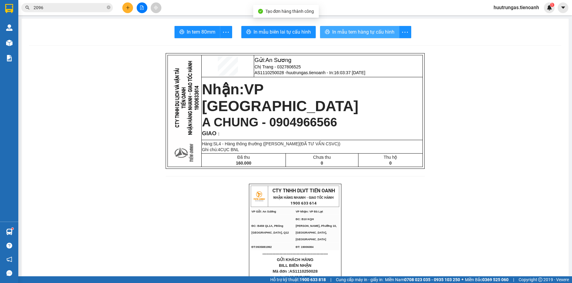
click at [366, 29] on span "In mẫu tem hàng tự cấu hình" at bounding box center [363, 32] width 62 height 8
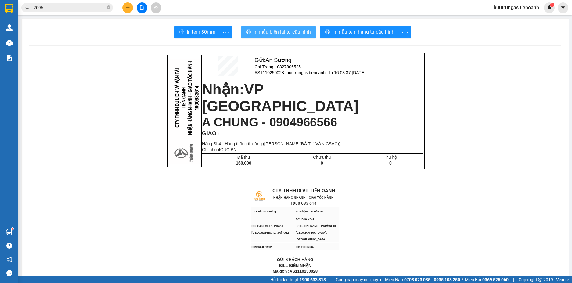
click at [288, 30] on span "In mẫu biên lai tự cấu hình" at bounding box center [281, 32] width 57 height 8
click at [126, 7] on icon "plus" at bounding box center [128, 7] width 4 height 4
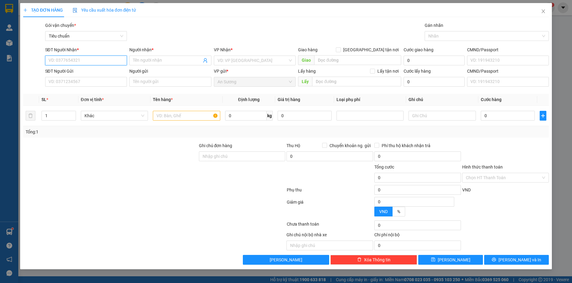
click at [88, 62] on input "SĐT Người Nhận *" at bounding box center [86, 60] width 82 height 10
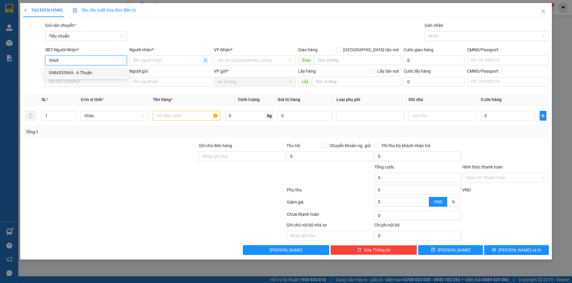
click at [87, 71] on div "0984553969 - A Thuận" at bounding box center [86, 72] width 75 height 7
type input "0984553969"
type input "A Thuận"
type input "70.000"
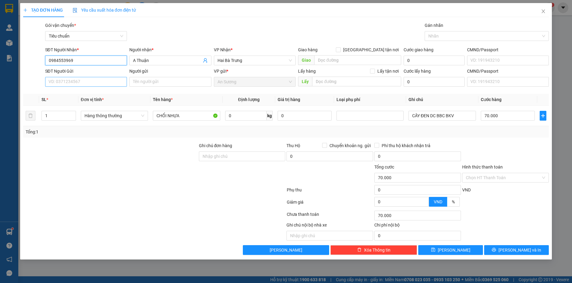
type input "0984553969"
click at [89, 82] on input "SĐT Người Gửi" at bounding box center [86, 82] width 82 height 10
click at [84, 94] on div "0915275068 - A TRƯỜNG" at bounding box center [86, 94] width 75 height 7
type input "0915275068"
type input "A TRƯỜNG"
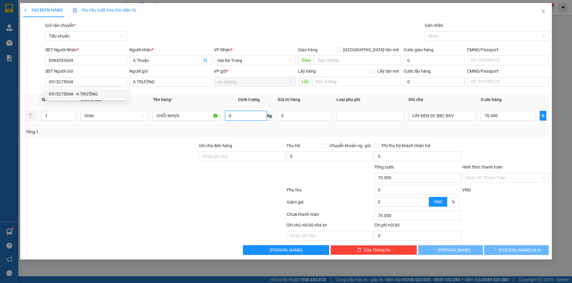
click at [252, 118] on input "0" at bounding box center [245, 116] width 41 height 10
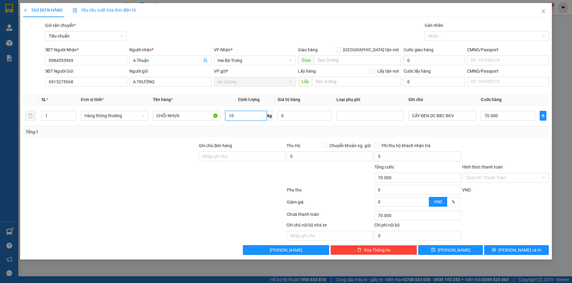
type input "10"
click at [519, 136] on div "Tổng: 1" at bounding box center [286, 132] width 526 height 12
type input "40.000"
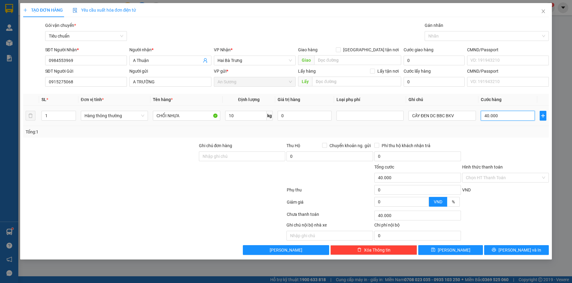
click at [513, 117] on input "40.000" at bounding box center [508, 116] width 54 height 10
type input "5"
type input "50"
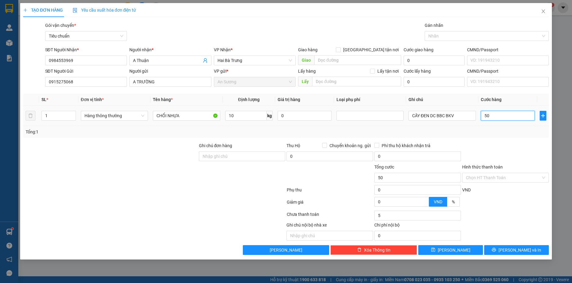
type input "50"
type input "50.000"
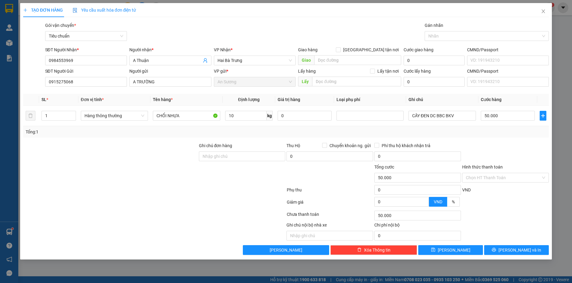
click at [516, 142] on div at bounding box center [505, 152] width 88 height 21
click at [529, 176] on input "Hình thức thanh toán" at bounding box center [503, 177] width 75 height 9
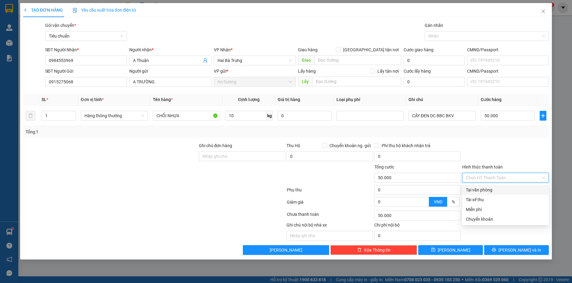
click at [497, 189] on div "Tại văn phòng" at bounding box center [505, 189] width 79 height 7
type input "0"
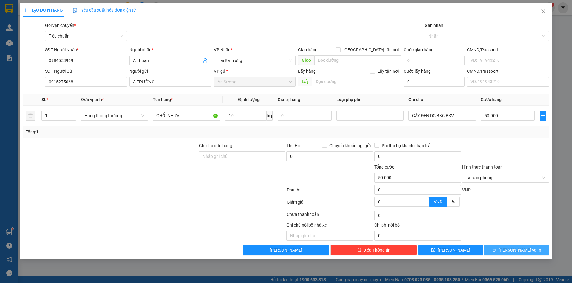
click at [527, 247] on span "[PERSON_NAME] và In" at bounding box center [519, 249] width 43 height 7
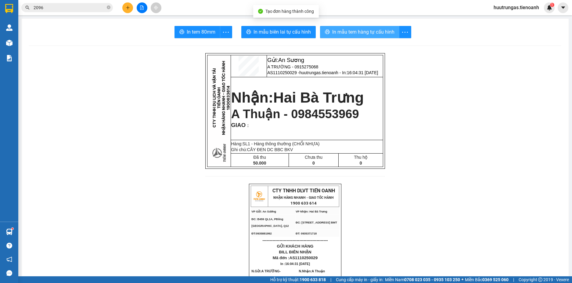
click at [359, 34] on span "In mẫu tem hàng tự cấu hình" at bounding box center [363, 32] width 62 height 8
click at [381, 33] on span "In mẫu tem hàng tự cấu hình" at bounding box center [363, 32] width 62 height 8
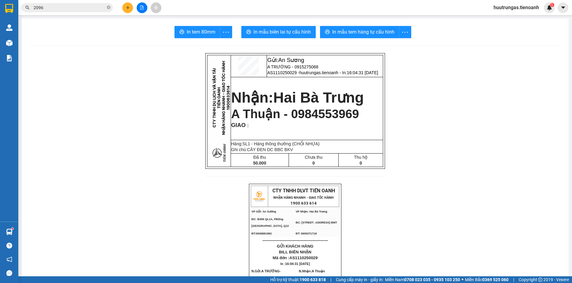
click at [377, 276] on section "Kết quả tìm kiếm ( 63 ) Bộ lọc Mã ĐH Trạng thái Món hàng Thu hộ Tổng cước Chưa …" at bounding box center [286, 141] width 572 height 283
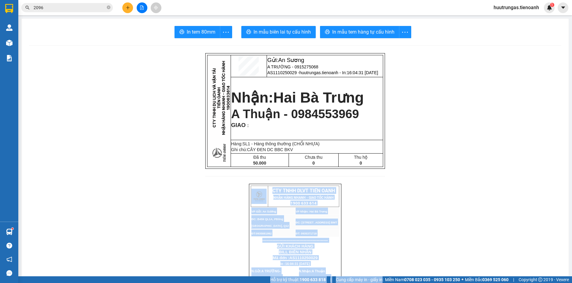
drag, startPoint x: 377, startPoint y: 276, endPoint x: 131, endPoint y: 6, distance: 365.0
click at [131, 6] on button at bounding box center [127, 7] width 11 height 11
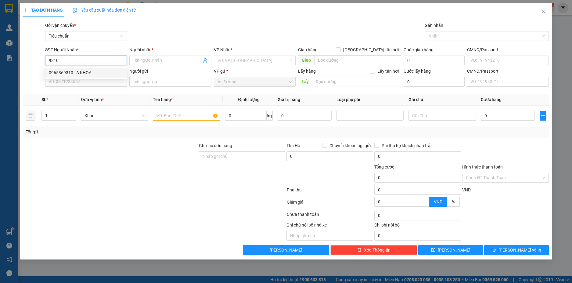
click at [83, 71] on div "0965369310 - A KHOA" at bounding box center [86, 72] width 75 height 7
type input "0965369310"
type input "A KHOA"
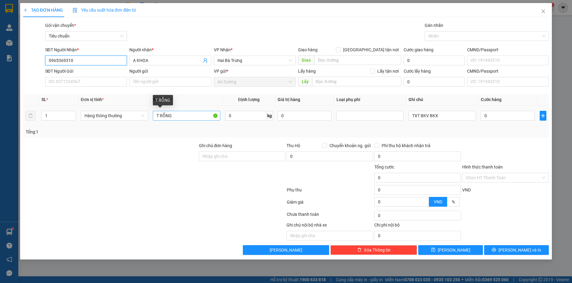
type input "0965369310"
drag, startPoint x: 174, startPoint y: 116, endPoint x: 140, endPoint y: 120, distance: 34.8
click at [140, 120] on tr "1 Hàng thông thường T RỖNG 0 kg 0 TXT BKV BKX 0" at bounding box center [286, 115] width 526 height 20
type input "BÚN"
type input "2"
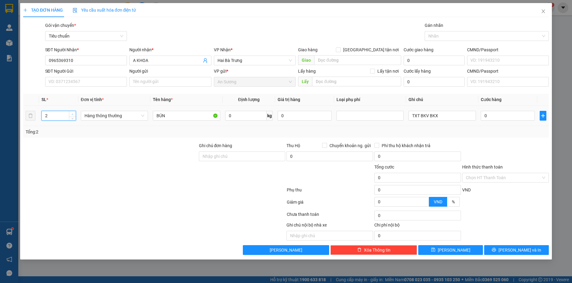
click at [71, 114] on icon "up" at bounding box center [72, 114] width 2 height 2
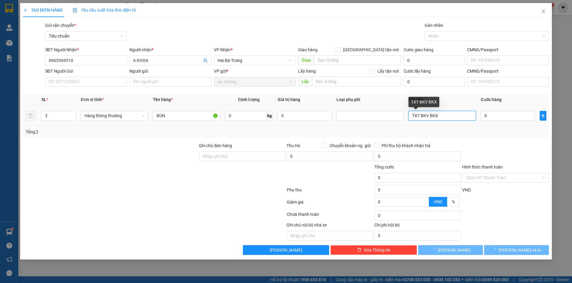
click at [441, 117] on input "TXT BKV BKX" at bounding box center [441, 116] width 67 height 10
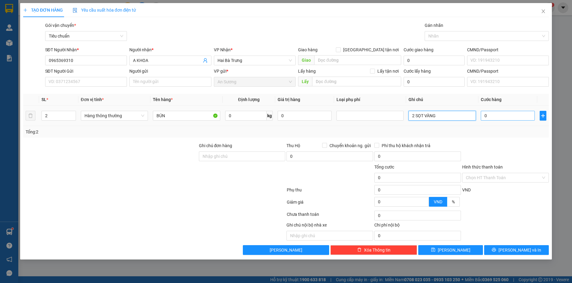
type input "2 SỌT VÀNG"
click at [517, 119] on input "0" at bounding box center [508, 116] width 54 height 10
type input "1"
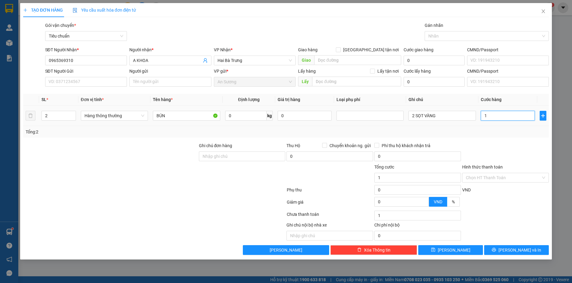
type input "12"
type input "120"
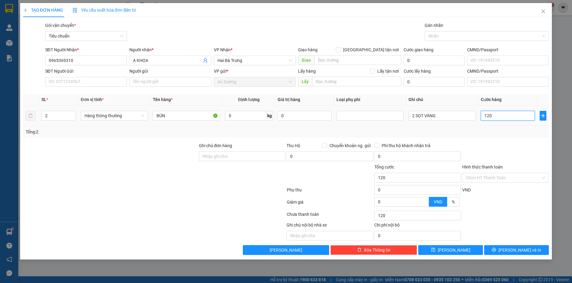
type input "120"
type input "120.000"
click at [517, 127] on div "Tổng: 2" at bounding box center [286, 132] width 526 height 12
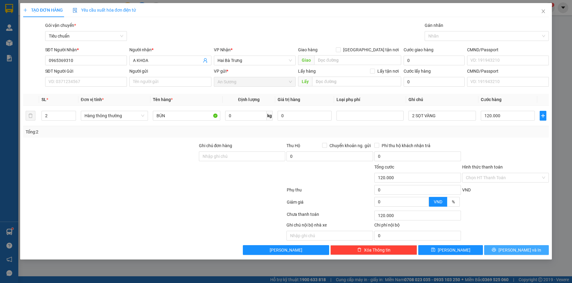
click at [531, 250] on button "[PERSON_NAME] và In" at bounding box center [516, 250] width 65 height 10
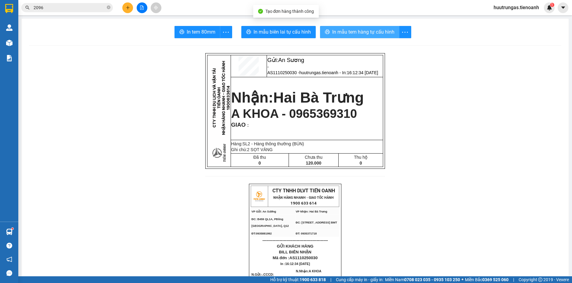
click at [362, 32] on span "In mẫu tem hàng tự cấu hình" at bounding box center [363, 32] width 62 height 8
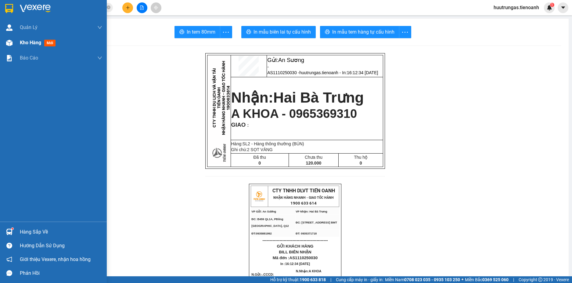
click at [10, 42] on img at bounding box center [9, 43] width 6 height 6
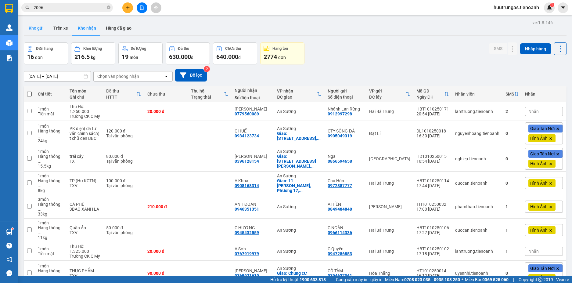
click at [43, 30] on button "Kho gửi" at bounding box center [36, 28] width 25 height 15
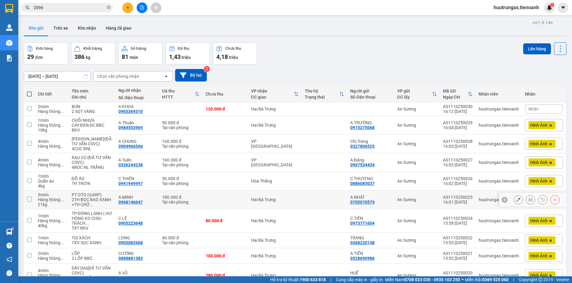
click at [528, 201] on button at bounding box center [530, 199] width 9 height 11
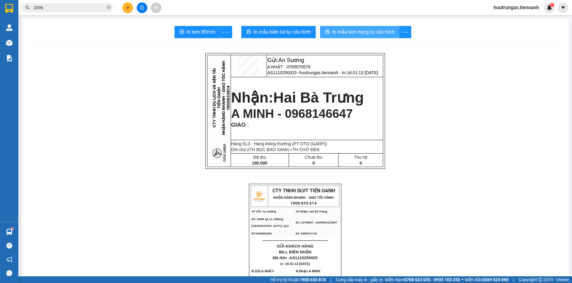
click at [366, 32] on span "In mẫu tem hàng tự cấu hình" at bounding box center [363, 32] width 62 height 8
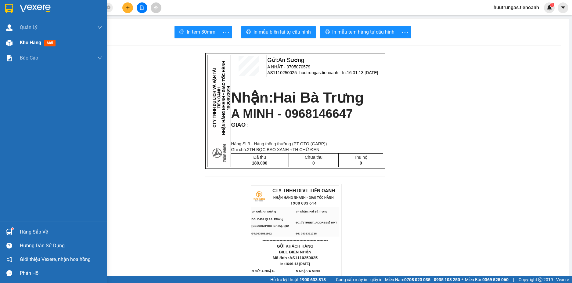
click at [32, 45] on span "Kho hàng" at bounding box center [30, 43] width 21 height 6
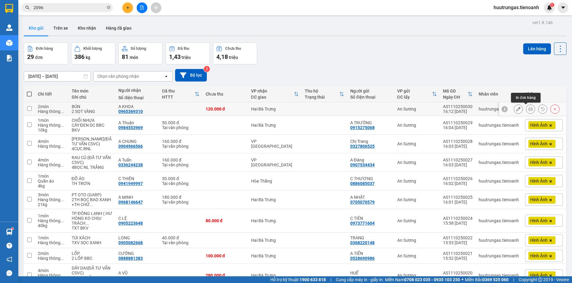
click at [528, 110] on icon at bounding box center [530, 109] width 4 height 4
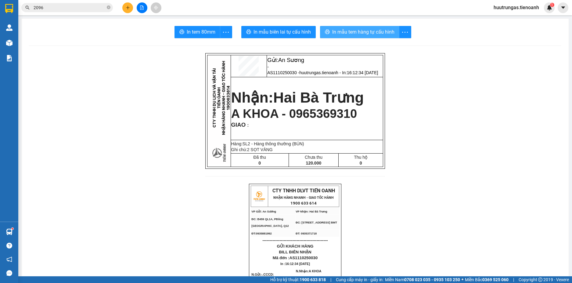
click at [363, 34] on span "In mẫu tem hàng tự cấu hình" at bounding box center [363, 32] width 62 height 8
click at [128, 8] on icon "plus" at bounding box center [127, 7] width 0 height 3
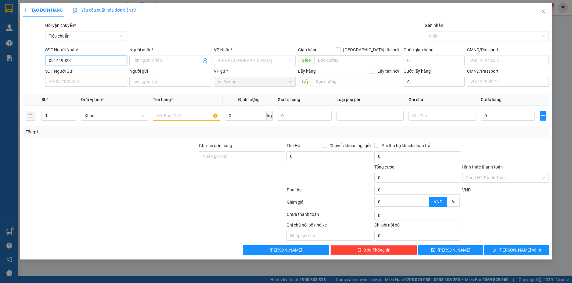
type input "0914190234"
click at [112, 75] on div "0914190234 - HIỀN HÀ" at bounding box center [86, 72] width 75 height 7
type input "HIỀN HÀ"
type input "Lấy trc 1 bao xanh"
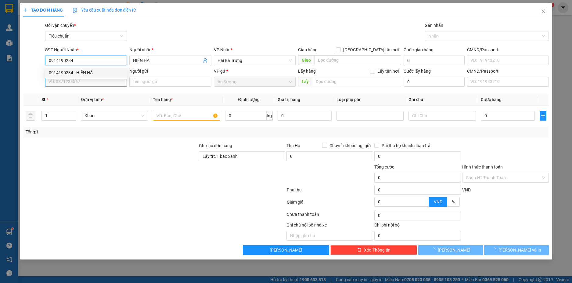
type input "180.000"
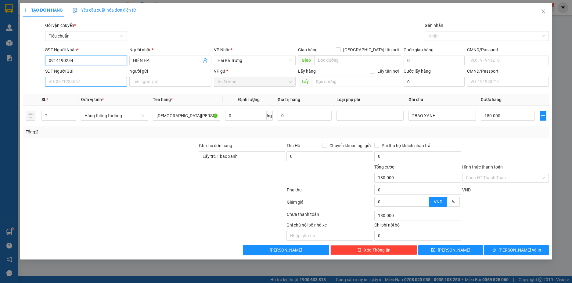
type input "0914190234"
click at [113, 81] on input "SĐT Người Gửi" at bounding box center [86, 82] width 82 height 10
click at [96, 92] on div "0912220201 - NHƯ BÌNH" at bounding box center [86, 94] width 75 height 7
type input "0912220201"
type input "NHƯ BÌNH"
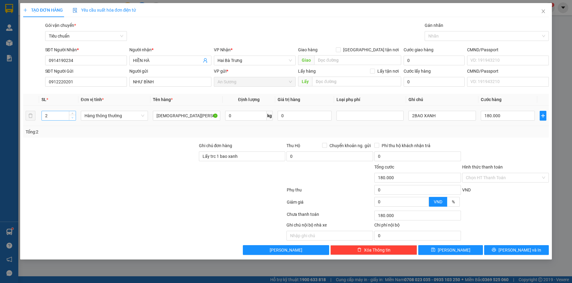
click at [74, 117] on span "down" at bounding box center [73, 118] width 4 height 4
type input "1"
click at [415, 113] on input "2BAO XANH" at bounding box center [441, 116] width 67 height 10
type input "0"
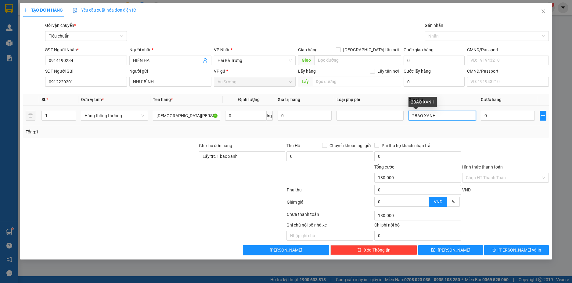
type input "0"
type input "BAO XANH"
click at [242, 120] on input "0" at bounding box center [245, 116] width 41 height 10
type input "50"
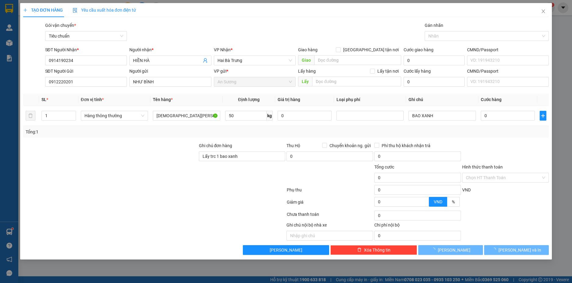
drag, startPoint x: 263, startPoint y: 127, endPoint x: 290, endPoint y: 121, distance: 28.2
click at [263, 129] on div "Tổng: 1" at bounding box center [286, 132] width 526 height 12
type input "90.000"
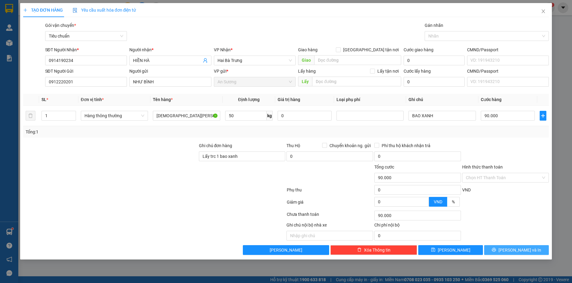
click at [525, 252] on span "[PERSON_NAME] và In" at bounding box center [519, 249] width 43 height 7
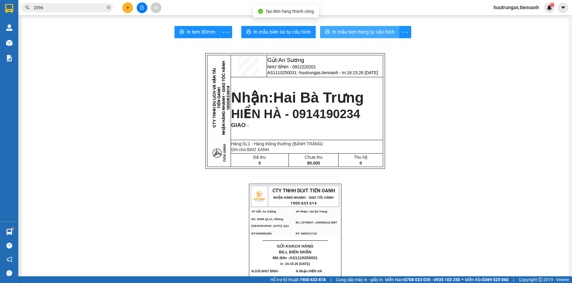
click at [348, 36] on button "In mẫu tem hàng tự cấu hình" at bounding box center [359, 32] width 79 height 12
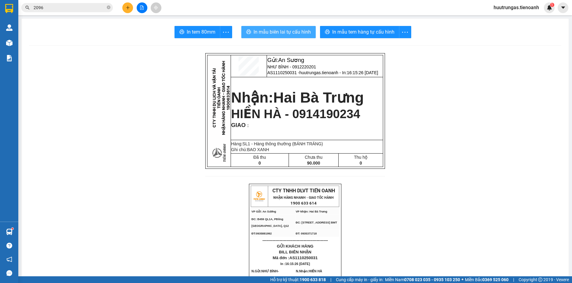
click at [294, 31] on span "In mẫu biên lai tự cấu hình" at bounding box center [281, 32] width 57 height 8
click at [128, 10] on button at bounding box center [127, 7] width 11 height 11
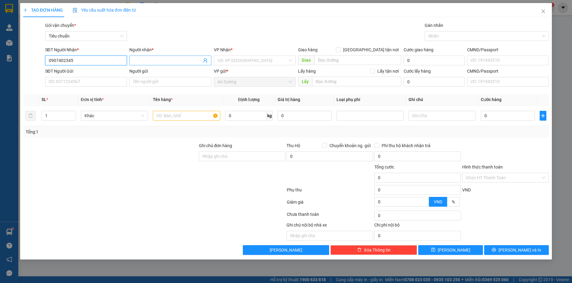
type input "0907402345"
click at [143, 58] on input "Người nhận *" at bounding box center [167, 60] width 69 height 7
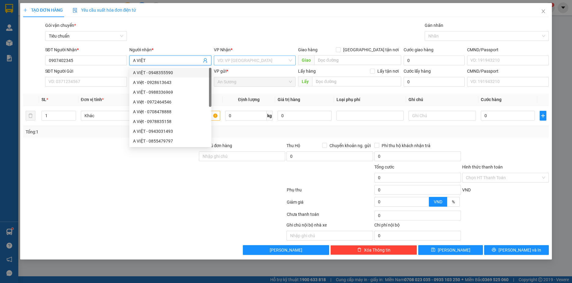
type input "A VIỆT"
click at [247, 59] on input "search" at bounding box center [252, 60] width 70 height 9
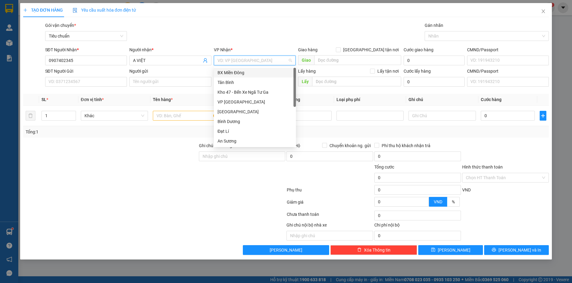
type input "H"
click at [241, 110] on div "Hai Bà Trưng" at bounding box center [254, 111] width 75 height 7
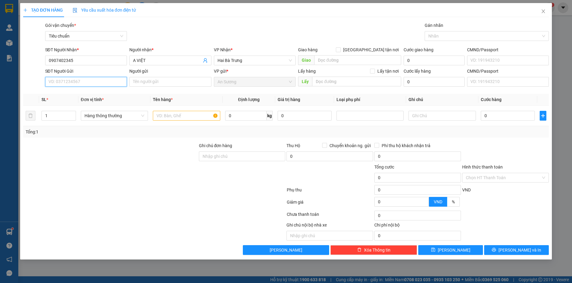
click at [90, 82] on input "SĐT Người Gửi" at bounding box center [86, 82] width 82 height 10
type input "0931463147"
click at [147, 80] on input "Người gửi" at bounding box center [170, 82] width 82 height 10
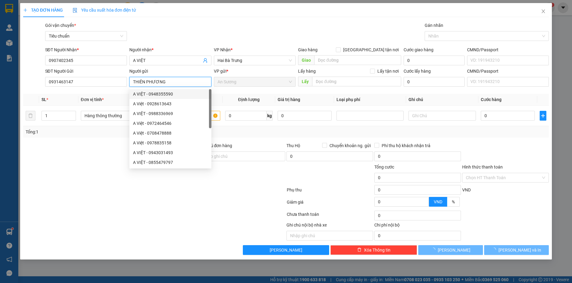
type input "THIÊN PHƯƠNG"
click at [63, 183] on div at bounding box center [111, 173] width 176 height 21
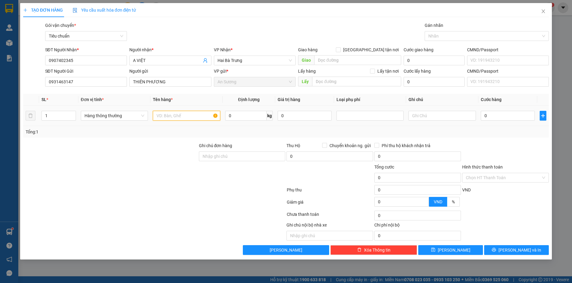
click at [162, 117] on input "text" at bounding box center [186, 116] width 67 height 10
click at [457, 113] on input "text" at bounding box center [441, 116] width 67 height 10
type input "HỘP BNL ĐỎ"
click at [164, 112] on input "text" at bounding box center [186, 116] width 67 height 10
type input "THIẾT BỊ ĐỊNH VỊ"
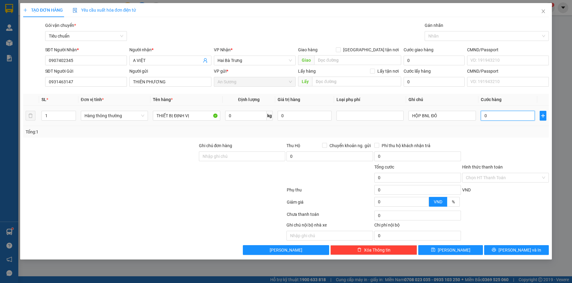
click at [495, 117] on input "0" at bounding box center [508, 116] width 54 height 10
type input "3"
type input "30"
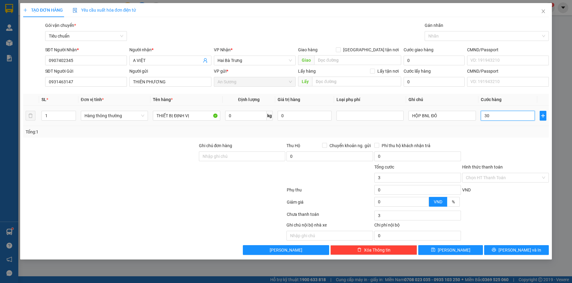
type input "30"
type input "30.000"
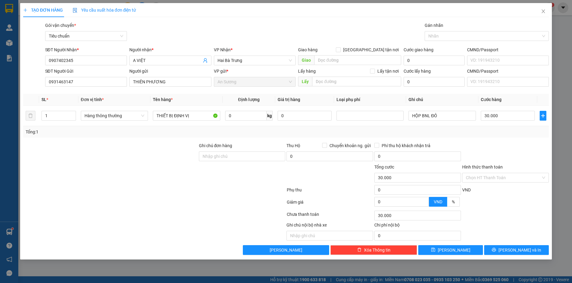
click at [494, 145] on div at bounding box center [505, 152] width 88 height 21
click at [233, 156] on input "Ghi chú đơn hàng" at bounding box center [242, 156] width 87 height 10
type input "D"
type input "ĐÃ TU VẤN CSVC"
click at [506, 175] on input "Hình thức thanh toán" at bounding box center [503, 177] width 75 height 9
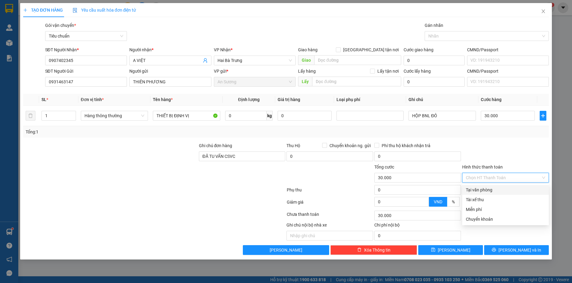
click at [504, 187] on div "Tại văn phòng" at bounding box center [505, 189] width 79 height 7
type input "0"
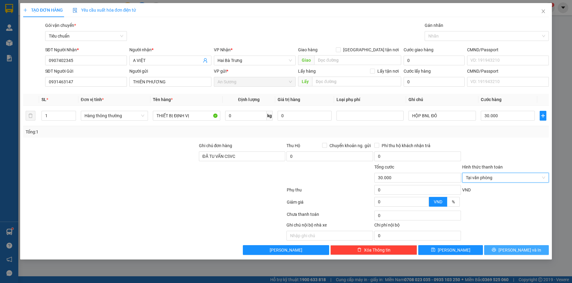
click at [532, 250] on button "[PERSON_NAME] và In" at bounding box center [516, 250] width 65 height 10
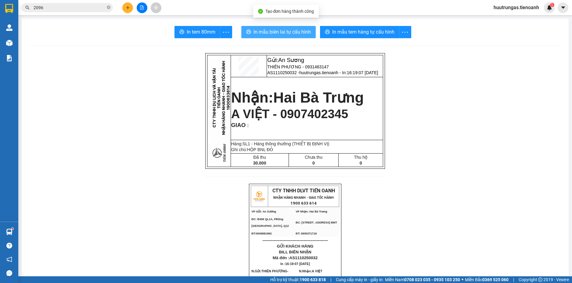
click at [291, 31] on span "In mẫu biên lai tự cấu hình" at bounding box center [281, 32] width 57 height 8
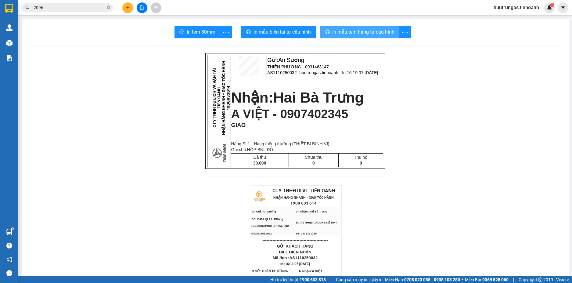
click at [358, 33] on span "In mẫu tem hàng tự cấu hình" at bounding box center [363, 32] width 62 height 8
click at [353, 34] on span "In mẫu tem hàng tự cấu hình" at bounding box center [363, 32] width 62 height 8
click at [126, 7] on icon "plus" at bounding box center [128, 7] width 4 height 4
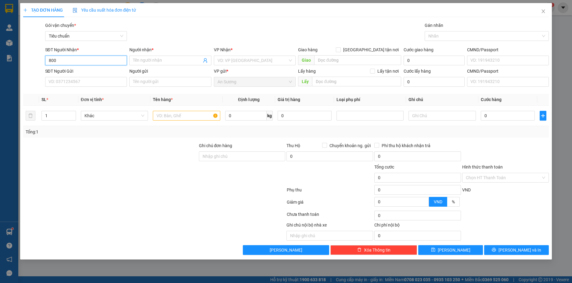
type input "8008"
click at [91, 59] on input "8008" at bounding box center [86, 60] width 82 height 10
click at [76, 81] on input "SĐT Người Gửi" at bounding box center [86, 82] width 82 height 10
type input "0946897790"
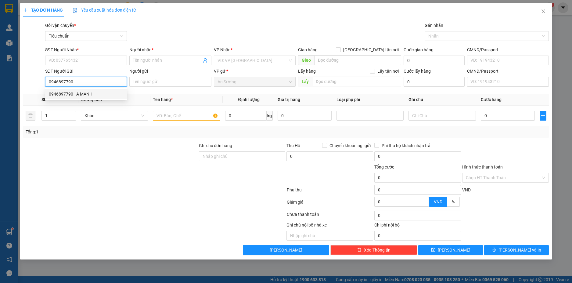
click at [84, 91] on div "0946897790 - A MẠNH" at bounding box center [86, 94] width 75 height 7
type input "0818888008"
type input "C LAN"
type input "A MẠNH"
type input "60.000"
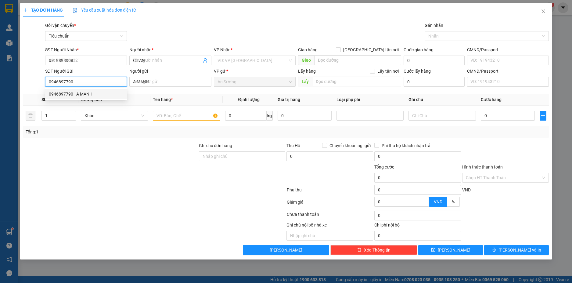
type input "60.000"
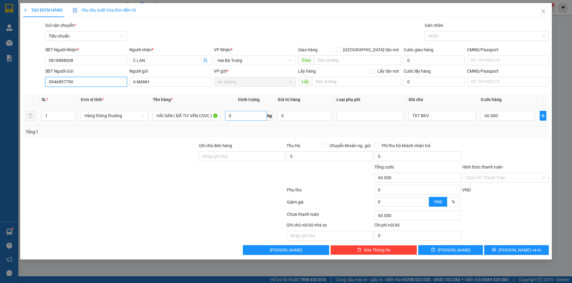
type input "0946897790"
click at [253, 118] on input "0" at bounding box center [245, 116] width 41 height 10
type input "15"
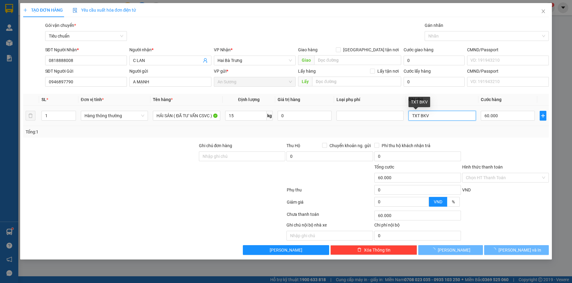
click at [418, 116] on input "TXT BKV" at bounding box center [441, 116] width 67 height 10
type input "50.000"
drag, startPoint x: 436, startPoint y: 115, endPoint x: 419, endPoint y: 113, distance: 17.1
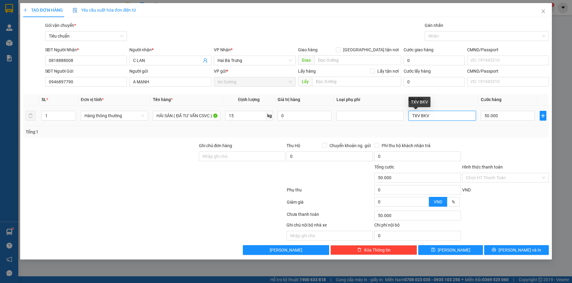
click at [419, 113] on input "TXV BKV" at bounding box center [441, 116] width 67 height 10
type input "TXV NẮP TRẮNG BKV"
click at [505, 143] on div at bounding box center [505, 152] width 88 height 21
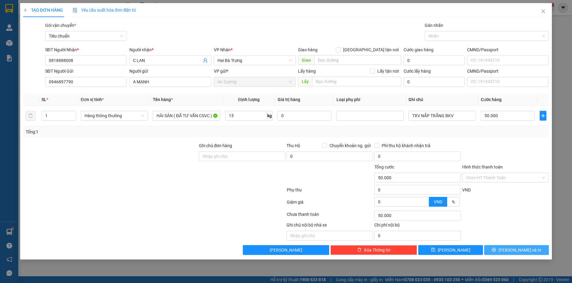
click at [528, 248] on span "[PERSON_NAME] và In" at bounding box center [519, 249] width 43 height 7
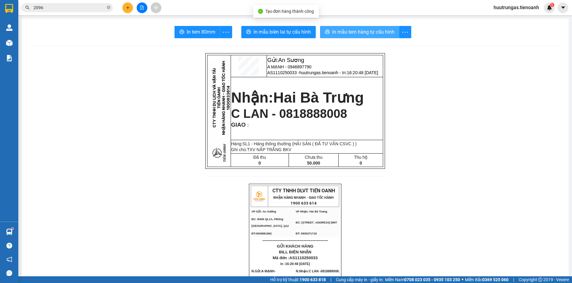
click at [337, 30] on span "In mẫu tem hàng tự cấu hình" at bounding box center [363, 32] width 62 height 8
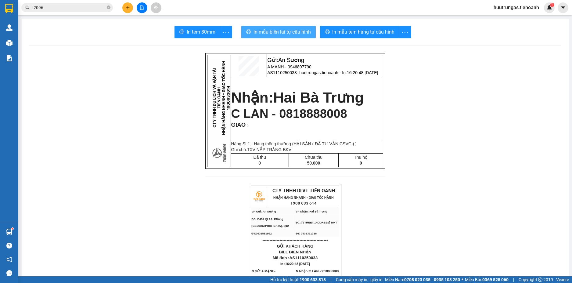
click at [277, 31] on span "In mẫu biên lai tự cấu hình" at bounding box center [281, 32] width 57 height 8
click at [127, 8] on icon "plus" at bounding box center [128, 7] width 4 height 4
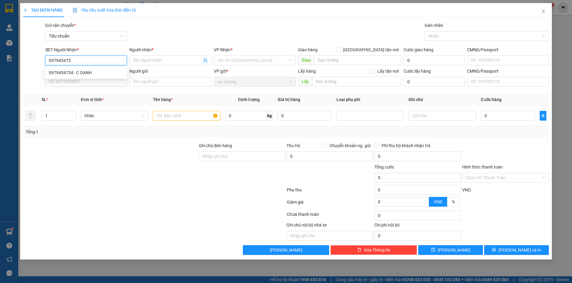
type input "0979454754"
click at [117, 72] on div "0979454754 - C OANH" at bounding box center [86, 72] width 75 height 7
type input "C OANH"
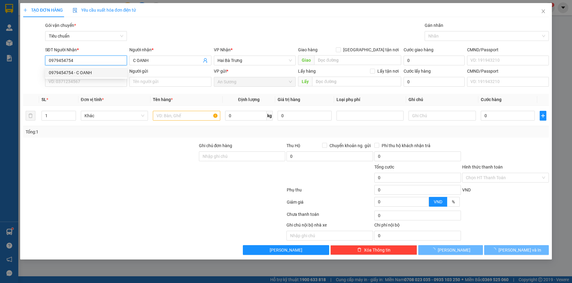
type input "80.000"
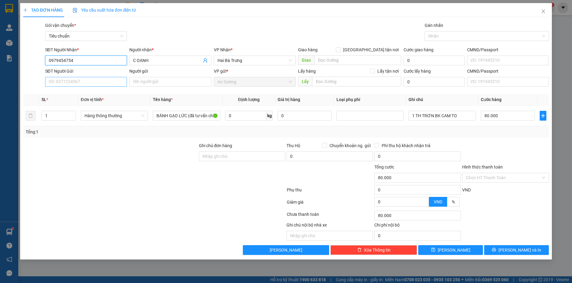
type input "0979454754"
click at [111, 83] on input "SĐT Người Gửi" at bounding box center [86, 82] width 82 height 10
click at [102, 92] on div "0918428484 - HAI FOOD" at bounding box center [86, 94] width 75 height 7
type input "0918428484"
type input "HAI FOOD"
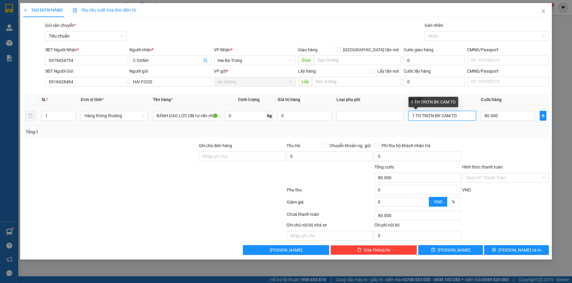
click at [413, 117] on input "1 TH TRƠN BK CAM TO" at bounding box center [441, 116] width 67 height 10
drag, startPoint x: 447, startPoint y: 115, endPoint x: 431, endPoint y: 117, distance: 16.9
click at [431, 117] on input "TH TRƠN BK CAM TO" at bounding box center [441, 116] width 67 height 10
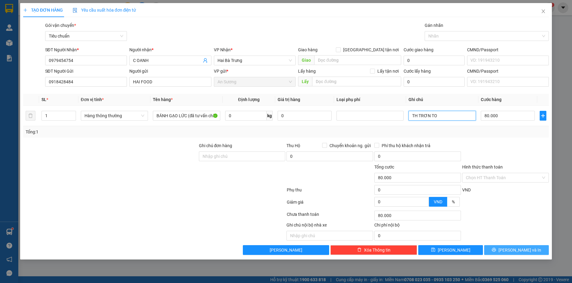
type input "TH TRƠN TO"
click at [518, 247] on span "[PERSON_NAME] và In" at bounding box center [519, 249] width 43 height 7
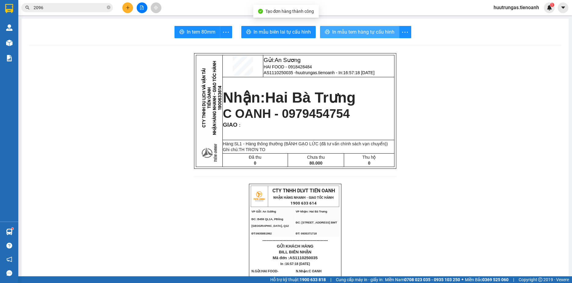
click at [339, 32] on span "In mẫu tem hàng tự cấu hình" at bounding box center [363, 32] width 62 height 8
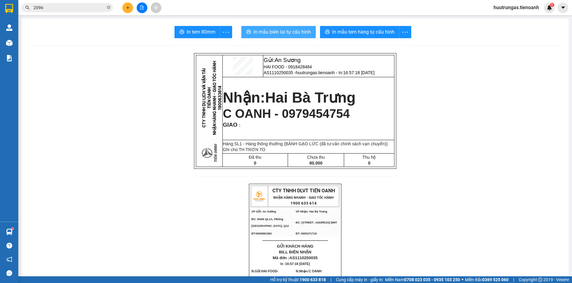
click at [297, 34] on span "In mẫu biên lai tự cấu hình" at bounding box center [281, 32] width 57 height 8
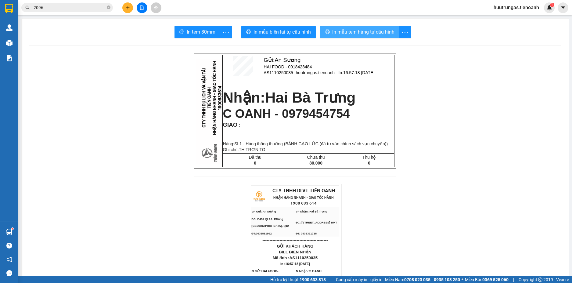
click at [373, 33] on span "In mẫu tem hàng tự cấu hình" at bounding box center [363, 32] width 62 height 8
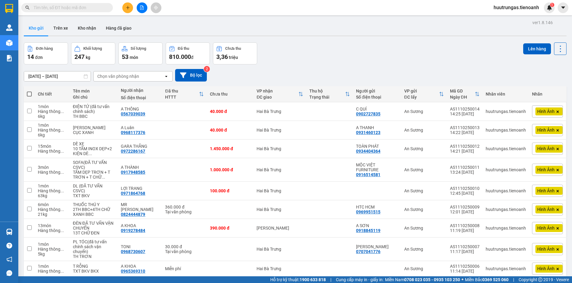
click at [127, 11] on button at bounding box center [127, 7] width 11 height 11
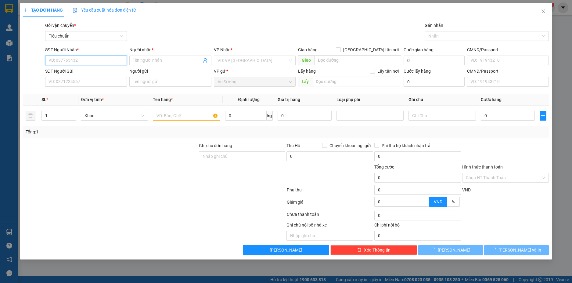
click at [63, 61] on input "SĐT Người Nhận *" at bounding box center [86, 60] width 82 height 10
click at [66, 60] on input "SĐT Người Nhận *" at bounding box center [86, 60] width 82 height 10
click at [64, 62] on input "SĐT Người Nhận *" at bounding box center [86, 60] width 82 height 10
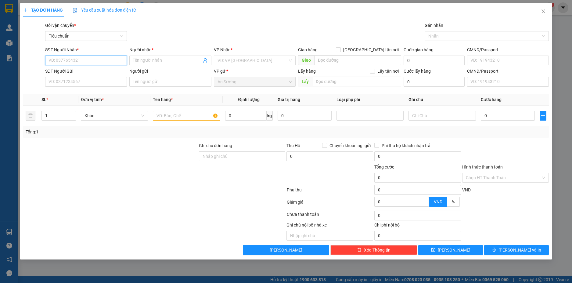
click at [64, 62] on input "SĐT Người Nhận *" at bounding box center [86, 60] width 82 height 10
click at [64, 61] on input "SĐT Người Nhận *" at bounding box center [86, 60] width 82 height 10
click at [61, 59] on input "SĐT Người Nhận *" at bounding box center [86, 60] width 82 height 10
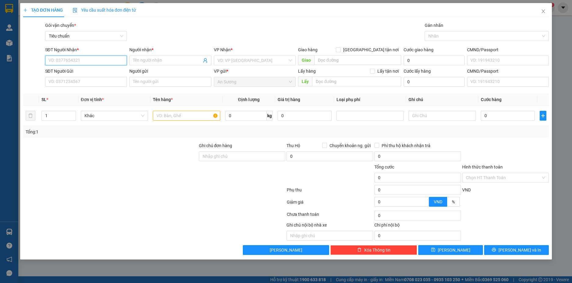
click at [61, 59] on input "SĐT Người Nhận *" at bounding box center [86, 60] width 82 height 10
click at [64, 77] on input "SĐT Người Gửi" at bounding box center [86, 82] width 82 height 10
click at [63, 61] on input "SĐT Người Nhận *" at bounding box center [86, 60] width 82 height 10
click at [67, 81] on input "SĐT Người Gửi" at bounding box center [86, 82] width 82 height 10
click at [67, 58] on input "SĐT Người Nhận *" at bounding box center [86, 60] width 82 height 10
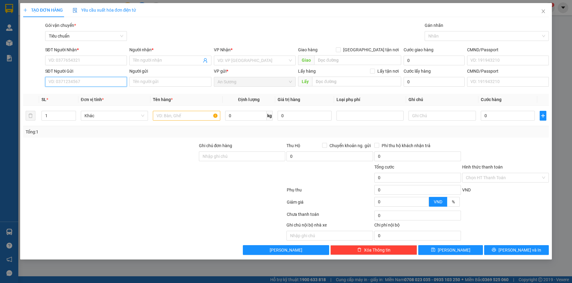
click at [67, 80] on input "SĐT Người Gửi" at bounding box center [86, 82] width 82 height 10
click at [66, 57] on input "SĐT Người Nhận *" at bounding box center [86, 60] width 82 height 10
click at [70, 84] on input "SĐT Người Gửi" at bounding box center [86, 82] width 82 height 10
click at [69, 62] on input "SĐT Người Nhận *" at bounding box center [86, 60] width 82 height 10
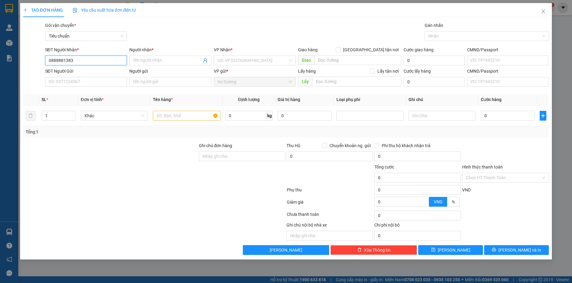
drag, startPoint x: 63, startPoint y: 60, endPoint x: 52, endPoint y: 60, distance: 10.7
click at [52, 60] on input "0888881383" at bounding box center [86, 60] width 82 height 10
click at [85, 60] on input "0888881383" at bounding box center [86, 60] width 82 height 10
type input "0888881383"
click at [152, 60] on input "Người nhận *" at bounding box center [167, 60] width 69 height 7
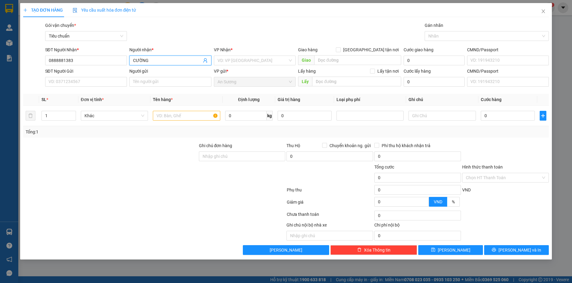
type input "CƯỜNG"
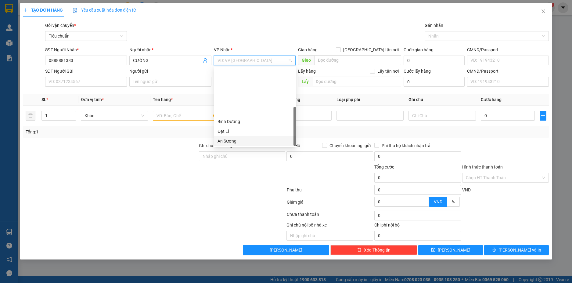
scroll to position [59, 0]
click at [231, 91] on div "Hai Bà Trưng" at bounding box center [254, 92] width 75 height 7
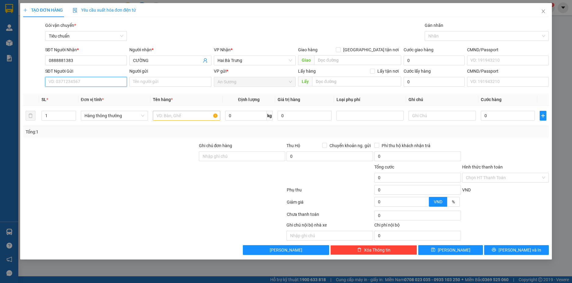
click at [73, 78] on input "SĐT Người Gửi" at bounding box center [86, 82] width 82 height 10
click at [66, 81] on input "SĐT Người Gửi" at bounding box center [86, 82] width 82 height 10
click at [73, 81] on input "SĐT Người Gửi" at bounding box center [86, 82] width 82 height 10
type input "0528690986"
click at [73, 94] on div "0528690986 - A TIẾN" at bounding box center [86, 94] width 75 height 7
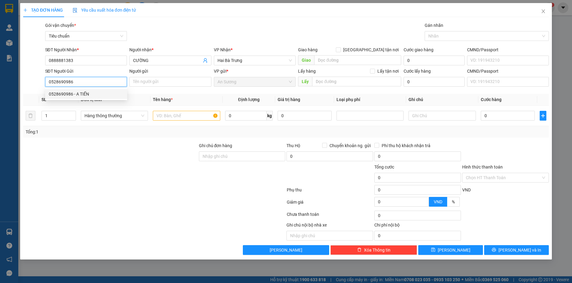
type input "A TIẾN"
type input "240.000"
type input "0528690986"
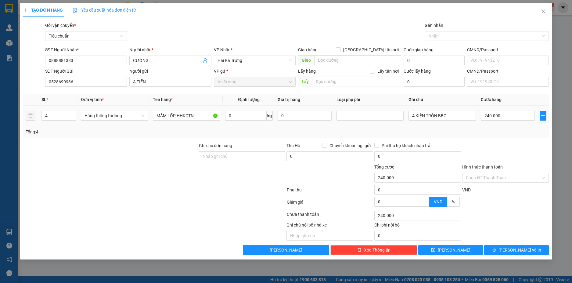
drag, startPoint x: 52, startPoint y: 115, endPoint x: 12, endPoint y: 119, distance: 40.7
click at [17, 118] on div "TẠO ĐƠN HÀNG Yêu cầu xuất hóa đơn điện tử Transit Pickup Surcharge Ids Transit …" at bounding box center [286, 141] width 572 height 283
type input "2"
click at [105, 125] on tr "2 Hàng thông thường MÂM LỐP HHKCTN 0 kg 0 4 KIỆN TRÒN BBC 240.000" at bounding box center [286, 115] width 526 height 20
type input "0"
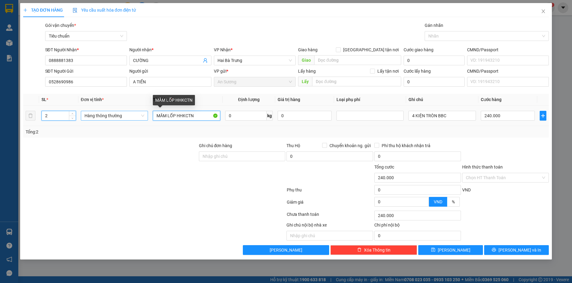
type input "0"
type input "2"
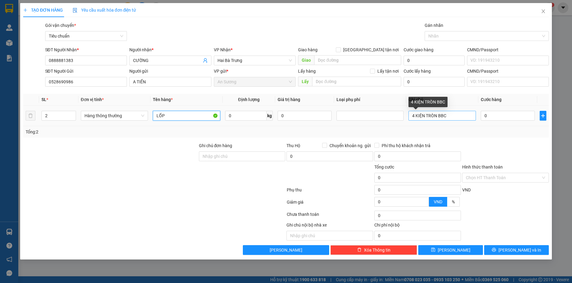
type input "LỐP"
drag, startPoint x: 449, startPoint y: 116, endPoint x: 292, endPoint y: 134, distance: 158.1
click at [292, 134] on div "SL * Đơn vị tính * Tên hàng * Định lượng Giá trị hàng Loại phụ phí Ghi chú Cước…" at bounding box center [286, 116] width 526 height 44
type input "2 LỐP BBC"
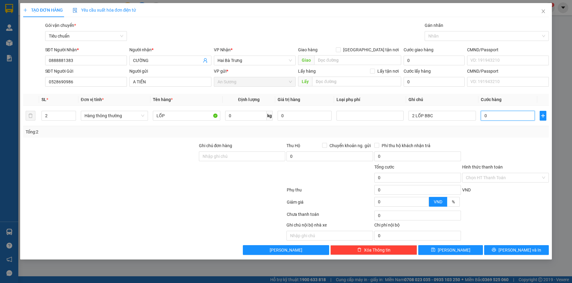
type input "1"
type input "10"
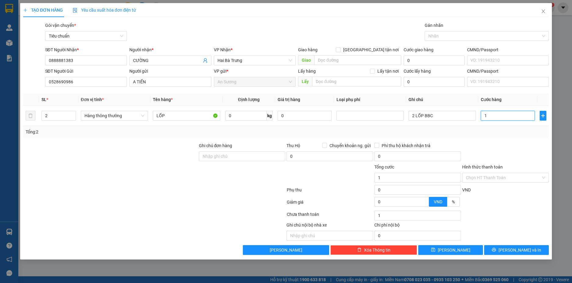
type input "10"
type input "100"
type input "100.000"
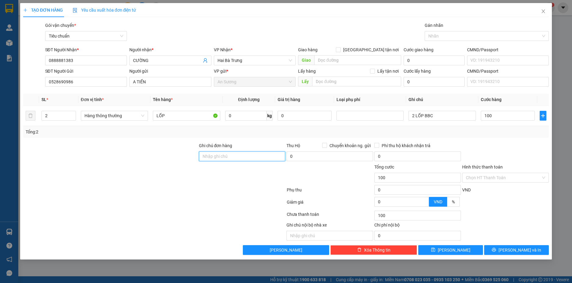
type input "100.000"
type input "D"
click at [158, 213] on div at bounding box center [154, 215] width 263 height 12
click at [217, 156] on input "ĐA" at bounding box center [242, 156] width 87 height 10
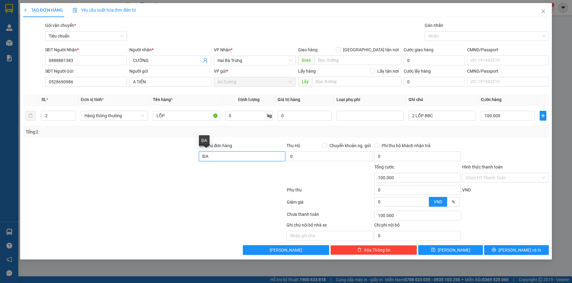
type input "Đ"
click at [521, 211] on div "Chọn HT Thanh Toán" at bounding box center [505, 215] width 88 height 12
click at [517, 251] on span "[PERSON_NAME] và In" at bounding box center [519, 249] width 43 height 7
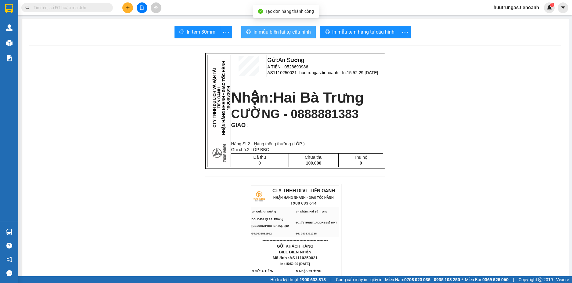
click at [283, 30] on span "In mẫu biên lai tự cấu hình" at bounding box center [281, 32] width 57 height 8
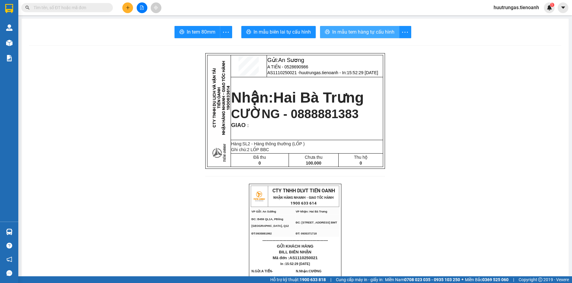
click at [356, 30] on span "In mẫu tem hàng tự cấu hình" at bounding box center [363, 32] width 62 height 8
click at [126, 11] on button at bounding box center [127, 7] width 11 height 11
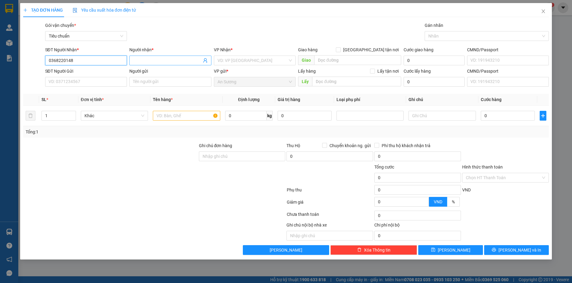
type input "0368220148"
click at [150, 59] on input "Người nhận *" at bounding box center [167, 60] width 69 height 7
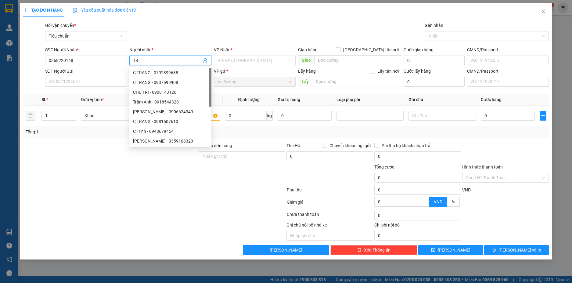
drag, startPoint x: 146, startPoint y: 59, endPoint x: 33, endPoint y: 59, distance: 113.4
click at [33, 59] on div "SĐT Người Nhận * 0368220148 Người nhận * TR VP Nhận * VD: VP [GEOGRAPHIC_DATA] …" at bounding box center [286, 56] width 527 height 21
type input "TR"
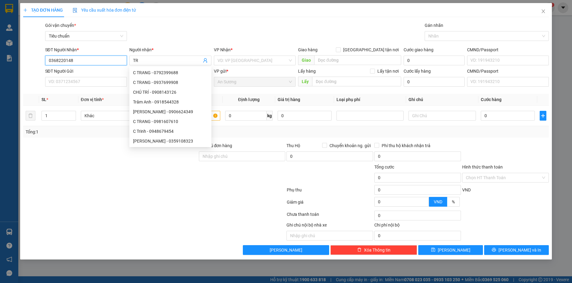
drag, startPoint x: 86, startPoint y: 63, endPoint x: -1, endPoint y: 61, distance: 86.3
click at [0, 61] on html "Kết quả tìm kiếm ( 0 ) Bộ lọc No Data huutrungas.tienoanh 1 Quản [PERSON_NAME] …" at bounding box center [286, 141] width 572 height 283
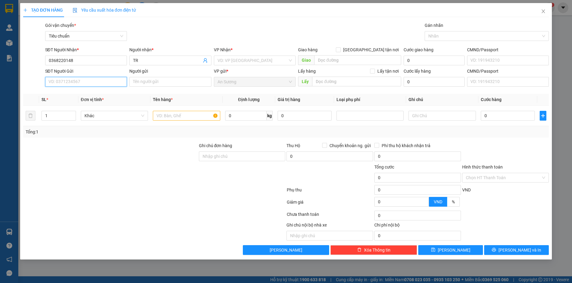
click at [61, 83] on input "SĐT Người Gửi" at bounding box center [86, 82] width 82 height 10
paste input "0368220148"
type input "0368220148"
click at [142, 85] on input "Người gửi" at bounding box center [170, 82] width 82 height 10
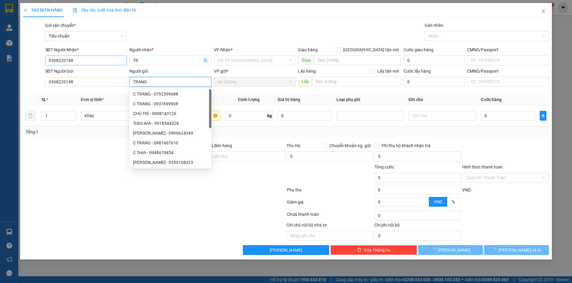
type input "TRANG"
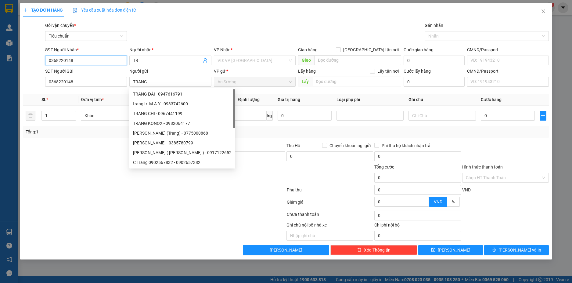
drag, startPoint x: 77, startPoint y: 60, endPoint x: -14, endPoint y: 69, distance: 91.0
click at [0, 69] on html "Kết quả tìm kiếm ( 0 ) Bộ lọc No Data huutrungas.tienoanh 1 Quản [PERSON_NAME] …" at bounding box center [286, 141] width 572 height 283
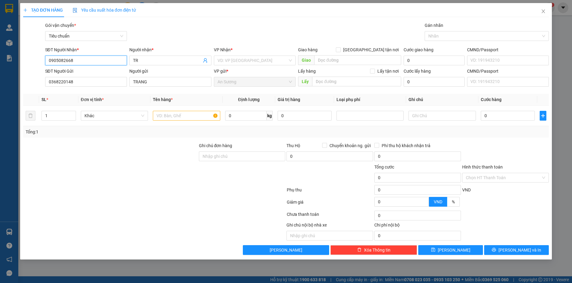
click at [88, 57] on input "0905082668" at bounding box center [86, 60] width 82 height 10
type input "0905082668"
click at [150, 61] on input "TR" at bounding box center [167, 60] width 69 height 7
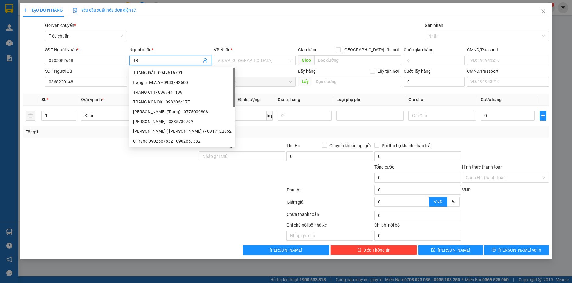
type input "T"
drag, startPoint x: 150, startPoint y: 61, endPoint x: 95, endPoint y: 64, distance: 55.0
click at [95, 64] on div "SĐT Người Nhận * 0905082668 Người nhận * ONG VP Nhận * VD: VP [GEOGRAPHIC_DATA]…" at bounding box center [297, 56] width 506 height 21
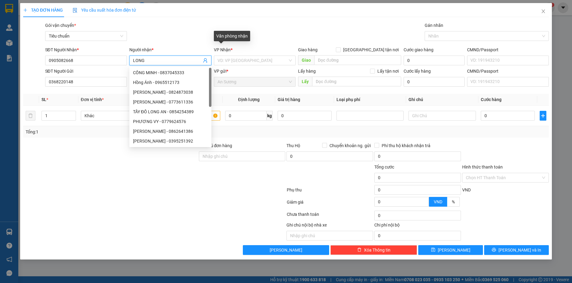
type input "LONG"
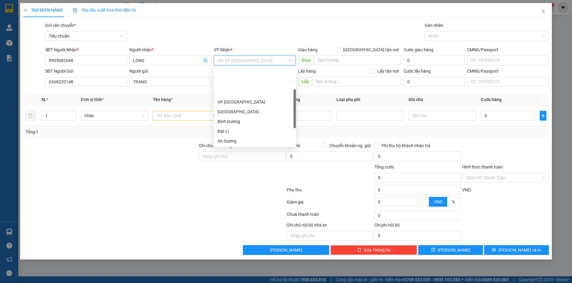
click at [233, 147] on div "Hai Bà Trưng" at bounding box center [254, 150] width 75 height 7
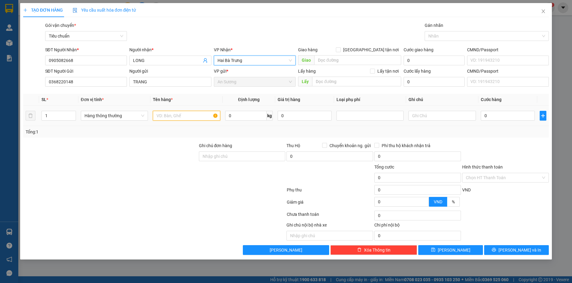
click at [182, 114] on input "text" at bounding box center [186, 116] width 67 height 10
type input "TÚI XÁCH"
click at [431, 115] on input "text" at bounding box center [441, 116] width 67 height 10
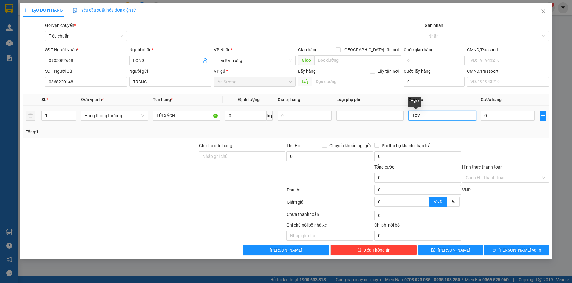
click at [437, 113] on input "TXV" at bounding box center [441, 116] width 67 height 10
type input "TXV SỌC XANH"
type input "4"
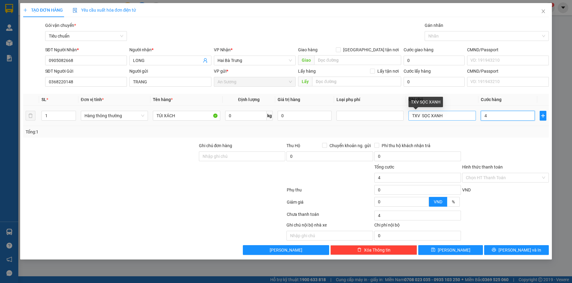
type input "40"
type input "40.000"
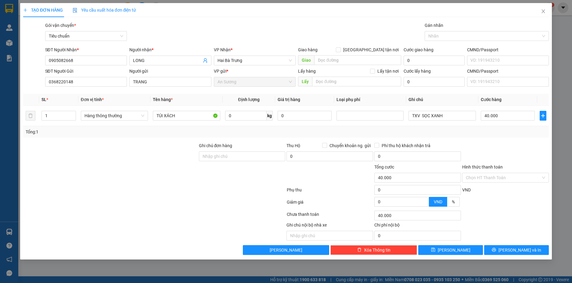
click at [476, 148] on div at bounding box center [505, 152] width 88 height 21
click at [499, 177] on input "Hình thức thanh toán" at bounding box center [503, 177] width 75 height 9
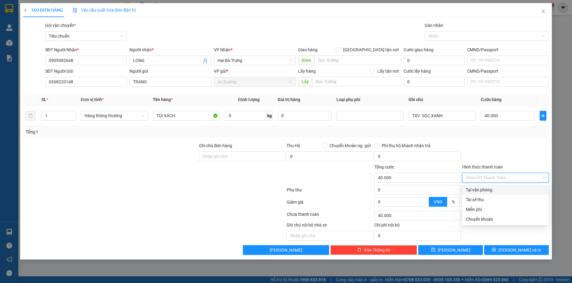
click at [483, 191] on div "Tại văn phòng" at bounding box center [505, 189] width 79 height 7
type input "0"
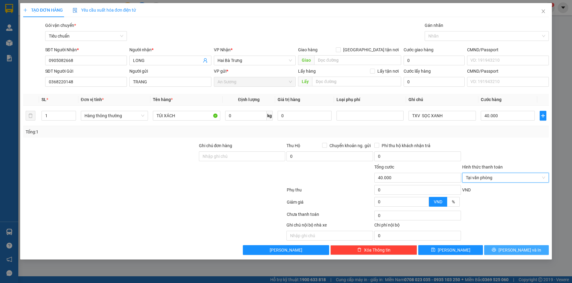
click at [510, 250] on button "[PERSON_NAME] và In" at bounding box center [516, 250] width 65 height 10
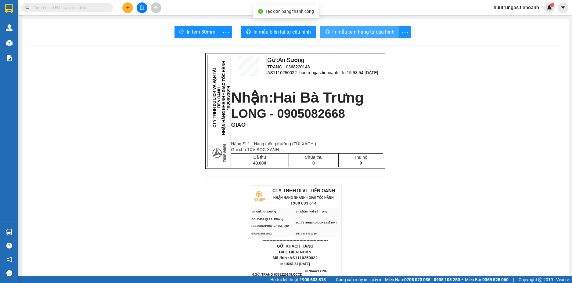
click at [352, 32] on span "In mẫu tem hàng tự cấu hình" at bounding box center [363, 32] width 62 height 8
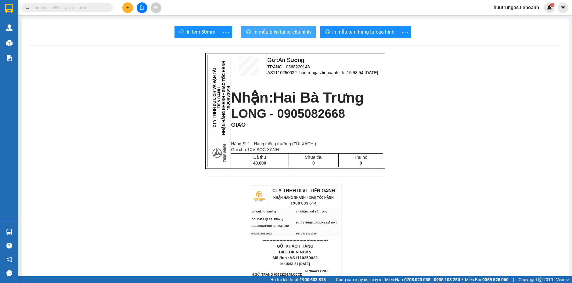
click at [277, 29] on span "In mẫu biên lai tự cấu hình" at bounding box center [281, 32] width 57 height 8
click at [127, 8] on icon "plus" at bounding box center [128, 7] width 4 height 4
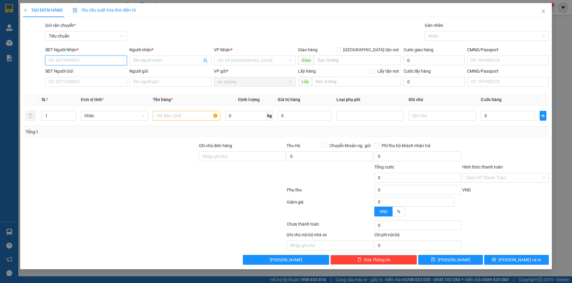
click at [73, 60] on input "SĐT Người Nhận *" at bounding box center [86, 60] width 82 height 10
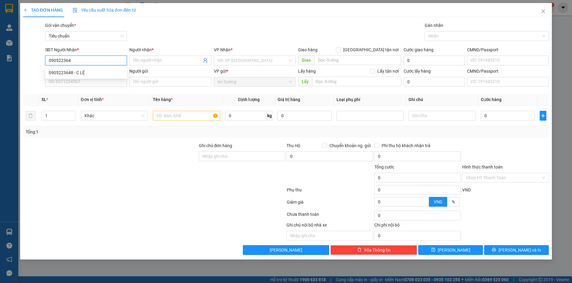
type input "0905223648"
click at [79, 73] on div "0905223648 - C LỆ" at bounding box center [86, 72] width 75 height 7
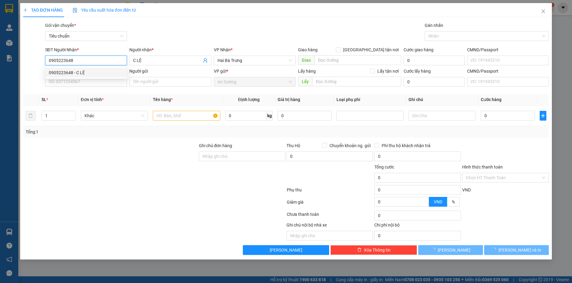
type input "C LỆ"
type input "60.000"
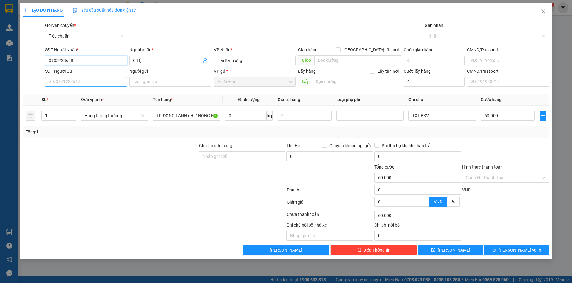
type input "0905223648"
click at [92, 79] on input "SĐT Người Gửi" at bounding box center [86, 82] width 82 height 10
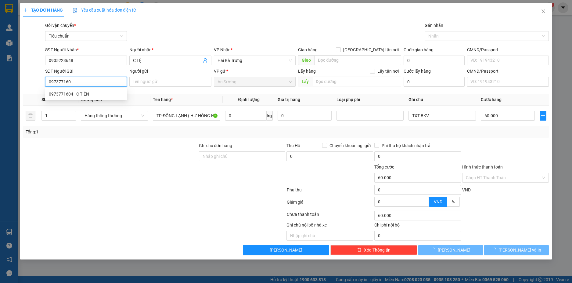
type input "0973771604"
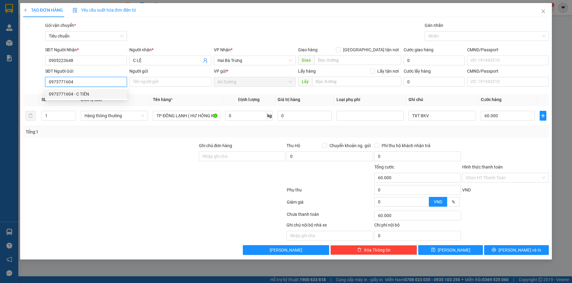
click at [91, 96] on div "0973771604 - C TIÊN" at bounding box center [86, 94] width 75 height 7
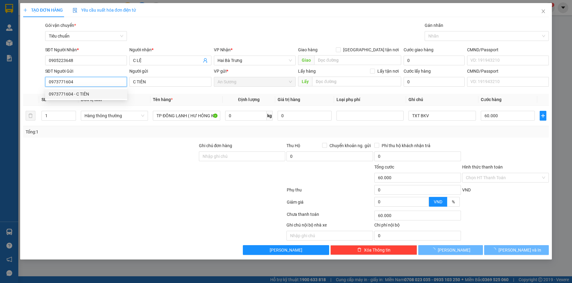
type input "C TIÊN"
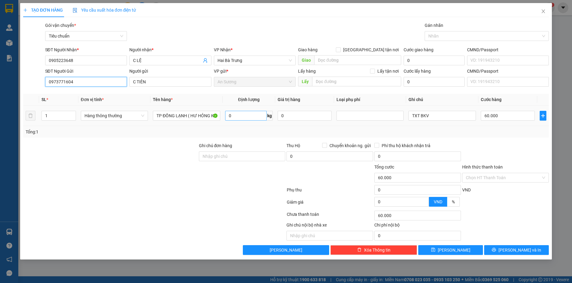
type input "0973771604"
click at [241, 117] on input "0" at bounding box center [245, 116] width 41 height 10
type input "5"
click at [408, 129] on div "Tổng: 1" at bounding box center [286, 131] width 521 height 7
click at [527, 248] on span "[PERSON_NAME] và In" at bounding box center [519, 249] width 43 height 7
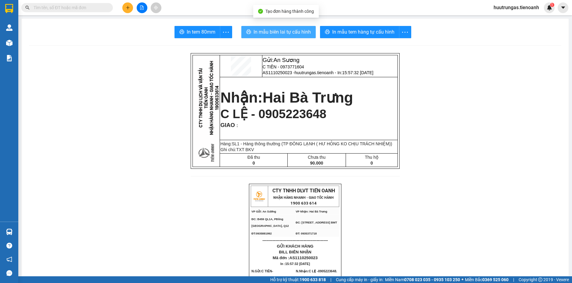
click at [285, 32] on span "In mẫu biên lai tự cấu hình" at bounding box center [281, 32] width 57 height 8
click at [126, 8] on icon "plus" at bounding box center [128, 7] width 4 height 4
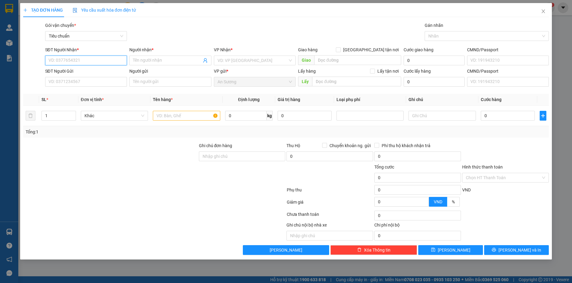
click at [81, 60] on input "SĐT Người Nhận *" at bounding box center [86, 60] width 82 height 10
paste input "0905223648"
type input "0905223648"
click at [95, 73] on div "0905223648 - C LỆ" at bounding box center [86, 72] width 75 height 7
type input "C LỆ"
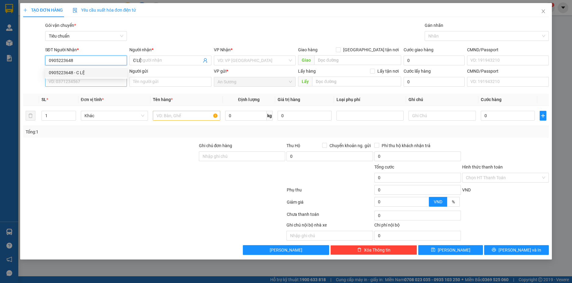
type input "90.000"
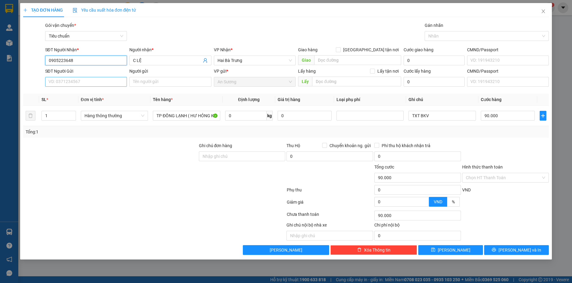
type input "0905223648"
click at [90, 84] on input "SĐT Người Gửi" at bounding box center [86, 82] width 82 height 10
click at [83, 95] on div "0973771604 - C TIÊN" at bounding box center [86, 94] width 75 height 7
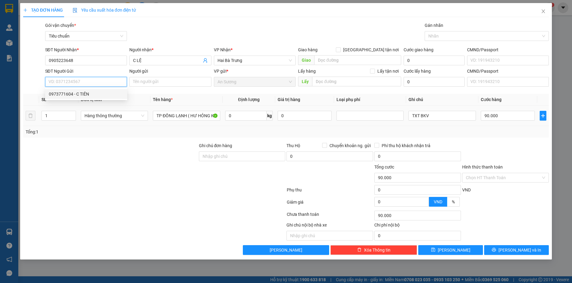
type input "0973771604"
type input "C TIÊN"
click at [238, 114] on input "0" at bounding box center [245, 116] width 41 height 10
type input "40"
click at [390, 132] on div "Tổng: 1" at bounding box center [286, 131] width 521 height 7
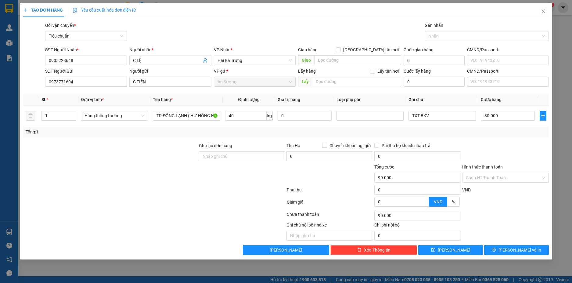
type input "80.000"
click at [511, 250] on span "[PERSON_NAME] và In" at bounding box center [519, 249] width 43 height 7
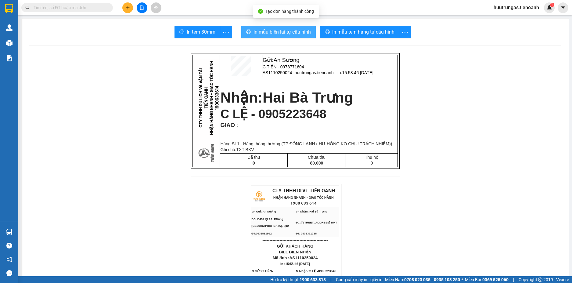
click at [271, 33] on span "In mẫu biên lai tự cấu hình" at bounding box center [281, 32] width 57 height 8
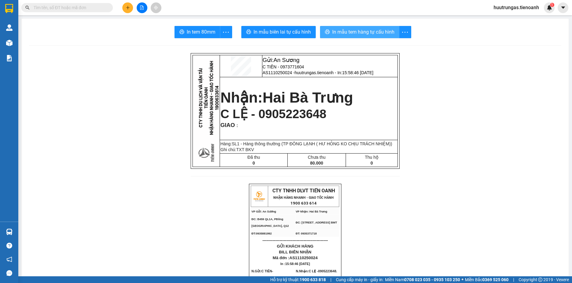
click at [356, 31] on span "In mẫu tem hàng tự cấu hình" at bounding box center [363, 32] width 62 height 8
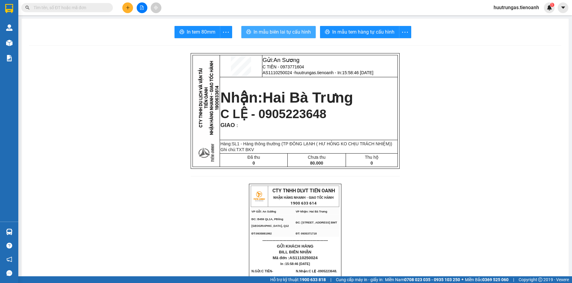
click at [284, 34] on span "In mẫu biên lai tự cấu hình" at bounding box center [281, 32] width 57 height 8
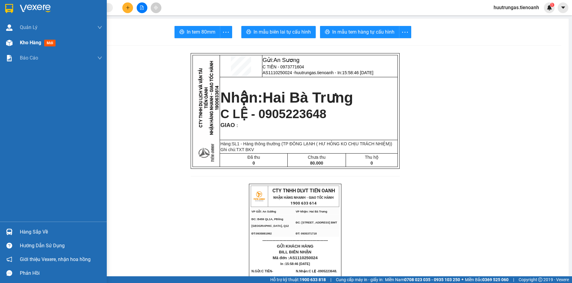
click at [23, 42] on span "Kho hàng" at bounding box center [30, 43] width 21 height 6
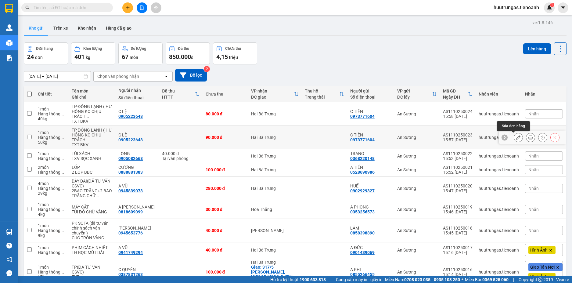
click at [514, 140] on button at bounding box center [518, 137] width 9 height 11
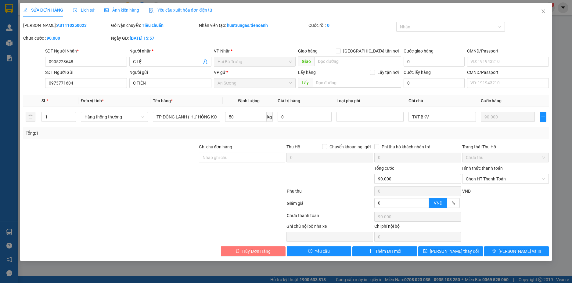
click at [262, 252] on span "Hủy Đơn Hàng" at bounding box center [256, 251] width 28 height 7
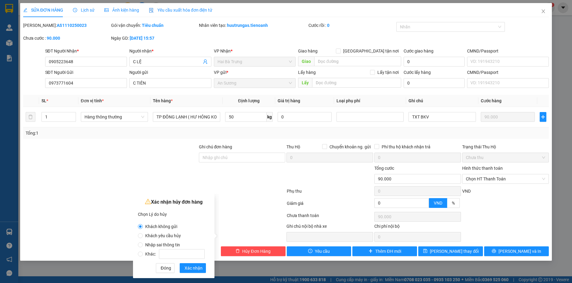
click at [143, 245] on span "Nhập sai thông tin" at bounding box center [163, 244] width 40 height 5
click at [143, 245] on input "Nhập sai thông tin" at bounding box center [140, 244] width 5 height 5
click at [198, 267] on span "Xác nhận" at bounding box center [193, 267] width 18 height 7
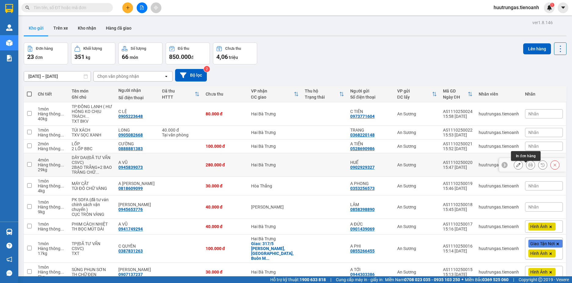
click at [528, 163] on icon at bounding box center [530, 165] width 4 height 4
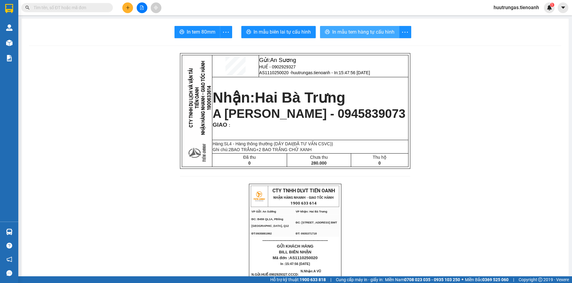
click at [377, 36] on span "In mẫu tem hàng tự cấu hình" at bounding box center [363, 32] width 62 height 8
click at [131, 5] on button at bounding box center [127, 7] width 11 height 11
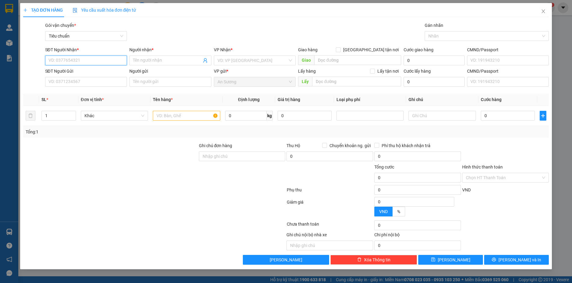
click at [69, 61] on input "SĐT Người Nhận *" at bounding box center [86, 60] width 82 height 10
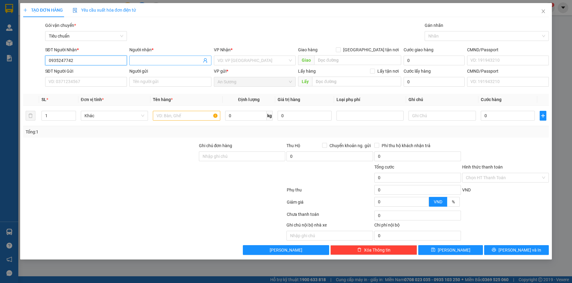
type input "0935247742"
click at [165, 62] on input "Người nhận *" at bounding box center [167, 60] width 69 height 7
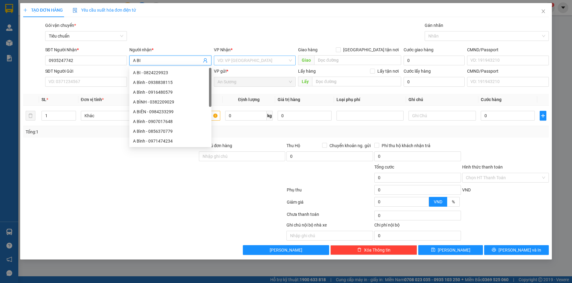
type input "A BI"
click at [244, 57] on input "search" at bounding box center [252, 60] width 70 height 9
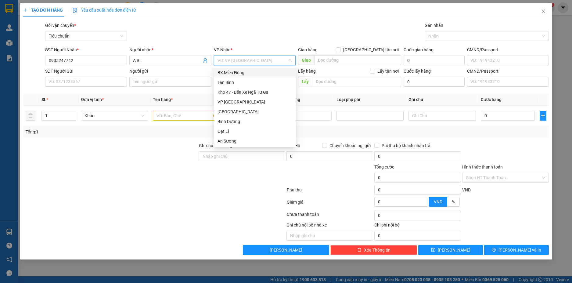
type input "H"
click at [239, 109] on div "Hai Bà Trưng" at bounding box center [254, 111] width 75 height 7
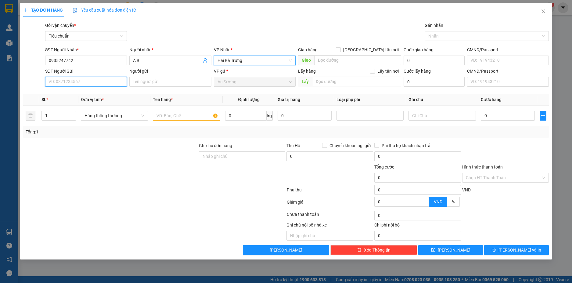
click at [95, 80] on input "SĐT Người Gửi" at bounding box center [86, 82] width 82 height 10
type input "0946464774"
click at [145, 79] on input "Người gửi" at bounding box center [170, 82] width 82 height 10
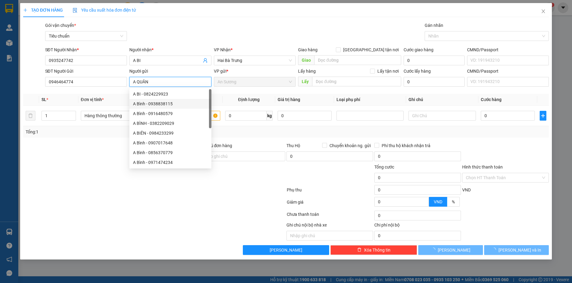
type input "A QUÂN"
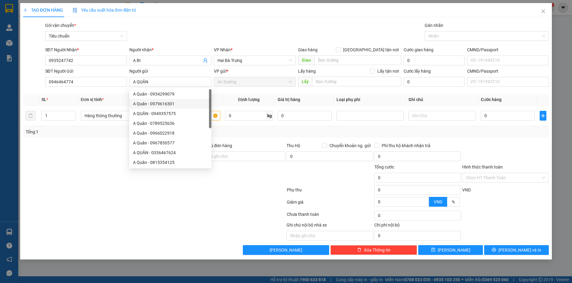
click at [102, 152] on div at bounding box center [111, 152] width 176 height 21
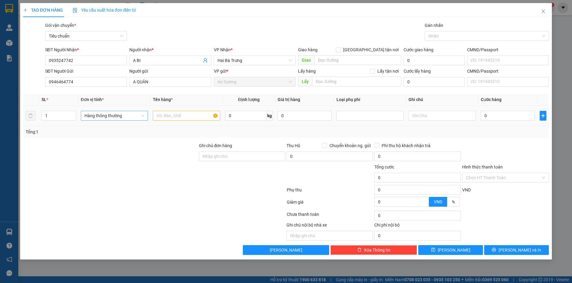
click at [133, 118] on span "Hàng thông thường" at bounding box center [114, 115] width 60 height 9
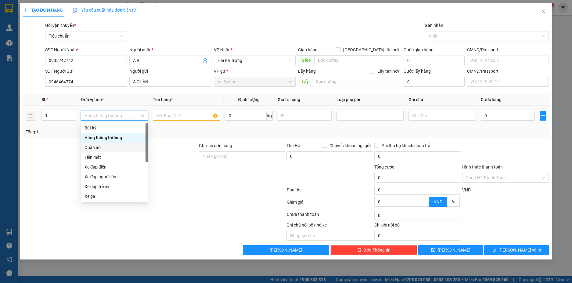
click at [102, 144] on div "Quần áo" at bounding box center [114, 147] width 60 height 7
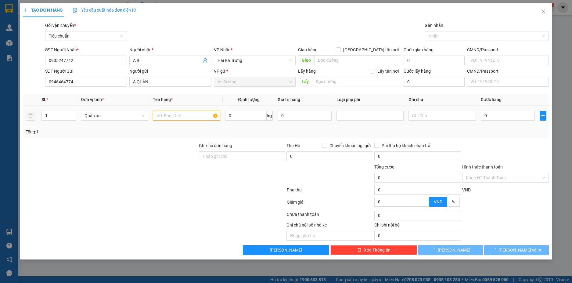
click at [159, 114] on input "text" at bounding box center [186, 116] width 67 height 10
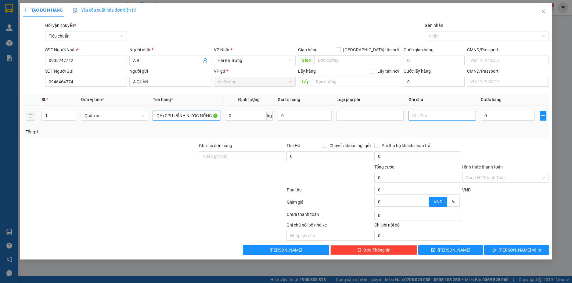
type input "QA+CPU+BÌNH NƯỚC NÓNG"
click at [431, 117] on input "text" at bounding box center [441, 116] width 67 height 10
type input "TH TRƠN+TH AQUA+TH NHỰA TRẮNG"
click at [255, 119] on input "0" at bounding box center [245, 116] width 41 height 10
type input "29"
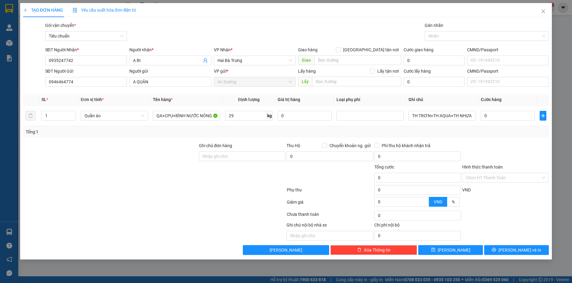
click at [268, 127] on div "Tổng: 1" at bounding box center [286, 132] width 526 height 12
type input "65.000"
click at [245, 116] on input "29" at bounding box center [245, 116] width 41 height 10
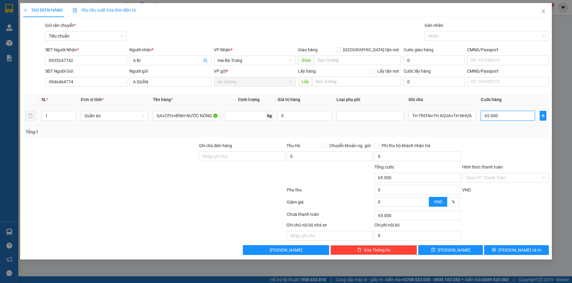
click at [504, 118] on input "65.000" at bounding box center [508, 116] width 54 height 10
type input "0"
click at [505, 118] on input "65.000" at bounding box center [508, 116] width 54 height 10
type input "0"
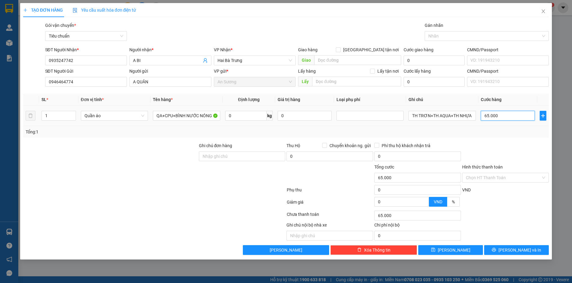
type input "0"
type input "12"
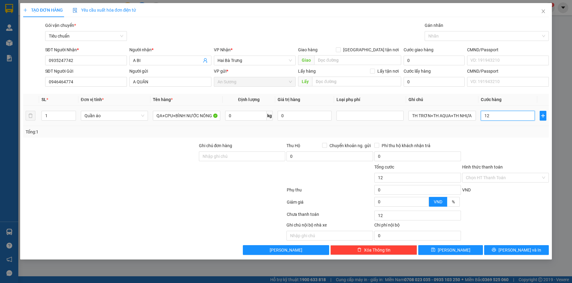
type input "128"
type input "1.280"
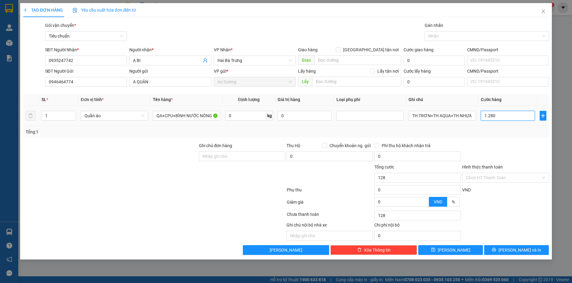
type input "1.280"
type input "128"
type input "12"
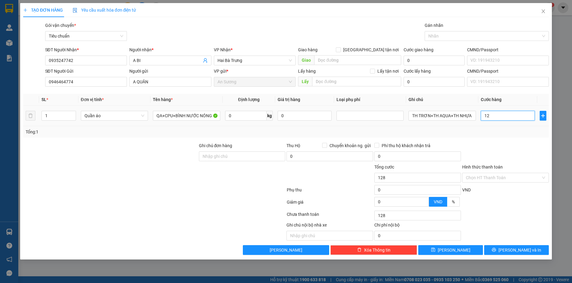
type input "12"
type input "1"
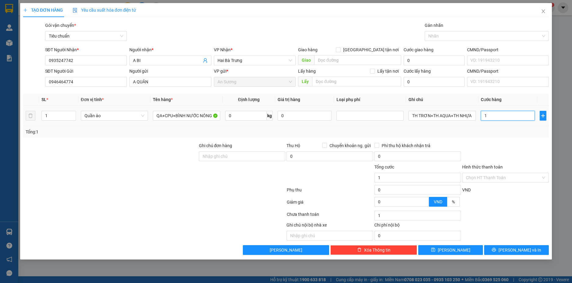
type input "0"
type input "01"
type input "1"
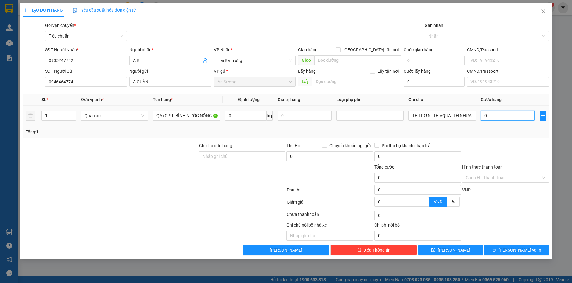
type input "1"
type input "018"
type input "18"
type input "0.180"
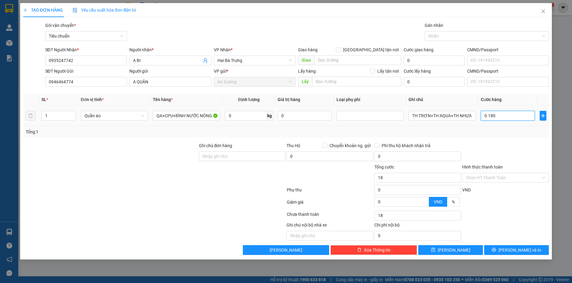
type input "180"
type input "180.000"
click at [502, 136] on div "Tổng: 1" at bounding box center [286, 132] width 526 height 12
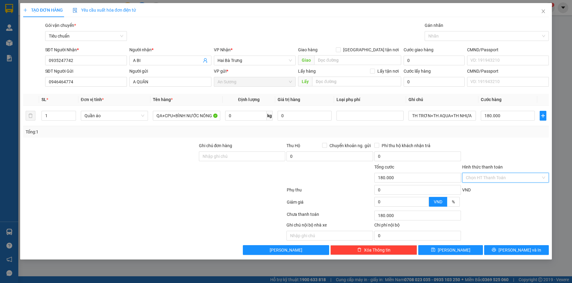
click at [527, 178] on input "Hình thức thanh toán" at bounding box center [503, 177] width 75 height 9
click at [492, 191] on div "Tại văn phòng" at bounding box center [505, 189] width 79 height 7
type input "0"
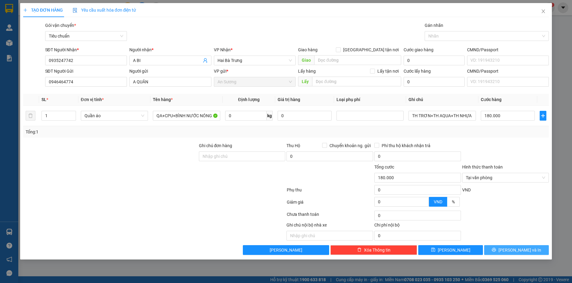
click at [538, 249] on button "[PERSON_NAME] và In" at bounding box center [516, 250] width 65 height 10
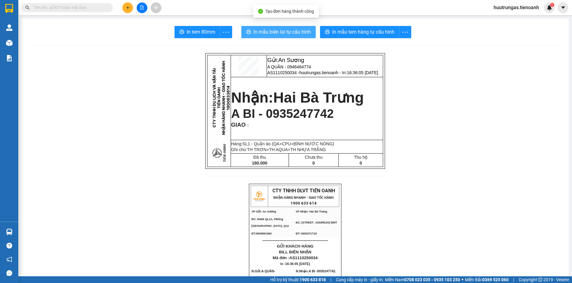
click at [284, 34] on span "In mẫu biên lai tự cấu hình" at bounding box center [281, 32] width 57 height 8
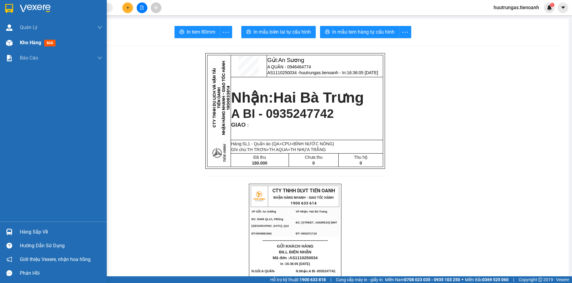
click at [30, 46] on div "Kho hàng mới" at bounding box center [39, 43] width 38 height 8
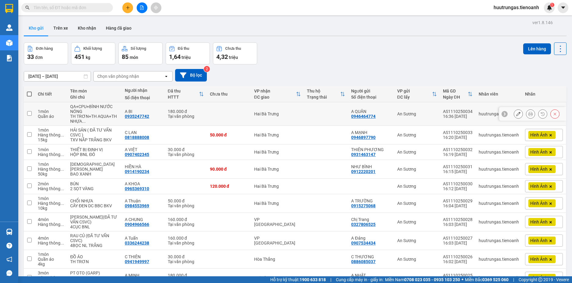
click at [516, 115] on icon at bounding box center [518, 114] width 4 height 4
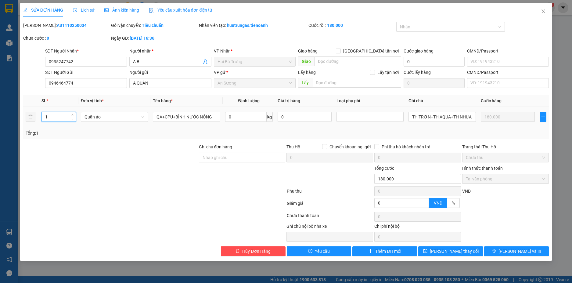
click at [62, 118] on input "1" at bounding box center [59, 116] width 34 height 9
click at [517, 252] on span "[PERSON_NAME] và In" at bounding box center [519, 251] width 43 height 7
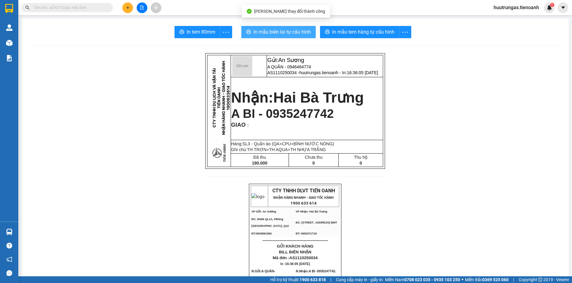
click at [283, 34] on span "In mẫu biên lai tự cấu hình" at bounding box center [281, 32] width 57 height 8
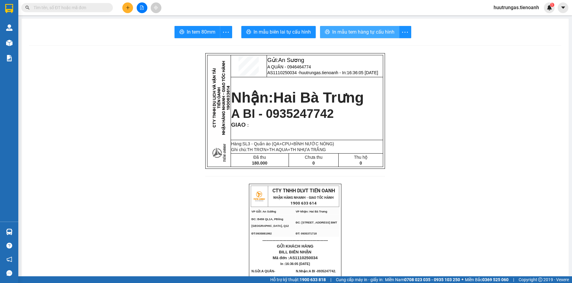
click at [345, 32] on span "In mẫu tem hàng tự cấu hình" at bounding box center [363, 32] width 62 height 8
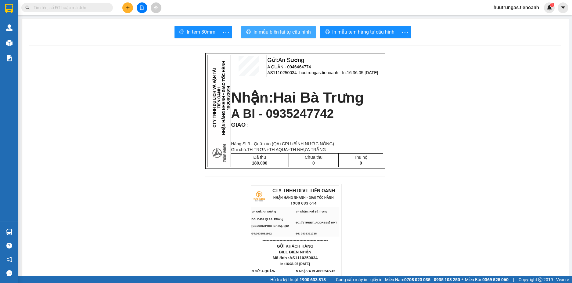
click at [262, 30] on span "In mẫu biên lai tự cấu hình" at bounding box center [281, 32] width 57 height 8
